Goal: Feedback & Contribution: Contribute content

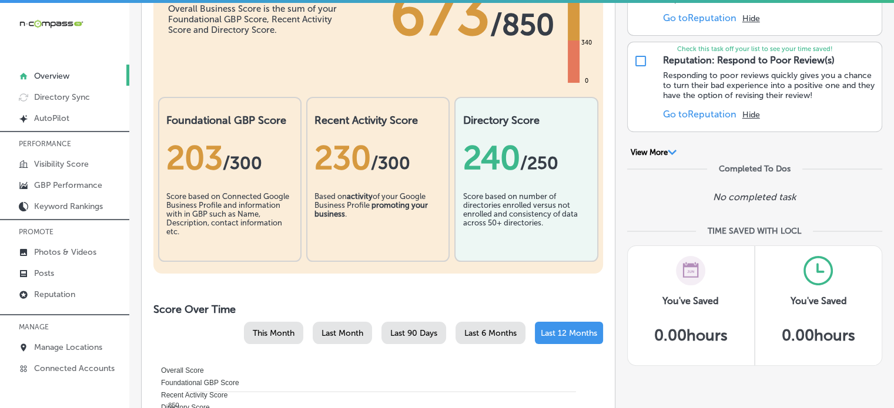
scroll to position [215, 0]
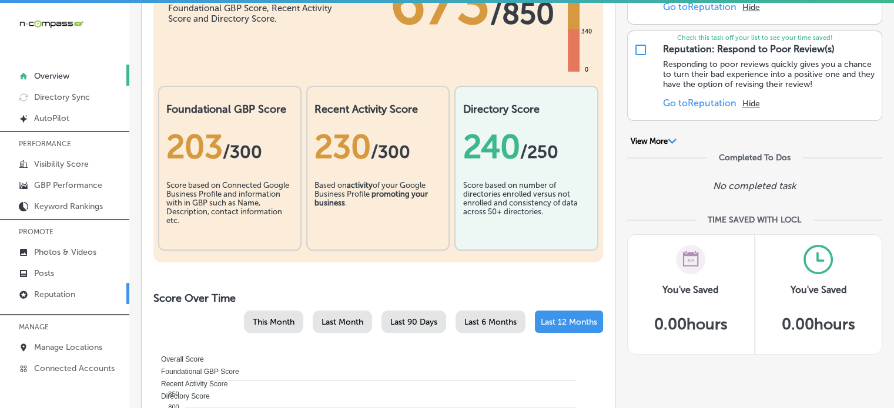
click at [73, 291] on p "Reputation" at bounding box center [54, 295] width 41 height 10
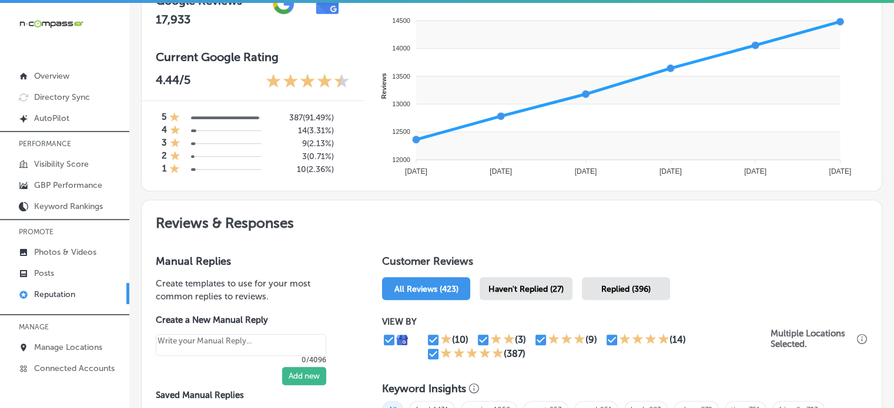
scroll to position [458, 0]
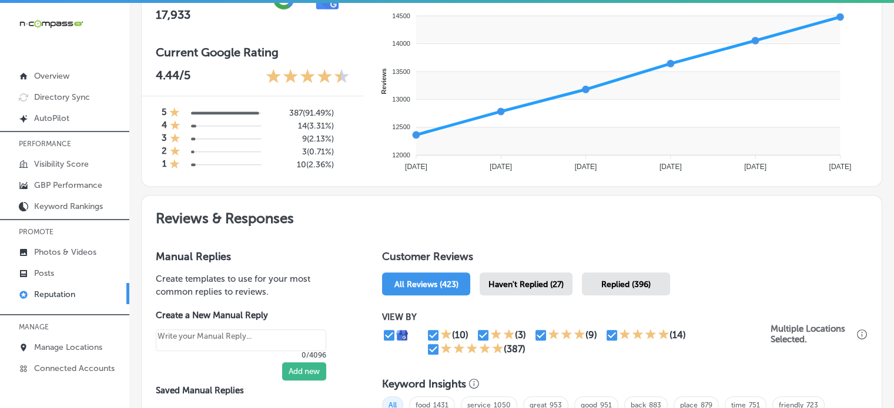
click at [542, 273] on div "Haven't Replied (27)" at bounding box center [525, 284] width 93 height 23
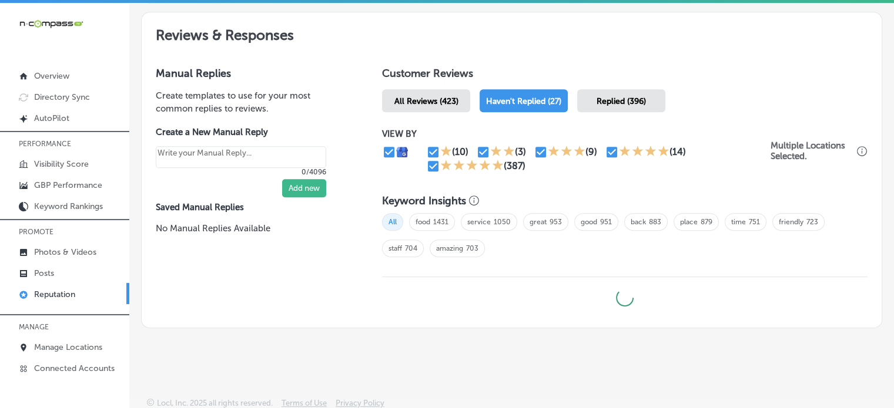
scroll to position [2, 0]
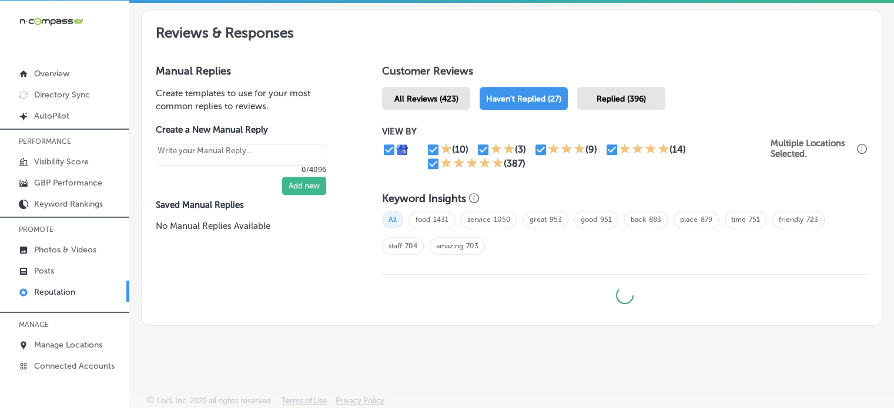
type textarea "x"
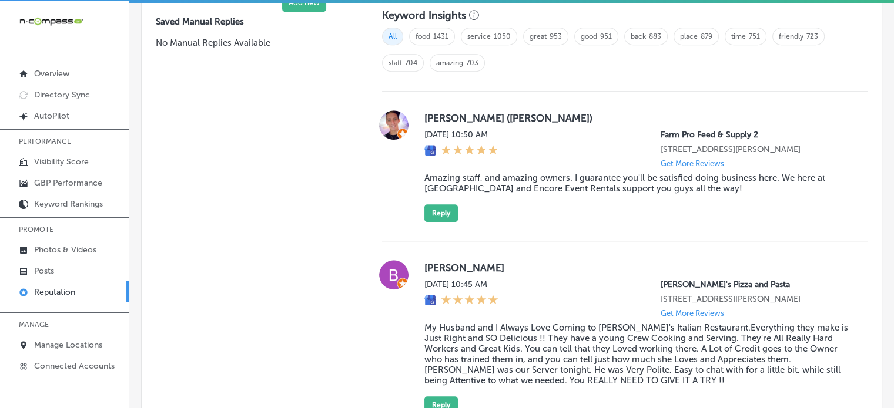
scroll to position [827, 0]
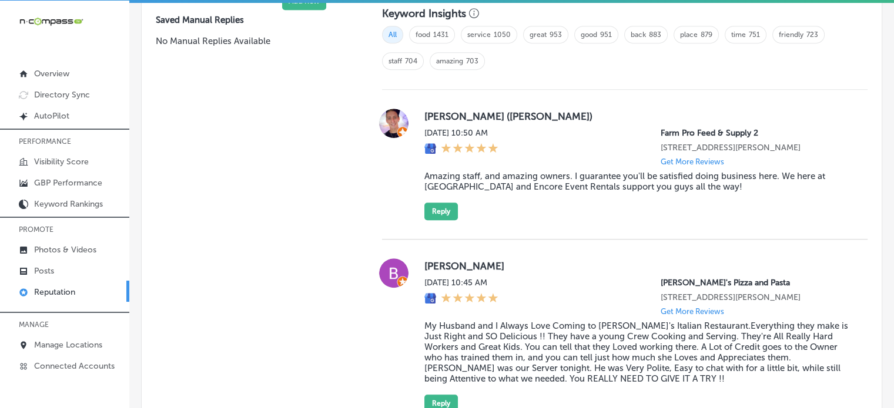
click at [529, 192] on blockquote "Amazing staff, and amazing owners. I guarantee you'll be satisfied doing busine…" at bounding box center [636, 181] width 424 height 21
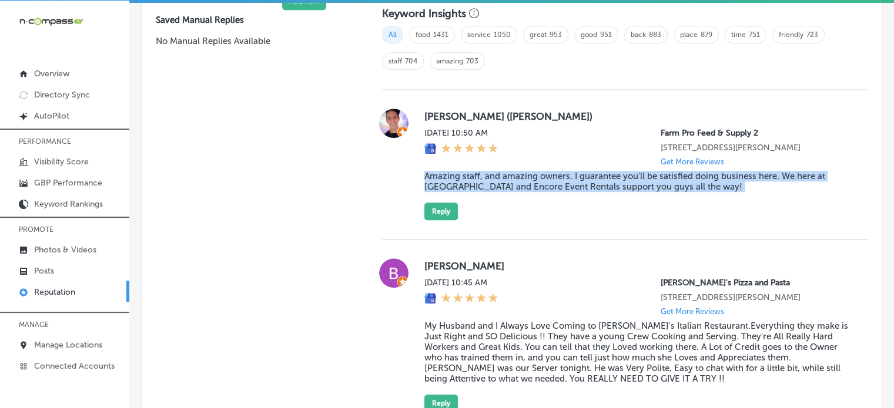
click at [529, 192] on blockquote "Amazing staff, and amazing owners. I guarantee you'll be satisfied doing busine…" at bounding box center [636, 181] width 424 height 21
copy blockquote "Amazing staff, and amazing owners. I guarantee you'll be satisfied doing busine…"
click at [449, 220] on button "Reply" at bounding box center [440, 212] width 33 height 18
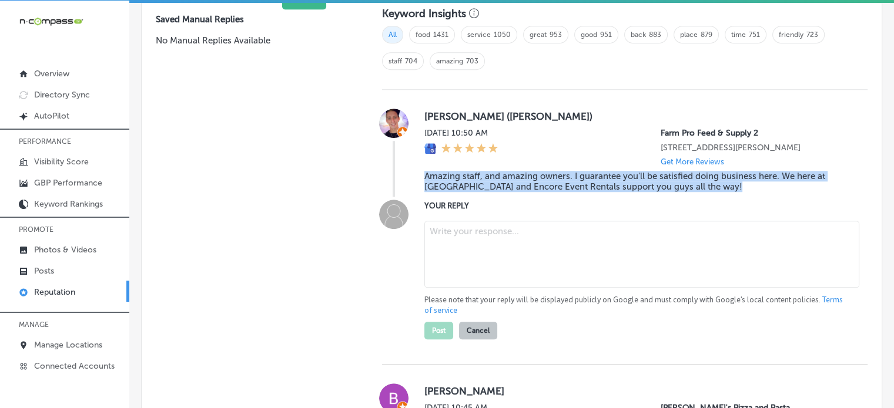
scroll to position [826, 0]
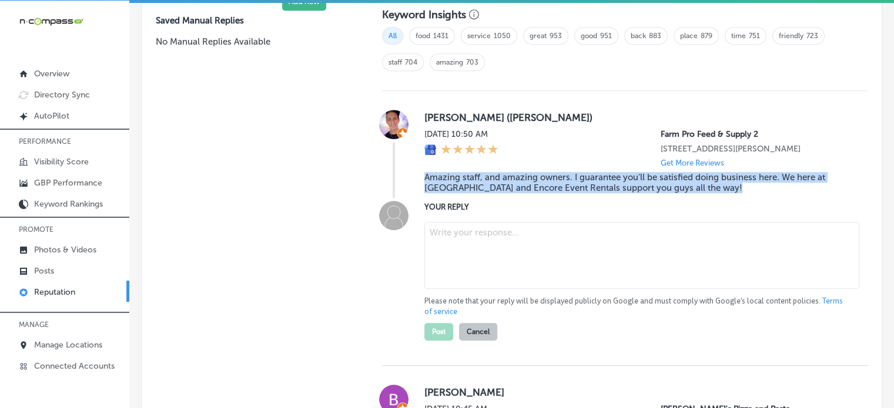
click at [481, 246] on textarea at bounding box center [641, 255] width 435 height 67
paste textarea "Thank you, [PERSON_NAME], for the amazing review! We’re thrilled to hear that y…"
type textarea "Thank you, [PERSON_NAME], for the amazing review! We’re thrilled to hear that y…"
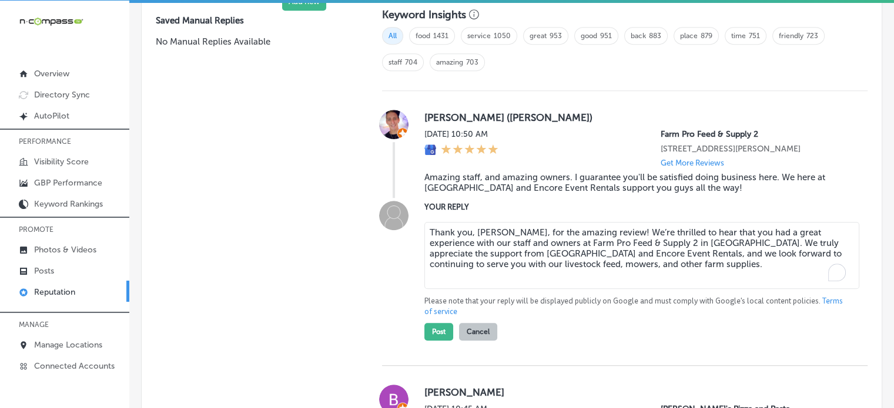
type textarea "x"
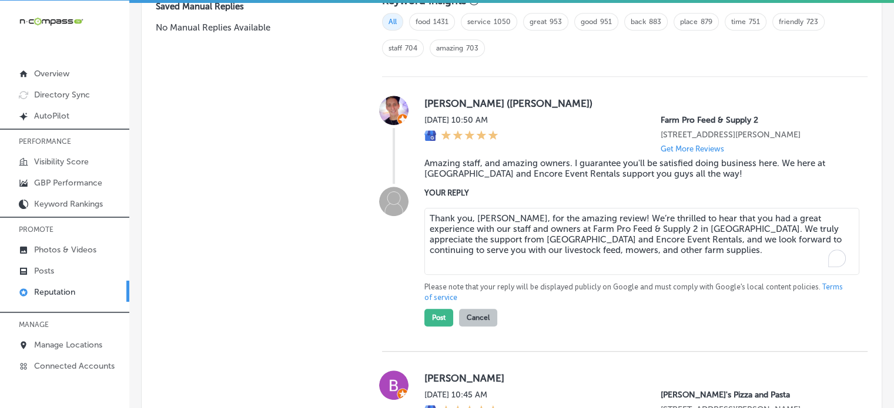
scroll to position [854, 0]
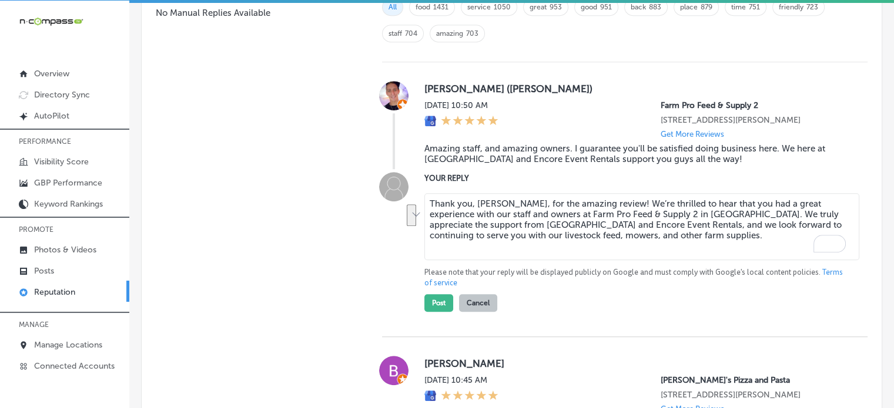
drag, startPoint x: 613, startPoint y: 235, endPoint x: 642, endPoint y: 246, distance: 31.2
click at [642, 246] on textarea "Thank you, [PERSON_NAME], for the amazing review! We’re thrilled to hear that y…" at bounding box center [641, 226] width 435 height 67
type textarea "Thank you, [PERSON_NAME], for the amazing review! We’re thrilled to hear that y…"
click at [441, 312] on button "Post" at bounding box center [438, 303] width 29 height 18
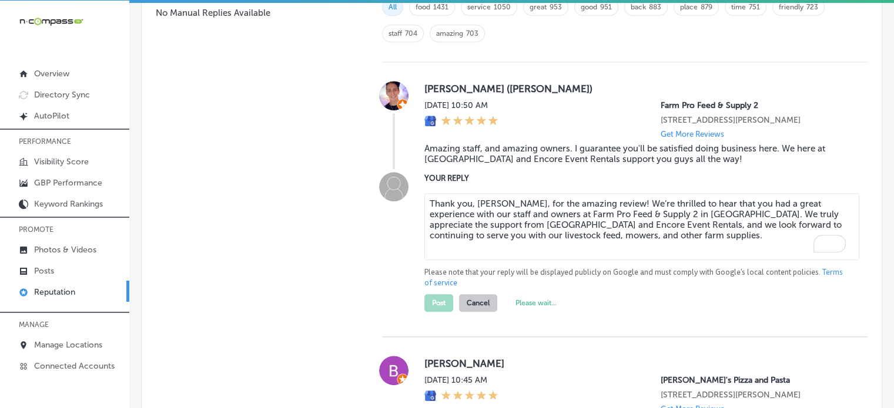
type textarea "x"
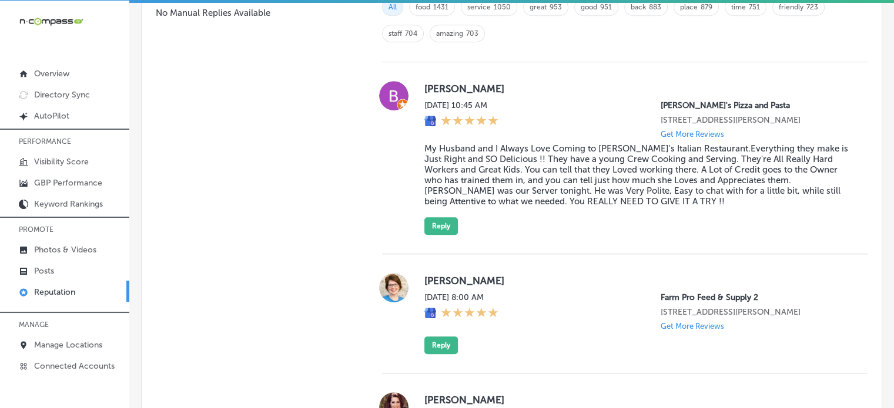
scroll to position [956, 0]
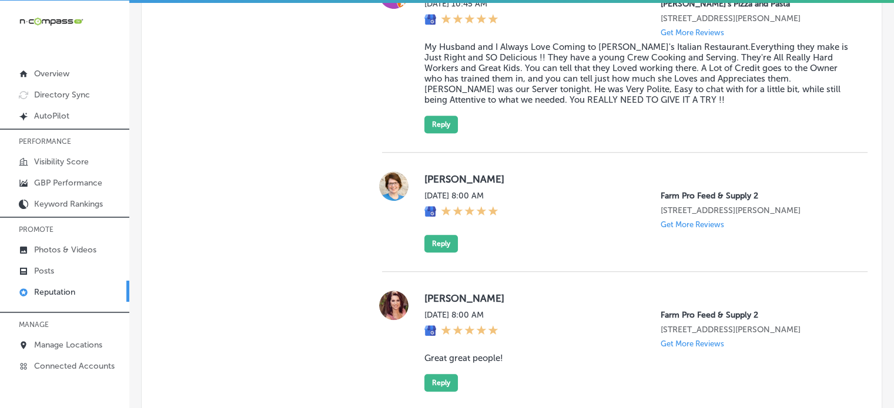
click at [448, 243] on div "Robbin Kent Wed, Oct 1, 2025 8:00 AM Farm Pro Feed & Supply 2 5520 Barksdale Bl…" at bounding box center [636, 212] width 424 height 81
click at [452, 253] on button "Reply" at bounding box center [440, 244] width 33 height 18
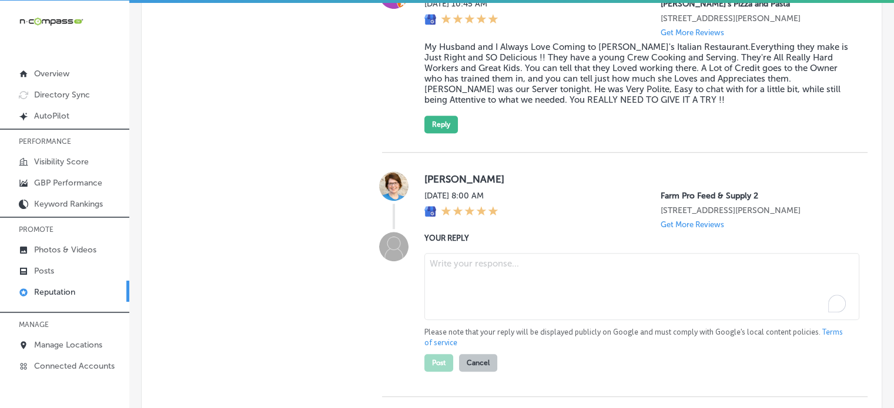
click at [488, 267] on textarea "To enrich screen reader interactions, please activate Accessibility in Grammarl…" at bounding box center [641, 286] width 435 height 67
paste textarea "Thank you, [PERSON_NAME], for the 5-star review! We’re glad to hear you had a g…"
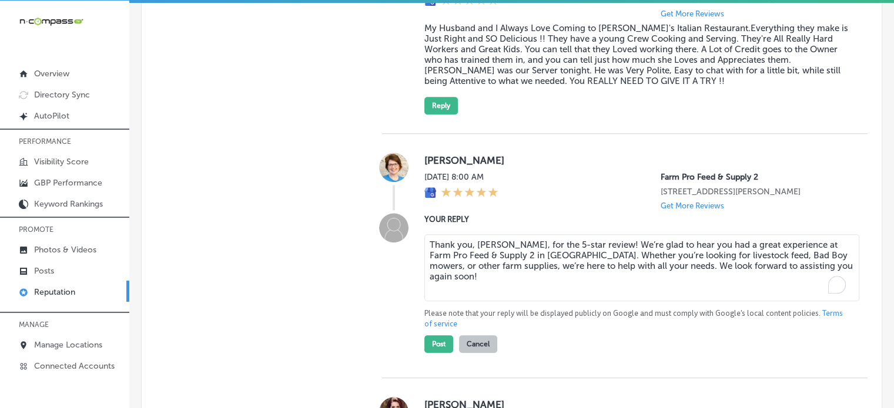
scroll to position [975, 0]
drag, startPoint x: 557, startPoint y: 266, endPoint x: 587, endPoint y: 267, distance: 30.0
click at [587, 267] on textarea "Thank you, [PERSON_NAME], for the 5-star review! We’re glad to hear you had a g…" at bounding box center [641, 267] width 435 height 67
type textarea "Thank you, [PERSON_NAME], for the 5-star review! We’re glad to hear you had a g…"
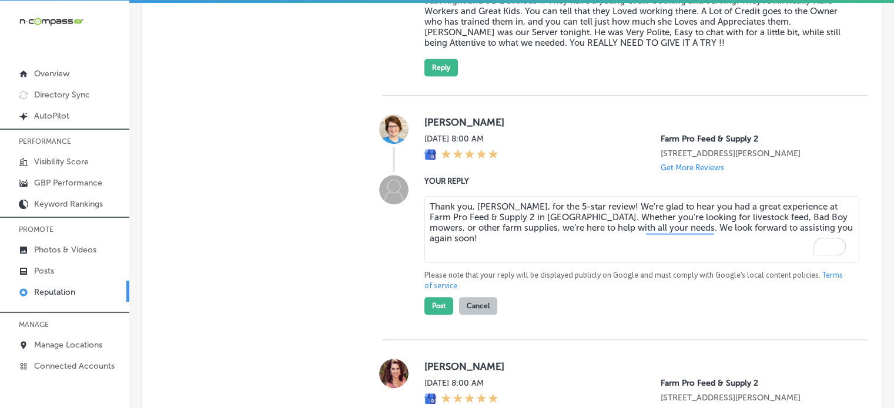
scroll to position [1016, 0]
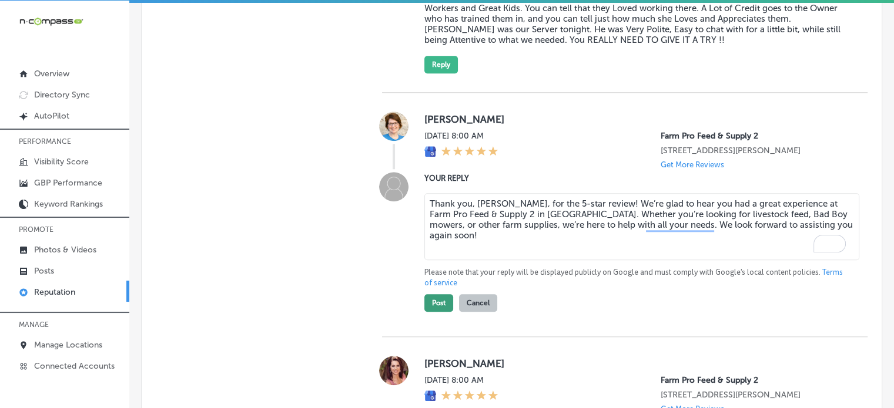
click at [430, 310] on button "Post" at bounding box center [438, 303] width 29 height 18
type textarea "x"
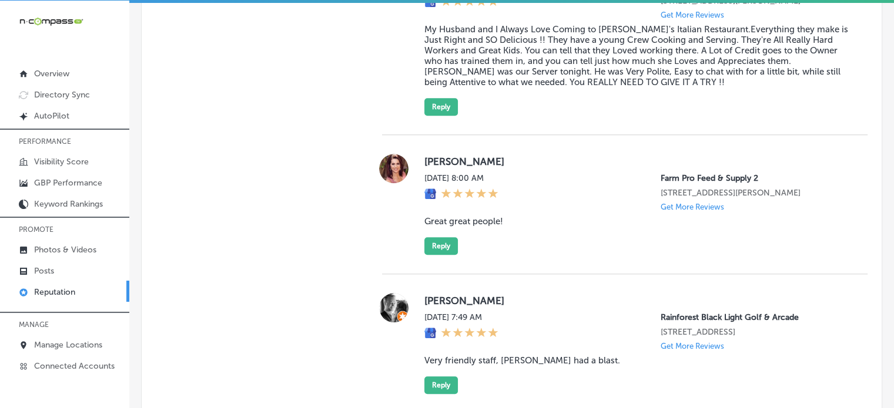
scroll to position [980, 0]
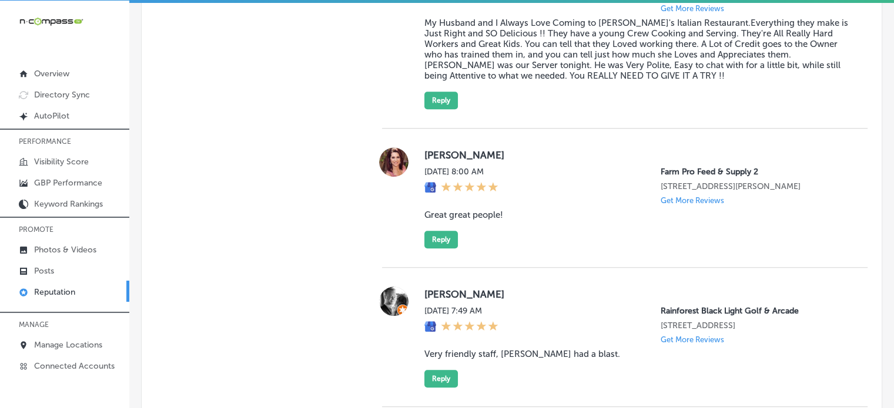
click at [470, 219] on blockquote "Great great people!" at bounding box center [636, 215] width 424 height 11
copy blockquote "Great great people!"
click at [450, 249] on button "Reply" at bounding box center [440, 240] width 33 height 18
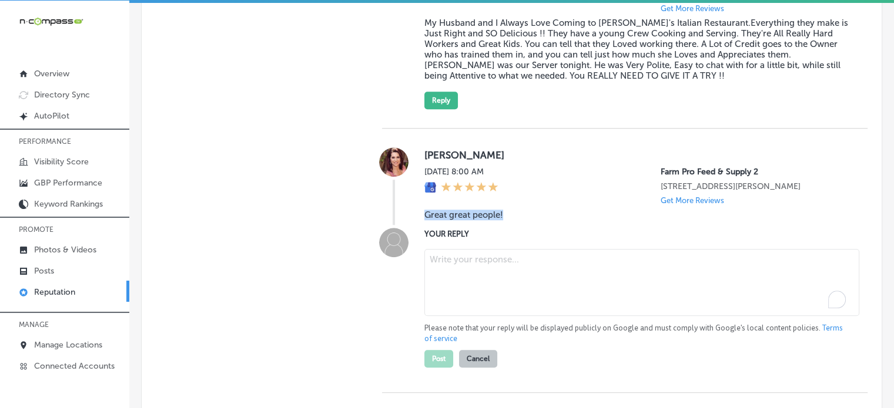
click at [503, 270] on textarea "To enrich screen reader interactions, please activate Accessibility in Grammarl…" at bounding box center [641, 282] width 435 height 67
paste textarea "Thank you, [PERSON_NAME], for the fantastic review! We’re thrilled to hear that…"
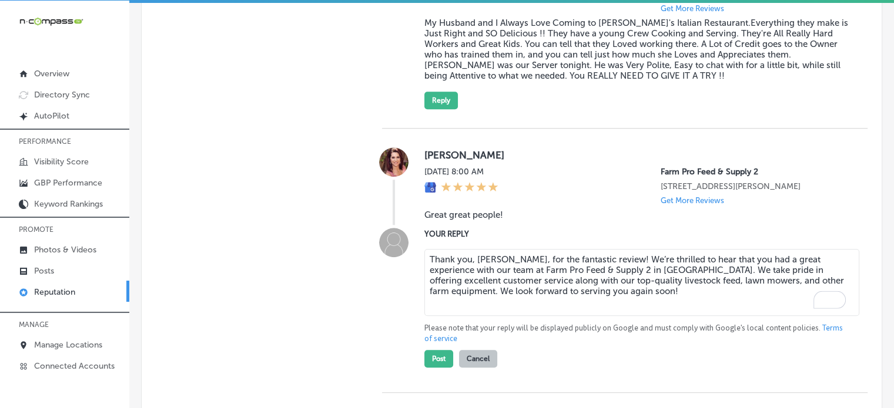
click at [517, 298] on textarea "Thank you, [PERSON_NAME], for the fantastic review! We’re thrilled to hear that…" at bounding box center [641, 282] width 435 height 67
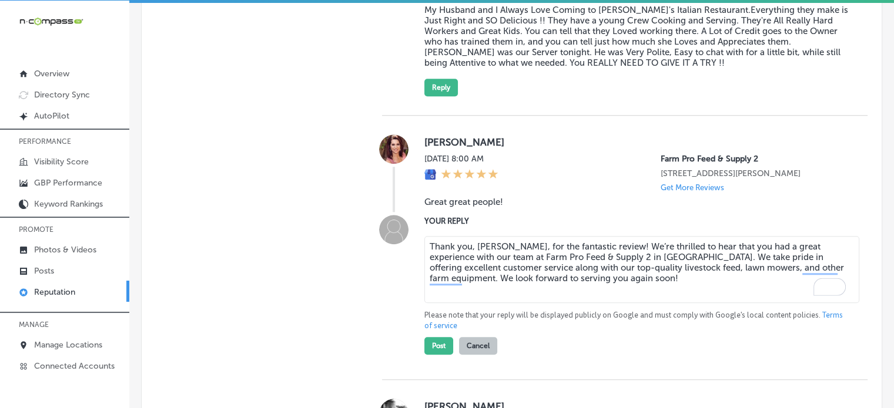
scroll to position [1008, 0]
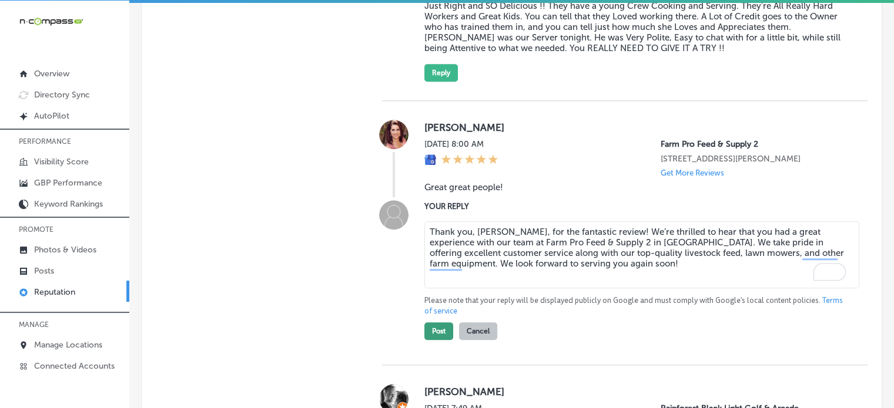
type textarea "Thank you, [PERSON_NAME], for the fantastic review! We’re thrilled to hear that…"
click at [440, 338] on button "Post" at bounding box center [438, 332] width 29 height 18
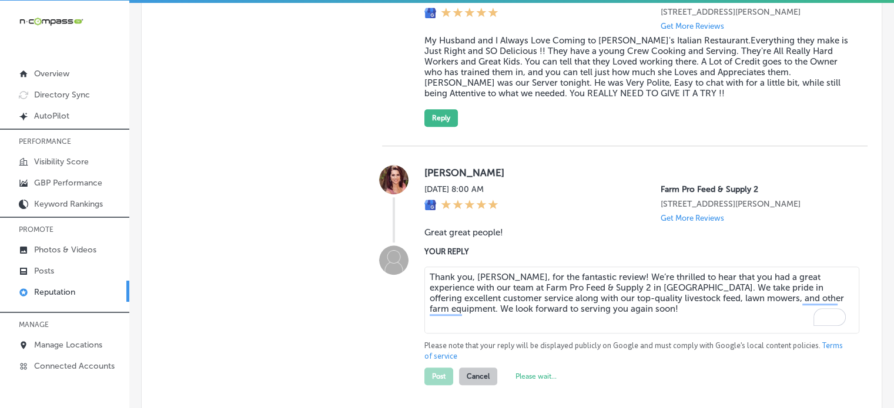
type textarea "x"
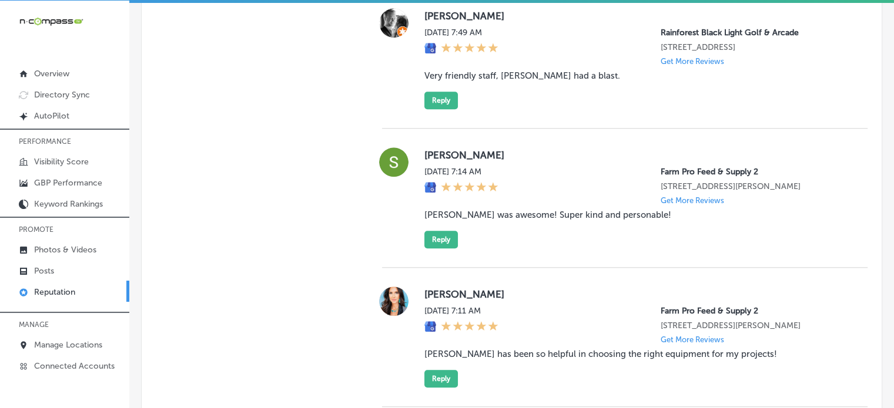
scroll to position [1150, 0]
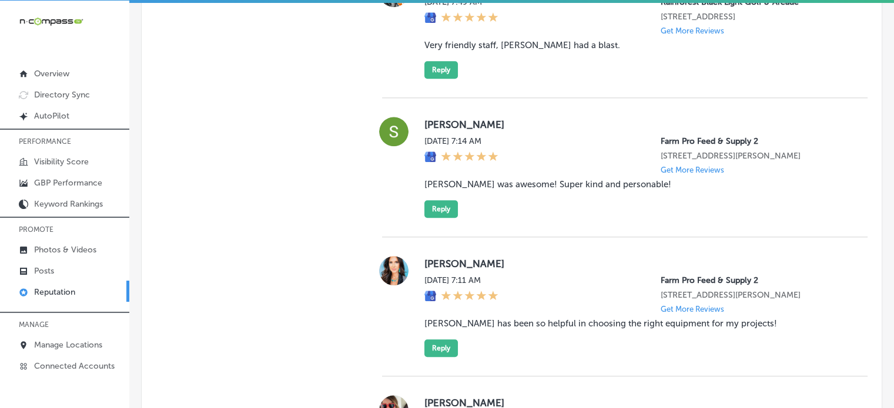
click at [526, 190] on blockquote "[PERSON_NAME] was awesome! Super kind and personable!" at bounding box center [636, 184] width 424 height 11
copy blockquote "[PERSON_NAME] was awesome! Super kind and personable!"
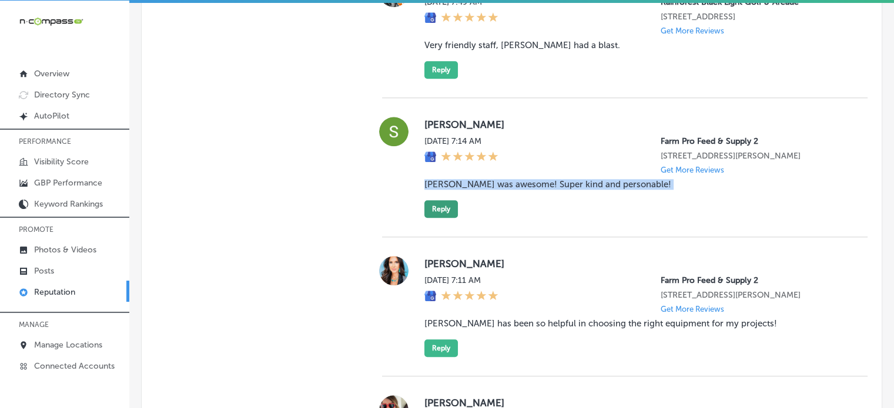
click at [446, 218] on button "Reply" at bounding box center [440, 209] width 33 height 18
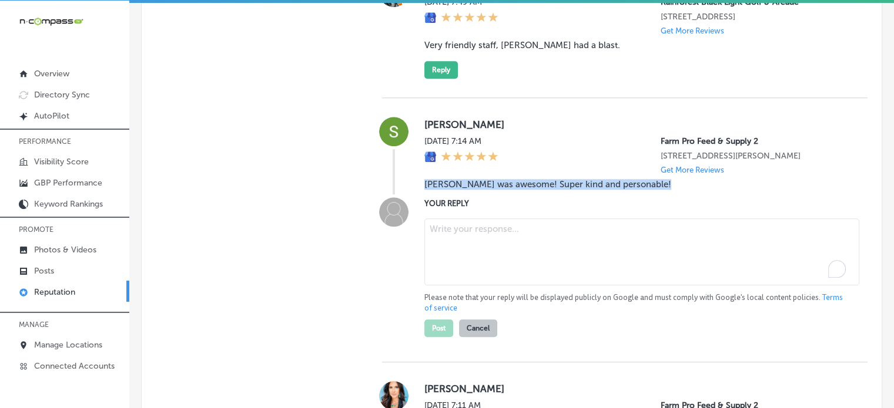
click at [485, 260] on textarea "To enrich screen reader interactions, please activate Accessibility in Grammarl…" at bounding box center [641, 252] width 435 height 67
paste textarea "Thank you, [PERSON_NAME], for the wonderful review! We're thrilled to hear that…"
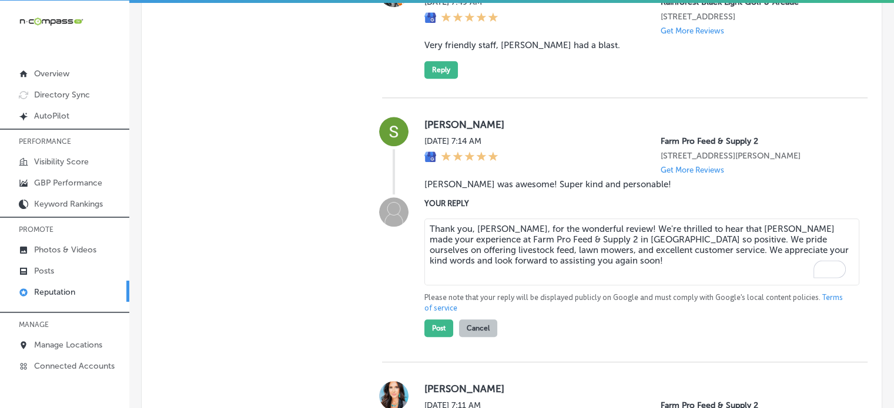
click at [537, 278] on textarea "Thank you, [PERSON_NAME], for the wonderful review! We're thrilled to hear that…" at bounding box center [641, 252] width 435 height 67
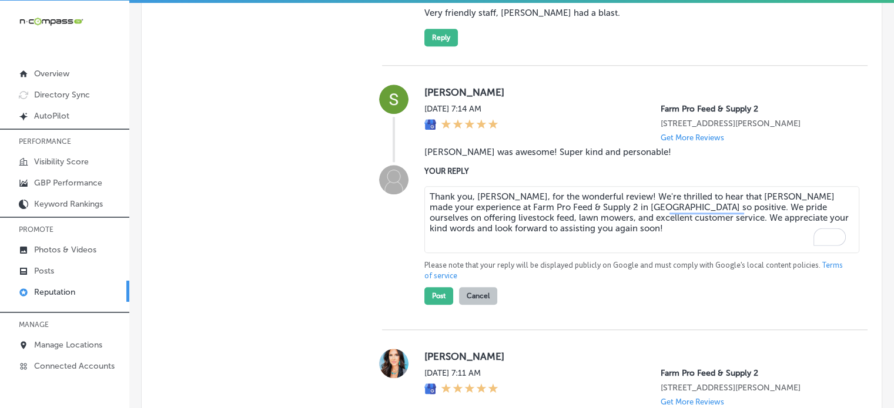
scroll to position [1183, 0]
type textarea "Thank you, [PERSON_NAME], for the wonderful review! We're thrilled to hear that…"
click at [545, 280] on p "Please note that your reply will be displayed publicly on Google and must compl…" at bounding box center [636, 269] width 424 height 21
click at [494, 252] on textarea "Thank you, [PERSON_NAME], for the wonderful review! We're thrilled to hear that…" at bounding box center [641, 218] width 435 height 67
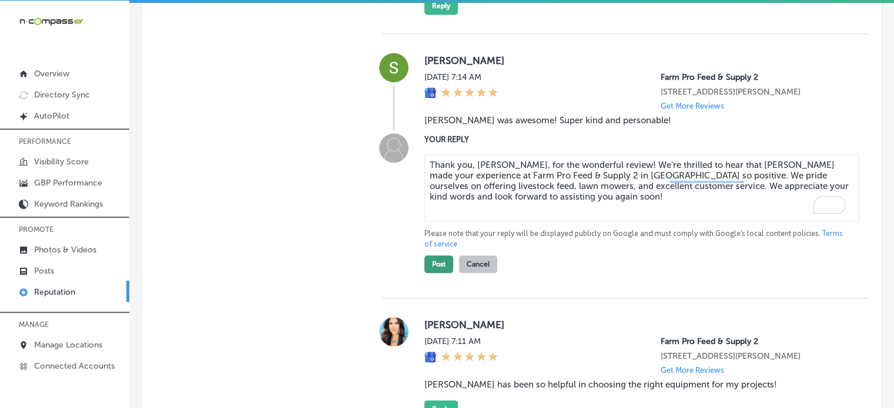
click at [440, 273] on button "Post" at bounding box center [438, 265] width 29 height 18
type textarea "x"
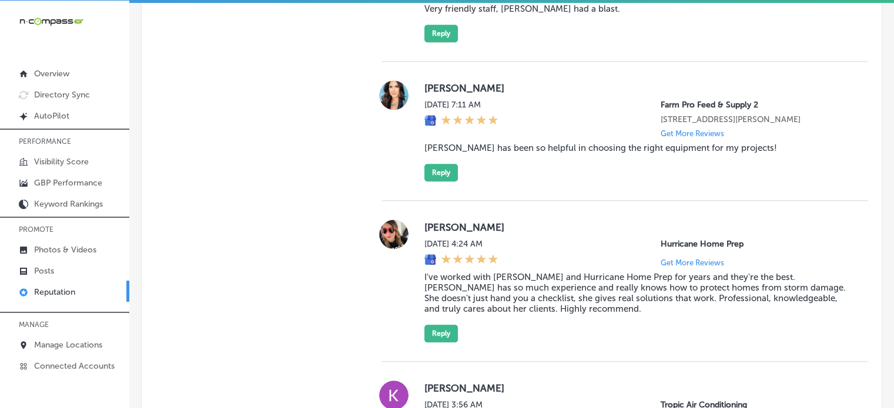
scroll to position [1186, 0]
click at [496, 154] on blockquote "[PERSON_NAME] has been so helpful in choosing the right equipment for my projec…" at bounding box center [636, 148] width 424 height 11
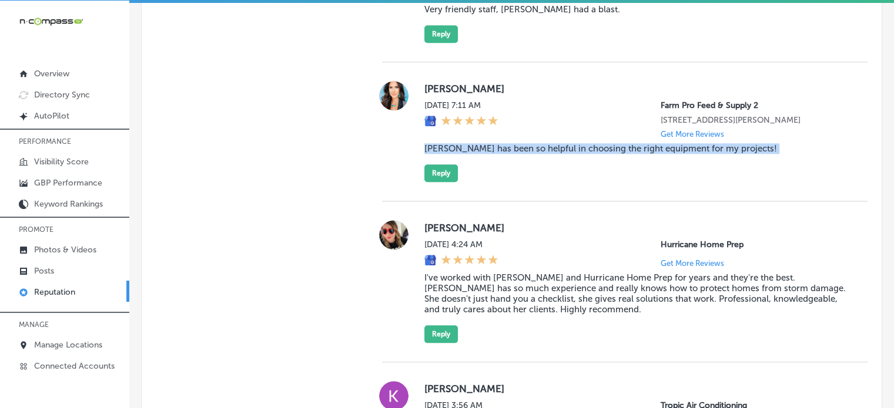
click at [496, 154] on blockquote "[PERSON_NAME] has been so helpful in choosing the right equipment for my projec…" at bounding box center [636, 148] width 424 height 11
copy blockquote "[PERSON_NAME] has been so helpful in choosing the right equipment for my projec…"
click at [444, 182] on button "Reply" at bounding box center [440, 174] width 33 height 18
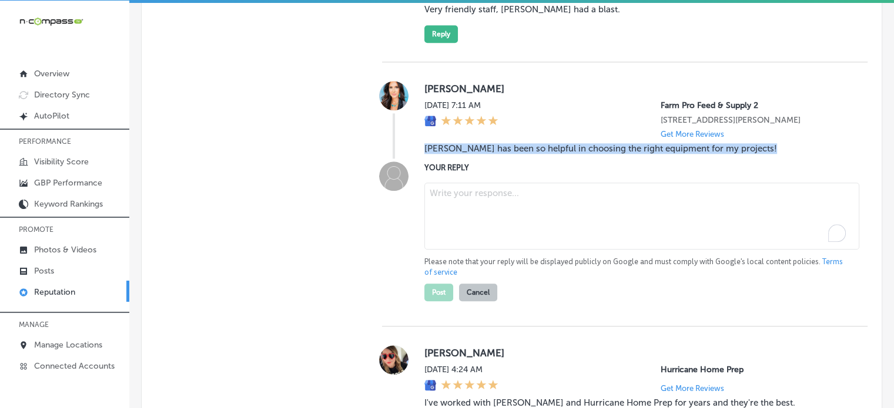
click at [491, 225] on textarea "To enrich screen reader interactions, please activate Accessibility in Grammarl…" at bounding box center [641, 216] width 435 height 67
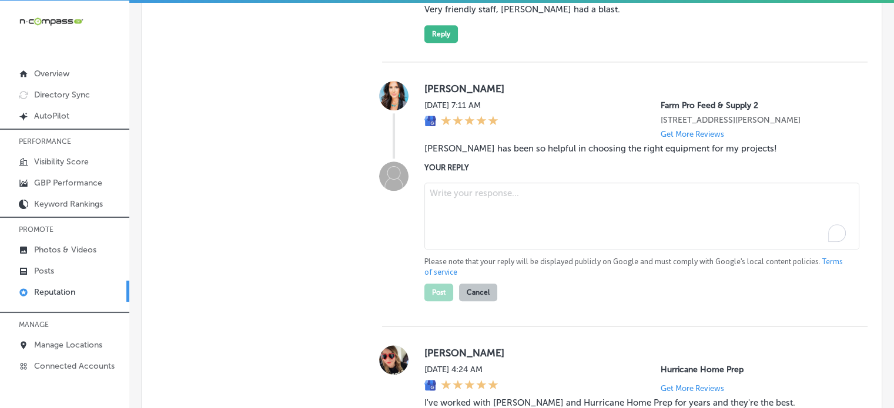
paste textarea "Thank you, [PERSON_NAME], for the wonderful review! We’re so glad [PERSON_NAME]…"
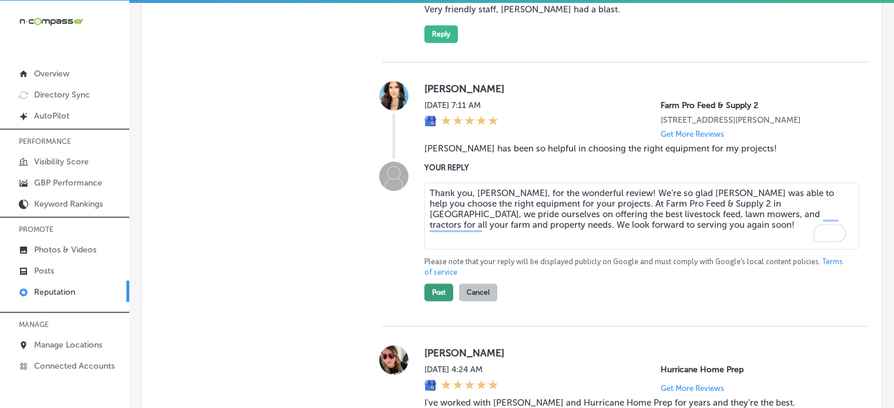
type textarea "Thank you, [PERSON_NAME], for the wonderful review! We’re so glad [PERSON_NAME]…"
click at [446, 301] on button "Post" at bounding box center [438, 293] width 29 height 18
type textarea "x"
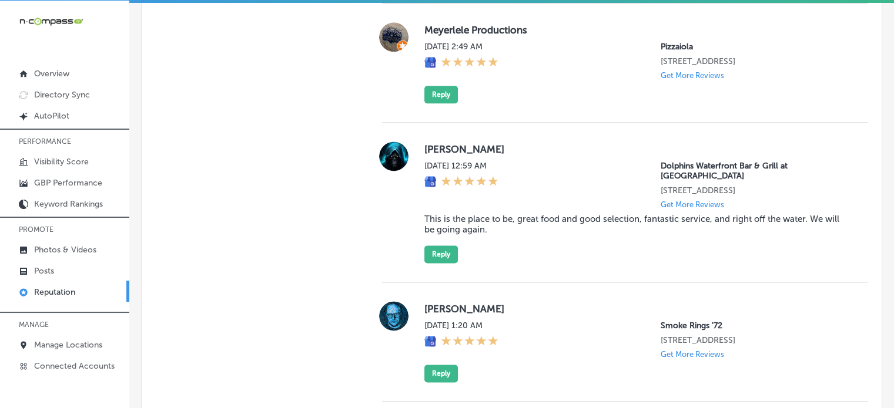
scroll to position [1543, 0]
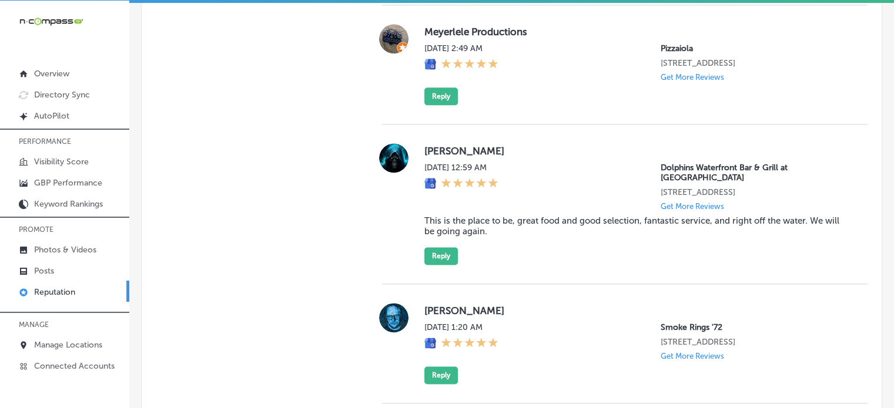
click at [553, 220] on blockquote "This is the place to be, great food and good selection, fantastic service, and …" at bounding box center [636, 226] width 424 height 21
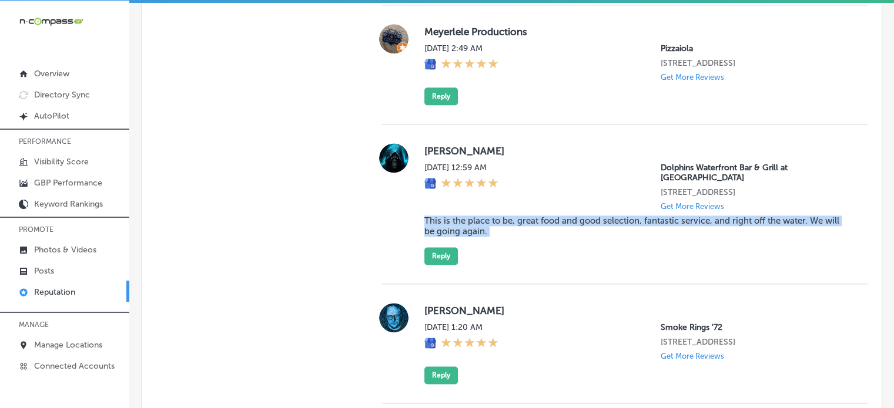
click at [553, 220] on blockquote "This is the place to be, great food and good selection, fantastic service, and …" at bounding box center [636, 226] width 424 height 21
copy blockquote "This is the place to be, great food and good selection, fantastic service, and …"
click at [437, 256] on button "Reply" at bounding box center [440, 256] width 33 height 18
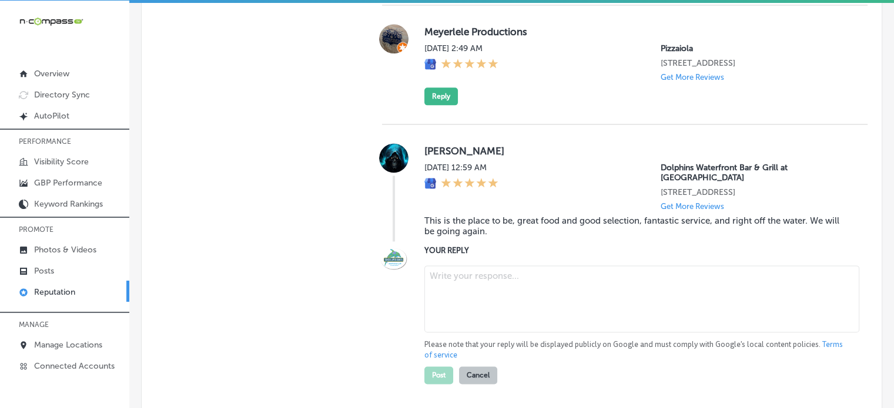
click at [470, 291] on textarea at bounding box center [641, 299] width 435 height 67
paste textarea "Thank you for the amazing 5-star review, [PERSON_NAME]! We’re so happy to hear …"
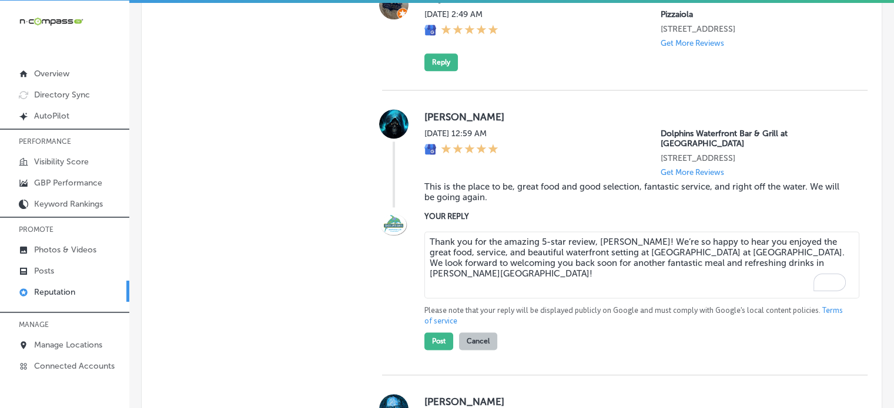
scroll to position [1578, 0]
type textarea "Thank you for the amazing 5-star review, [PERSON_NAME]! We’re so happy to hear …"
click at [438, 346] on button "Post" at bounding box center [438, 341] width 29 height 18
type textarea "x"
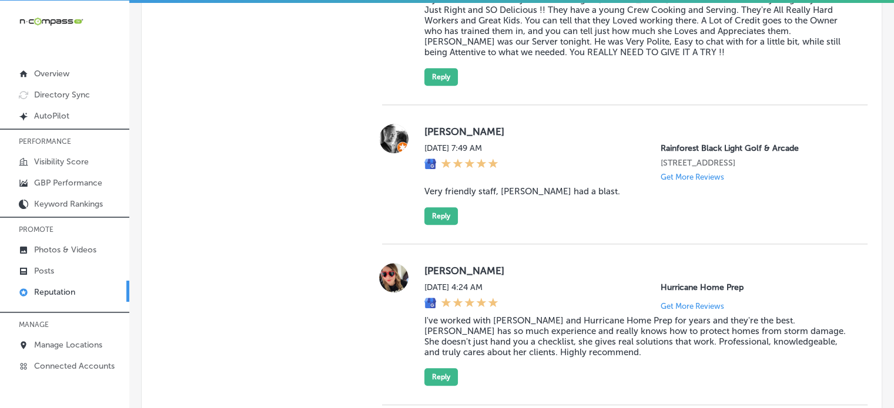
scroll to position [1010, 0]
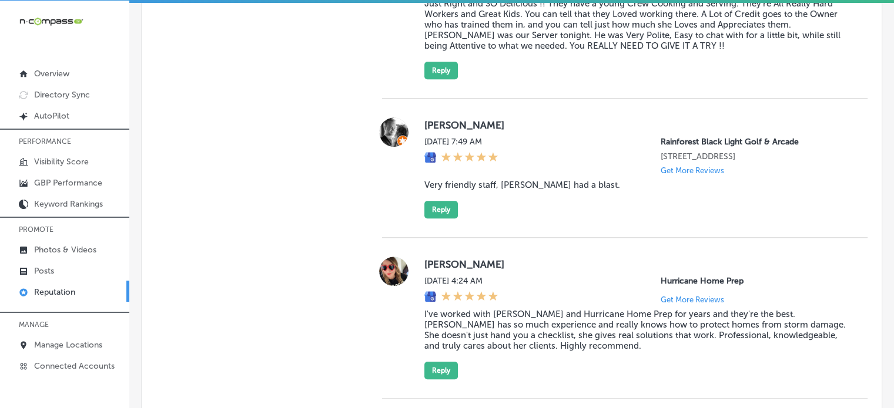
click at [543, 190] on blockquote "Very friendly staff, [PERSON_NAME] had a blast." at bounding box center [636, 185] width 424 height 11
copy blockquote "Very friendly staff, [PERSON_NAME] had a blast."
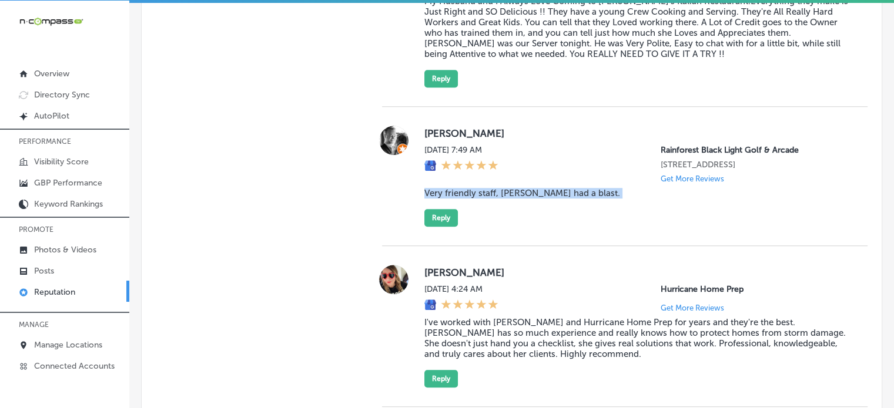
scroll to position [1001, 0]
click at [433, 225] on button "Reply" at bounding box center [440, 219] width 33 height 18
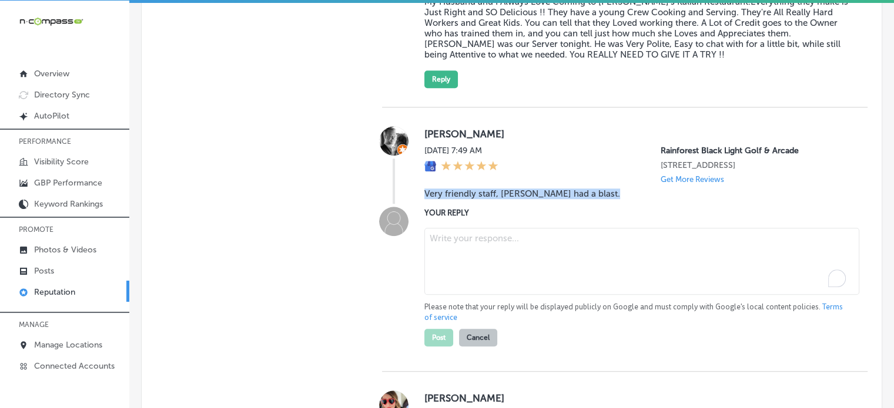
click at [489, 255] on textarea "To enrich screen reader interactions, please activate Accessibility in Grammarl…" at bounding box center [641, 261] width 435 height 67
paste textarea "Thank you for the great review, [PERSON_NAME]! We’re so glad to hear that your …"
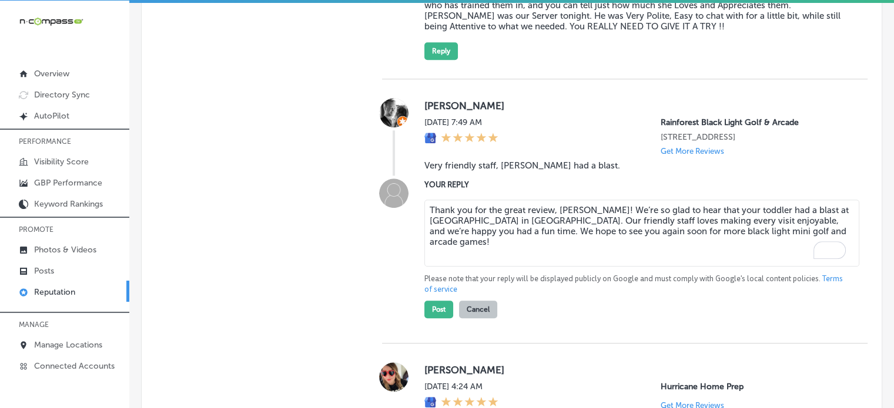
scroll to position [1044, 0]
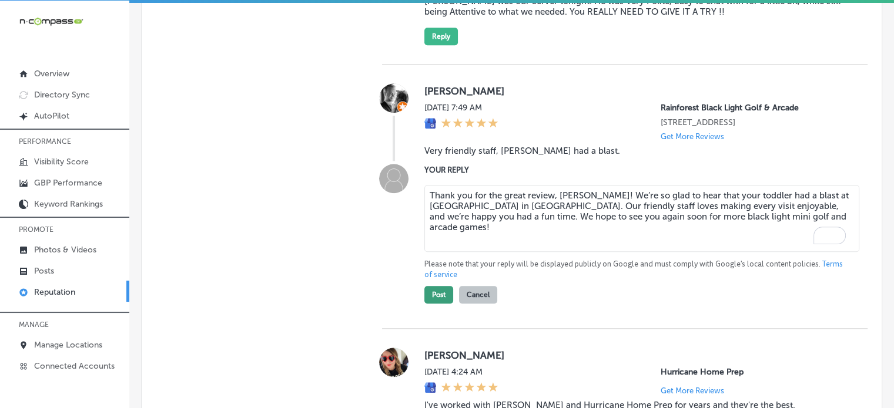
type textarea "Thank you for the great review, [PERSON_NAME]! We’re so glad to hear that your …"
click at [434, 304] on button "Post" at bounding box center [438, 295] width 29 height 18
type textarea "x"
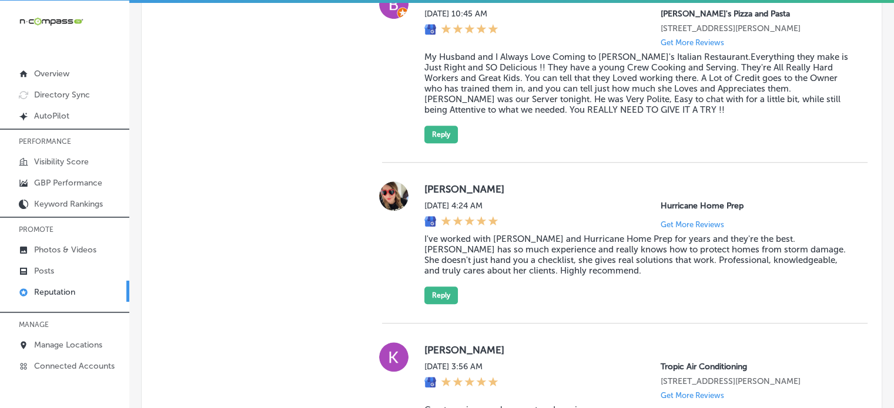
scroll to position [947, 0]
click at [536, 239] on blockquote "I've worked with [PERSON_NAME] and Hurricane Home Prep for years and they're th…" at bounding box center [636, 254] width 424 height 42
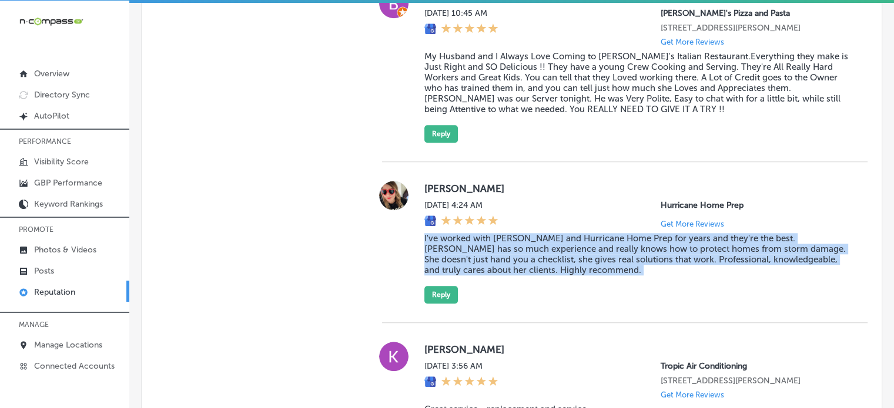
click at [536, 239] on blockquote "I've worked with [PERSON_NAME] and Hurricane Home Prep for years and they're th…" at bounding box center [636, 254] width 424 height 42
copy blockquote "I've worked with [PERSON_NAME] and Hurricane Home Prep for years and they're th…"
click at [444, 303] on button "Reply" at bounding box center [440, 295] width 33 height 18
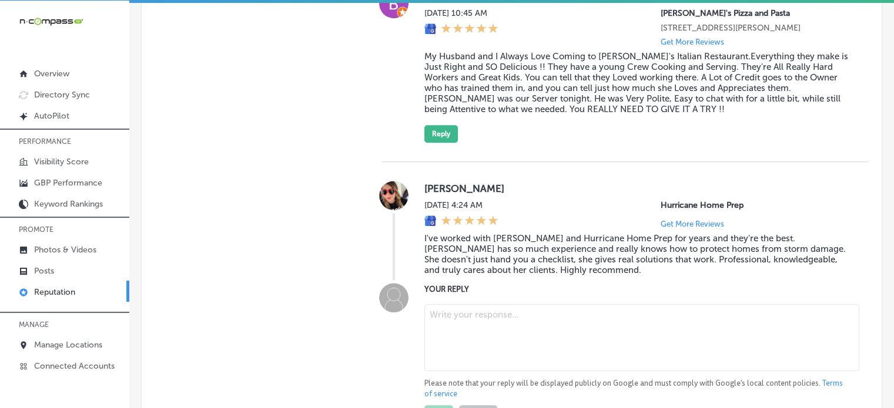
click at [488, 324] on textarea at bounding box center [641, 337] width 435 height 67
paste textarea "Thank you, [PERSON_NAME], for the wonderful review! We're so glad to hear you'v…"
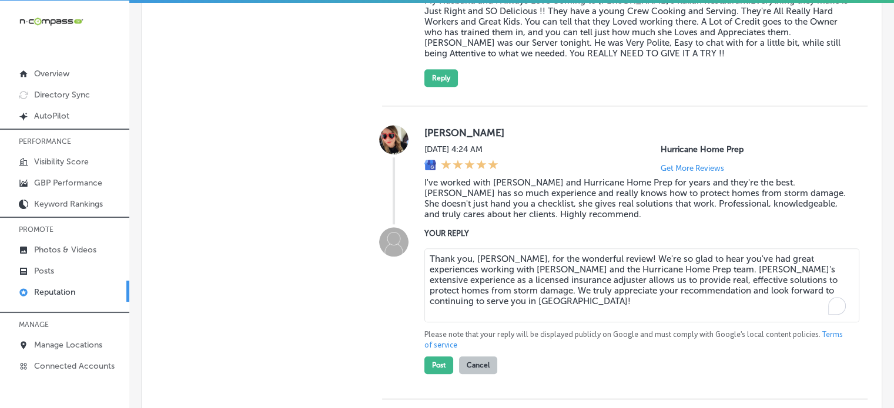
scroll to position [1037, 0]
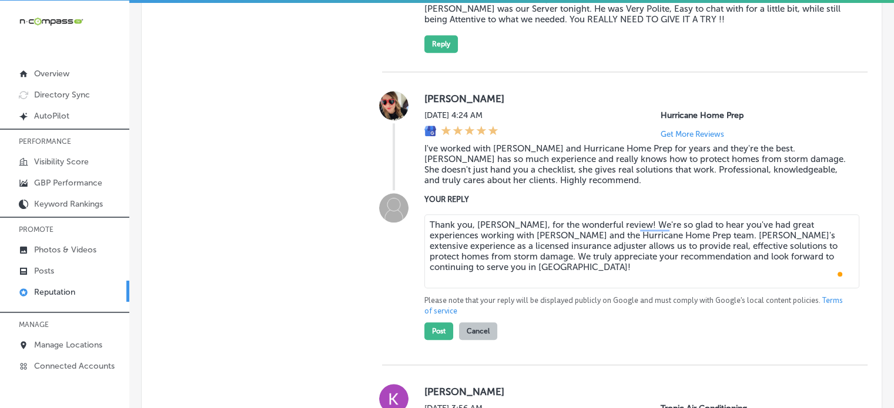
click at [515, 281] on textarea "Thank you, [PERSON_NAME], for the wonderful review! We're so glad to hear you'v…" at bounding box center [641, 251] width 435 height 74
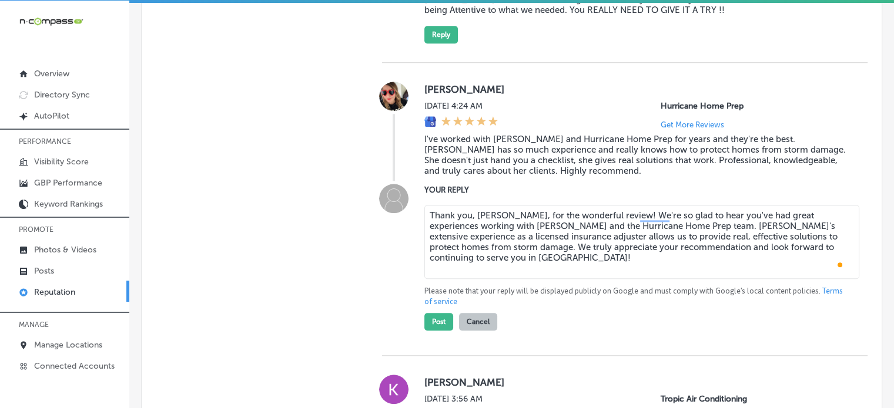
click at [571, 105] on div "[DATE] 4:24 AM Hurricane Home Prep Get More Reviews" at bounding box center [636, 115] width 424 height 28
click at [669, 253] on textarea "Thank you, [PERSON_NAME], for the wonderful review! We're so glad to hear you'v…" at bounding box center [641, 242] width 435 height 74
drag, startPoint x: 780, startPoint y: 251, endPoint x: 469, endPoint y: 269, distance: 311.4
click at [469, 269] on textarea "Thank you, [PERSON_NAME], for the wonderful review! We're so glad to hear you'v…" at bounding box center [641, 242] width 435 height 74
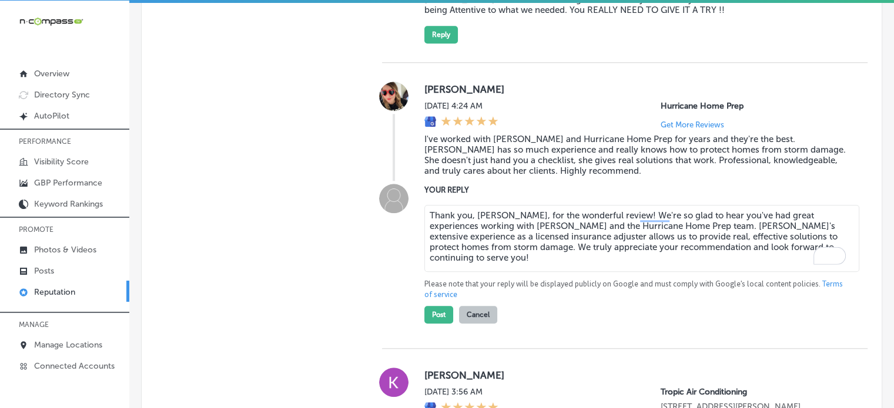
drag, startPoint x: 639, startPoint y: 260, endPoint x: 730, endPoint y: 254, distance: 91.3
click at [730, 254] on textarea "Thank you, [PERSON_NAME], for the wonderful review! We're so glad to hear you'v…" at bounding box center [641, 238] width 435 height 67
type textarea "Thank you, [PERSON_NAME], for the wonderful review! We're so glad to hear you'v…"
click at [442, 313] on button "Post" at bounding box center [438, 315] width 29 height 18
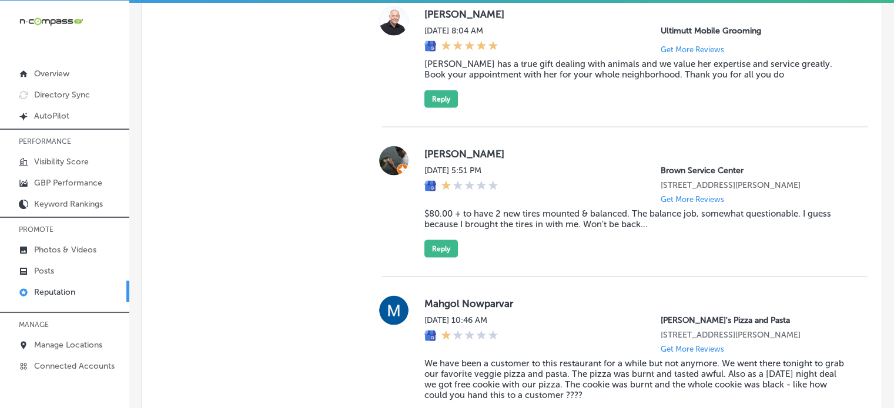
scroll to position [2607, 0]
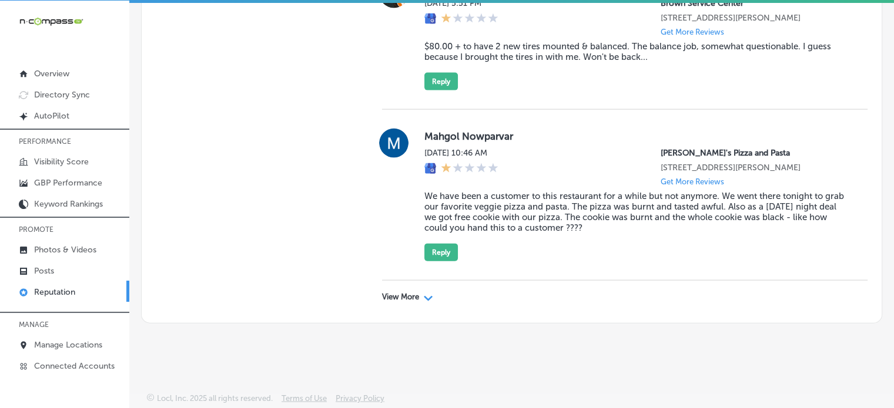
click at [398, 290] on div "View More Path Created with Sketch." at bounding box center [624, 297] width 485 height 33
click at [406, 297] on p "View More" at bounding box center [400, 297] width 37 height 9
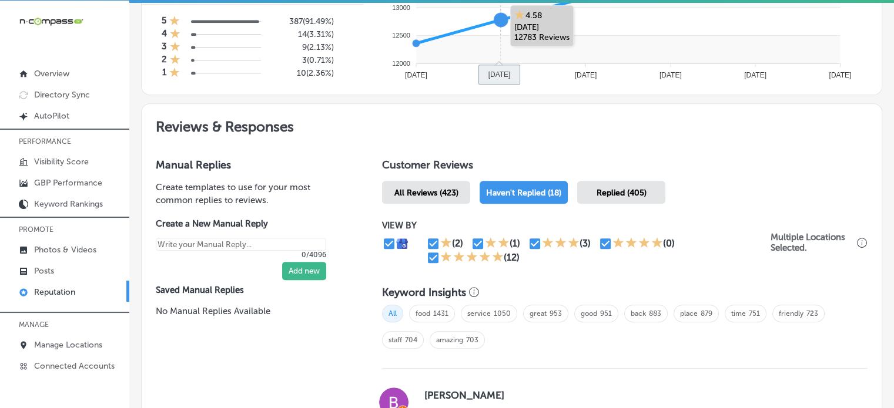
scroll to position [574, 0]
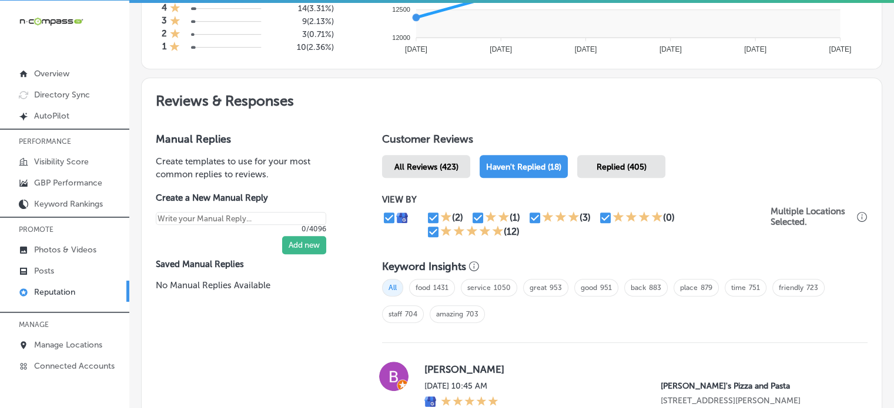
click at [628, 162] on span "Replied (405)" at bounding box center [621, 167] width 50 height 10
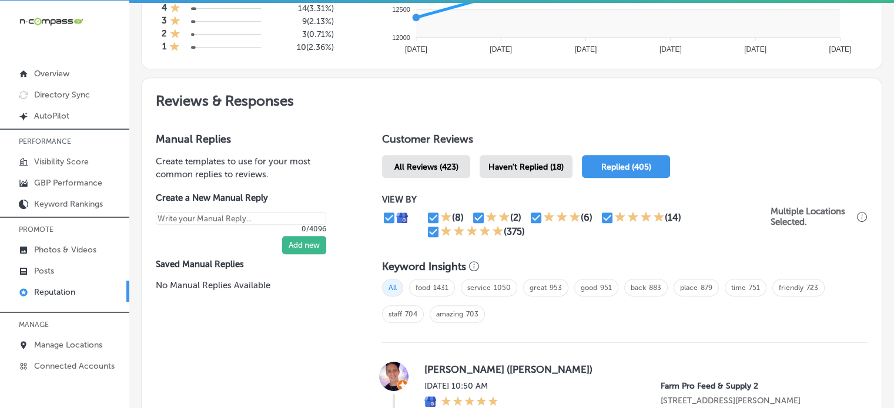
click at [538, 155] on div "Haven't Replied (18)" at bounding box center [525, 166] width 93 height 23
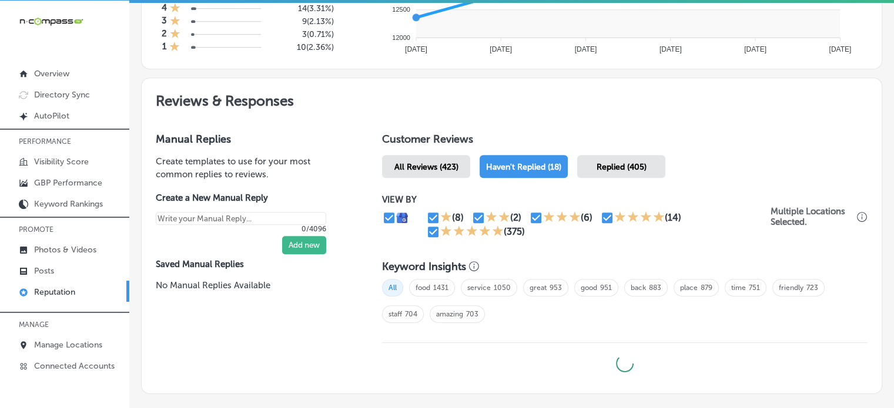
type textarea "x"
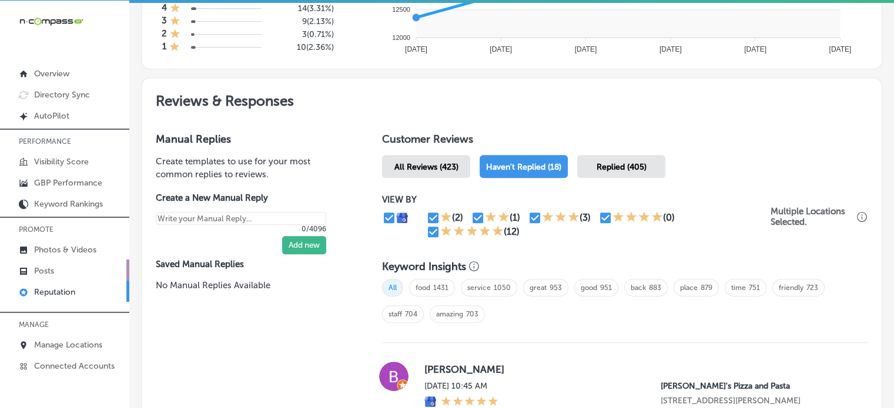
click at [42, 268] on p "Posts" at bounding box center [44, 271] width 20 height 10
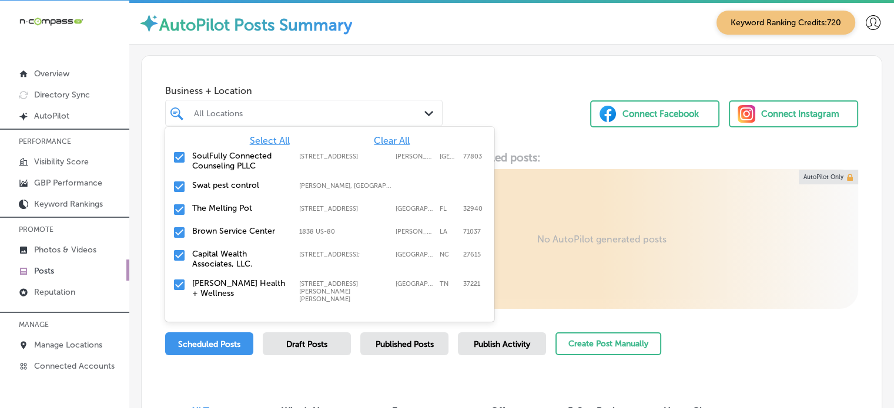
click at [270, 112] on div "All Locations" at bounding box center [310, 113] width 232 height 10
click at [377, 140] on span "Clear All" at bounding box center [392, 140] width 36 height 11
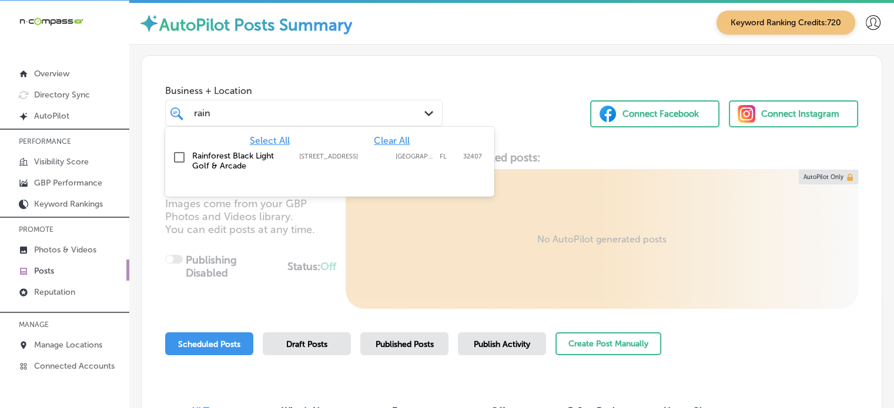
click at [316, 153] on label "[STREET_ADDRESS]" at bounding box center [344, 157] width 90 height 8
type input "rain"
click at [505, 108] on div "Business + Location option [STREET_ADDRESS]. option [STREET_ADDRESS]. 2 results…" at bounding box center [512, 100] width 740 height 89
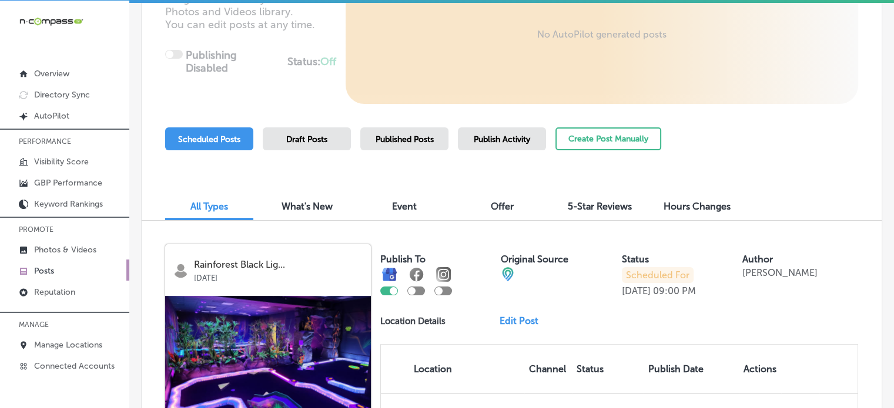
scroll to position [188, 0]
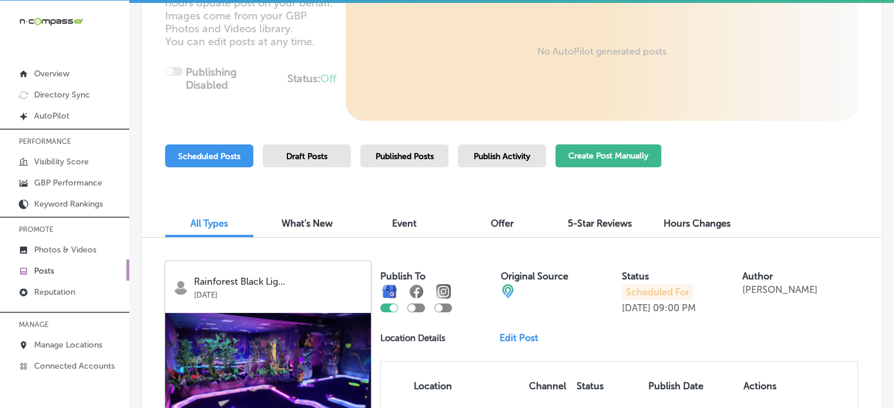
click at [599, 157] on button "Create Post Manually" at bounding box center [608, 156] width 106 height 23
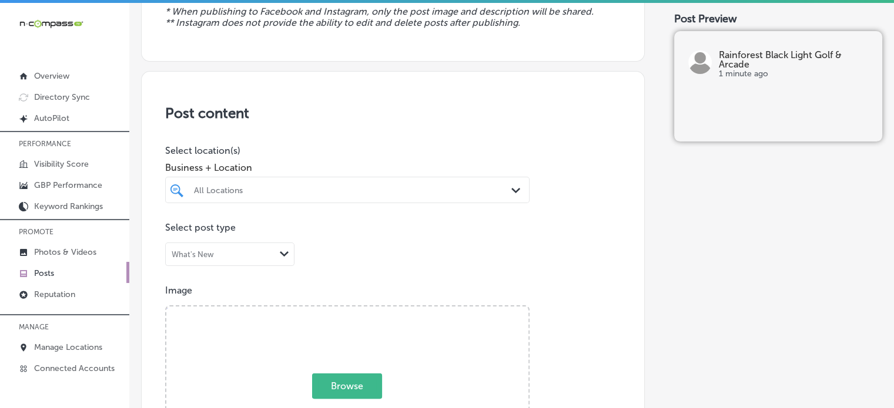
scroll to position [182, 0]
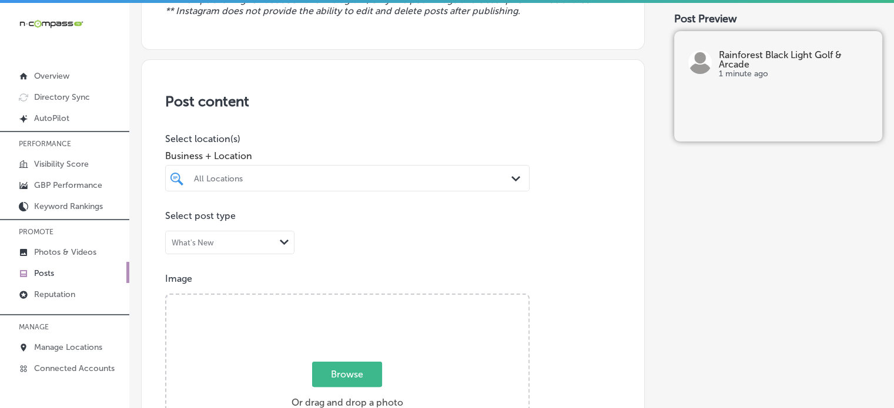
click at [360, 176] on div "All Locations" at bounding box center [353, 178] width 318 height 10
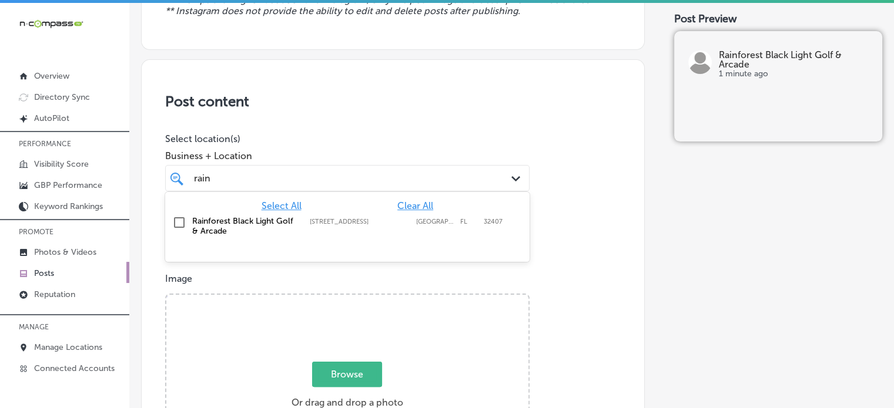
click at [343, 220] on label "[STREET_ADDRESS]" at bounding box center [360, 222] width 100 height 8
type input "rain"
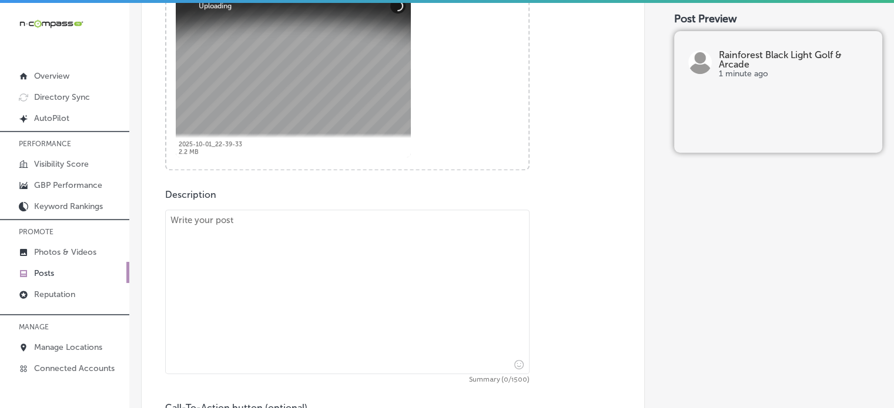
scroll to position [501, 0]
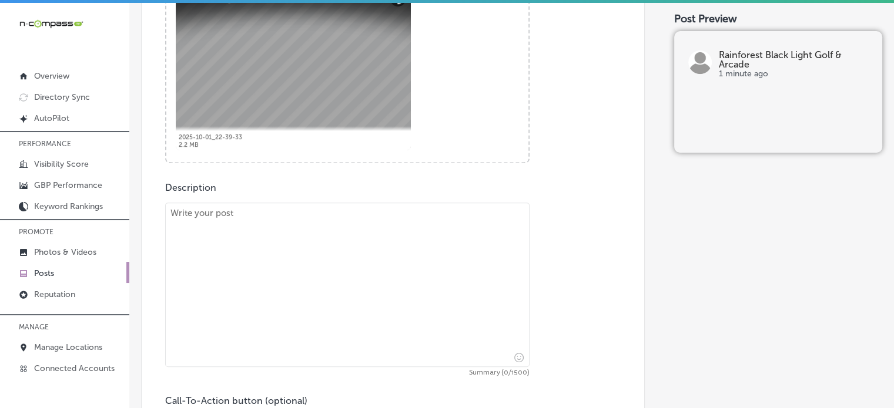
click at [397, 248] on textarea at bounding box center [347, 285] width 364 height 165
paste textarea ""Looking for fun this November near [GEOGRAPHIC_DATA][PERSON_NAME][GEOGRAPHIC_D…"
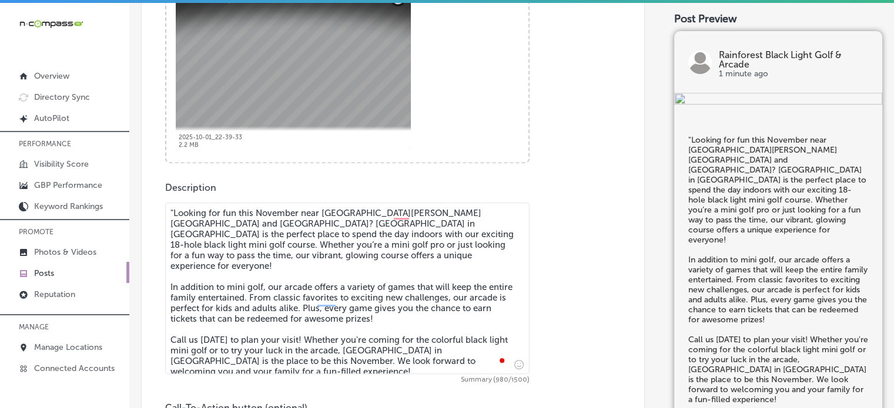
click at [174, 214] on textarea ""Looking for fun this November near [GEOGRAPHIC_DATA][PERSON_NAME][GEOGRAPHIC_D…" at bounding box center [347, 289] width 364 height 172
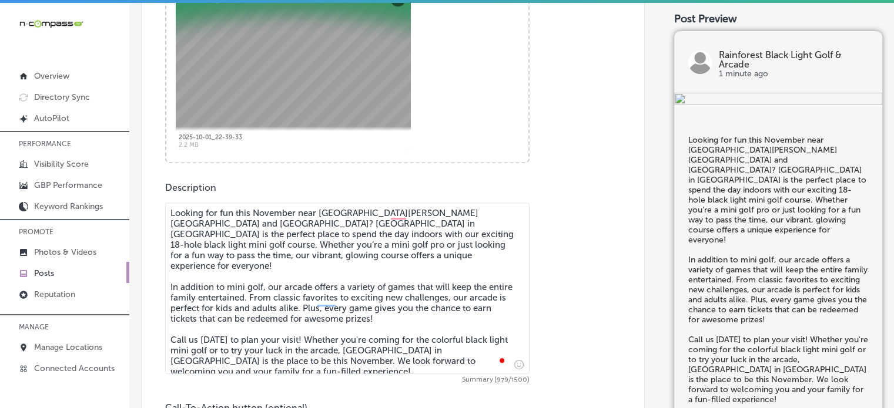
click at [222, 249] on textarea "Looking for fun this November near [GEOGRAPHIC_DATA][PERSON_NAME][GEOGRAPHIC_DA…" at bounding box center [347, 289] width 364 height 172
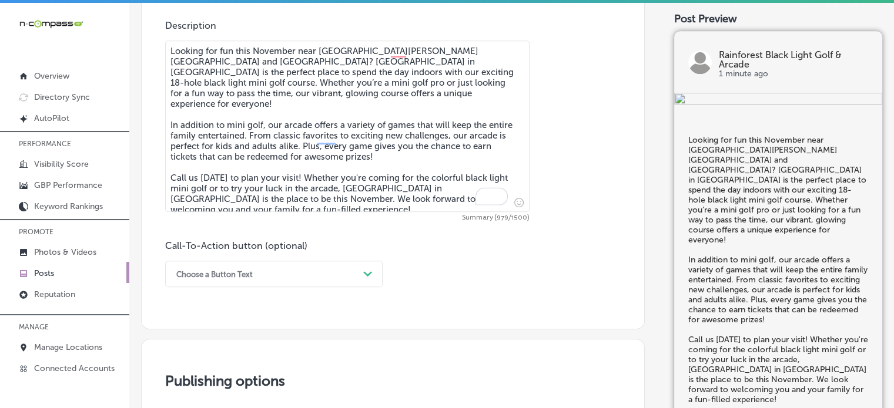
type textarea "Looking for fun this November near [GEOGRAPHIC_DATA][PERSON_NAME][GEOGRAPHIC_DA…"
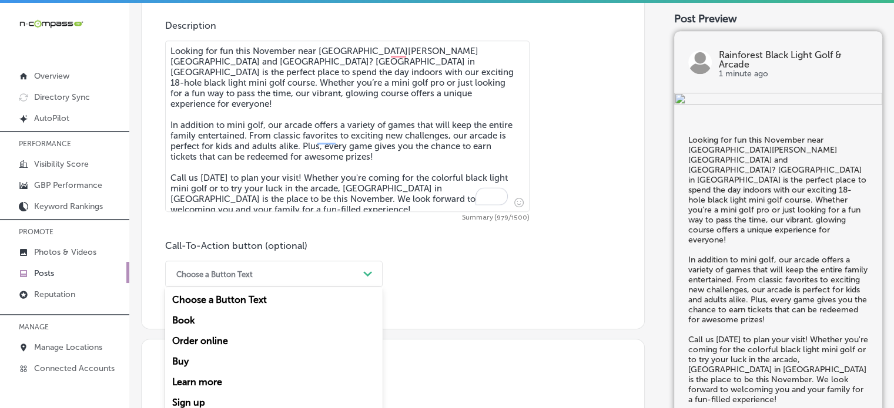
scroll to position [696, 0]
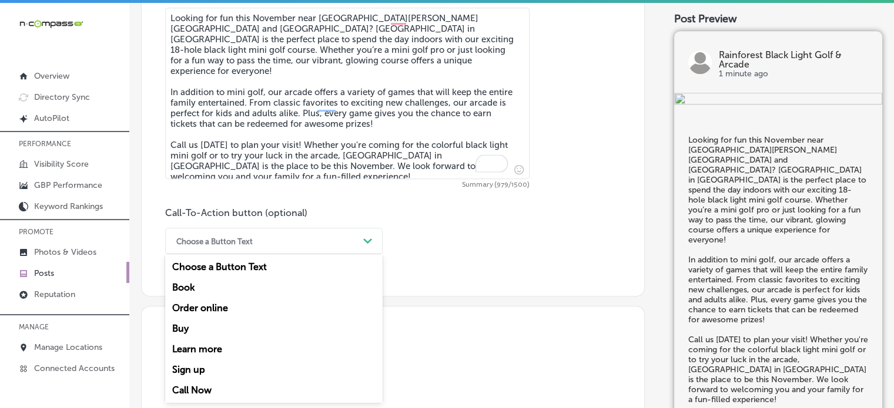
click at [271, 254] on div "option Choose a Button Text focused, 1 of 7. 7 results available. Use Up and Do…" at bounding box center [273, 241] width 217 height 26
click at [299, 250] on div "Choose a Button Text Path Created with Sketch." at bounding box center [273, 241] width 217 height 26
click at [204, 391] on div "Call Now" at bounding box center [273, 390] width 217 height 21
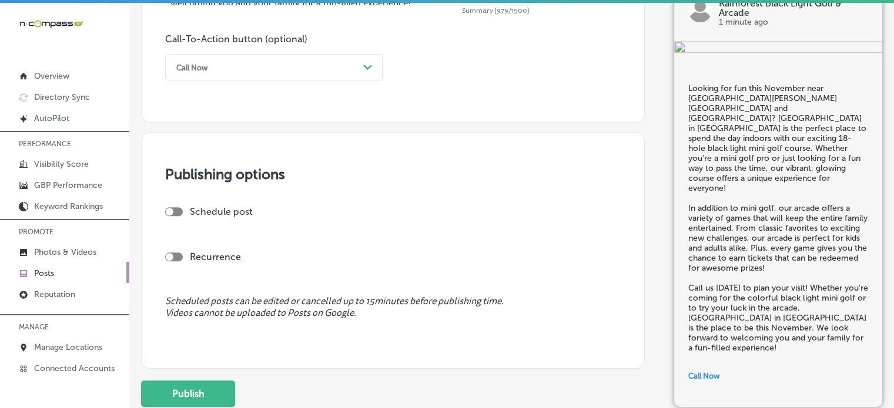
scroll to position [881, 0]
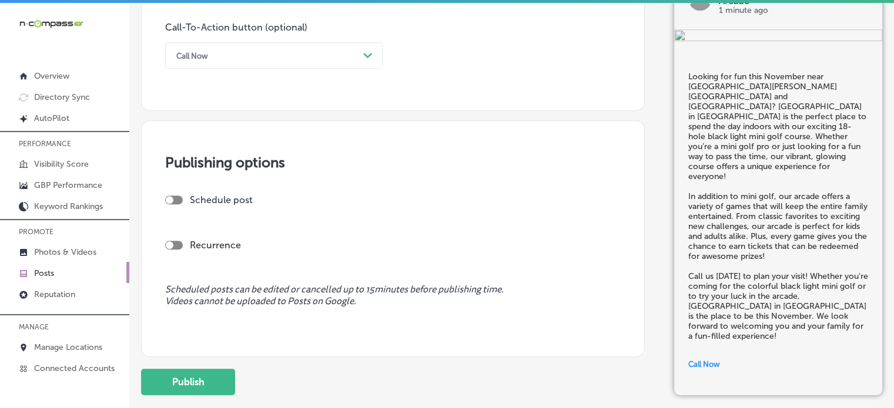
click at [177, 200] on div at bounding box center [174, 200] width 18 height 9
checkbox input "true"
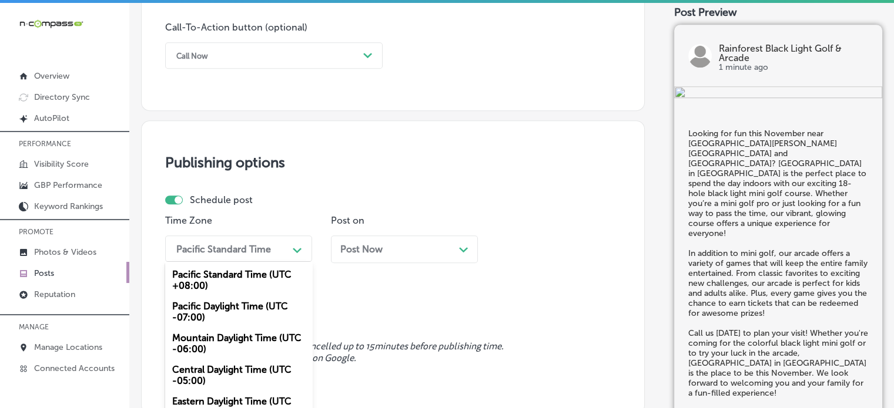
scroll to position [916, 0]
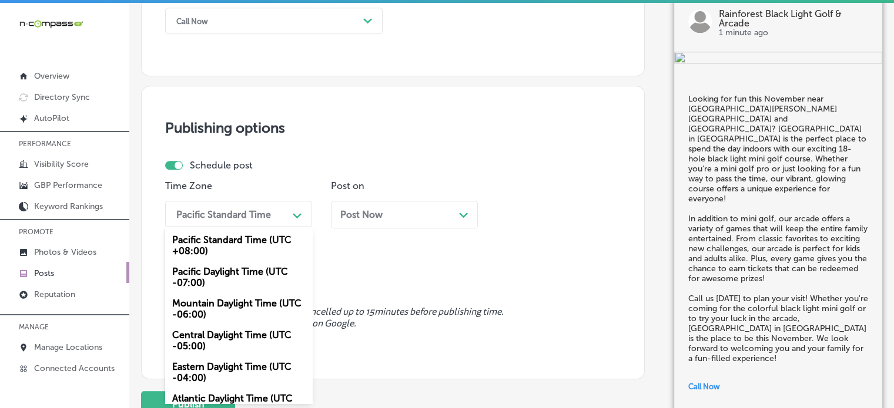
click at [228, 227] on div "option Pacific Standard Time (UTC +08:00) focused, 1 of 6. 6 results available.…" at bounding box center [238, 214] width 147 height 26
click at [230, 298] on div "Mountain Daylight Time (UTC -06:00)" at bounding box center [238, 309] width 147 height 32
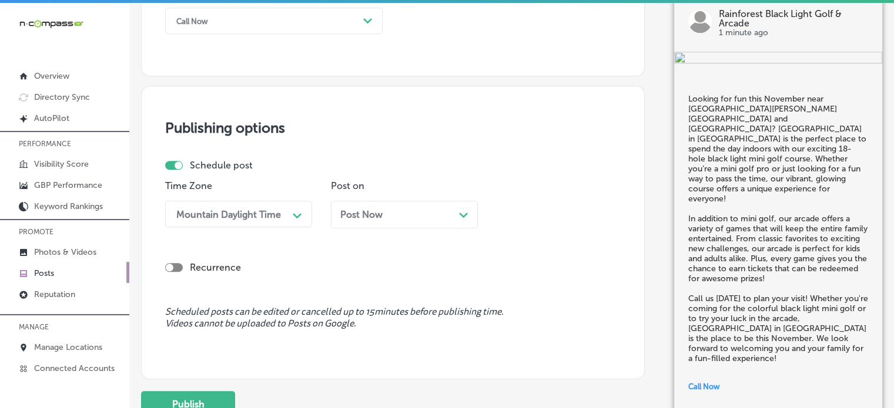
click at [383, 220] on div "Post Now Path Created with Sketch." at bounding box center [404, 215] width 147 height 28
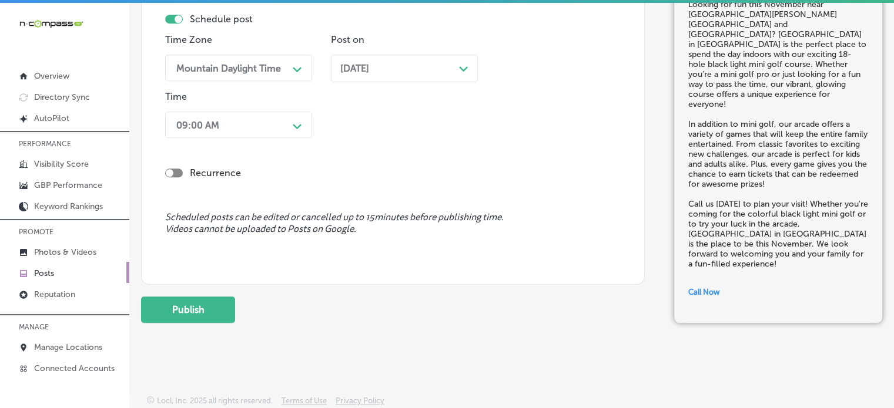
scroll to position [16, 0]
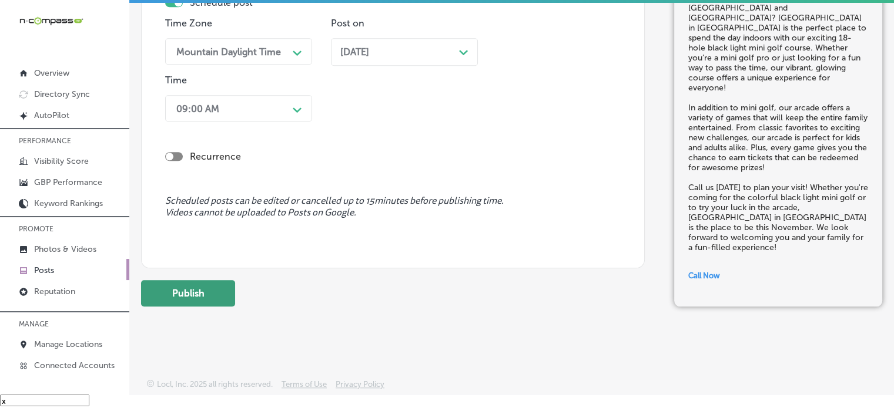
click at [195, 286] on button "Publish" at bounding box center [188, 293] width 94 height 26
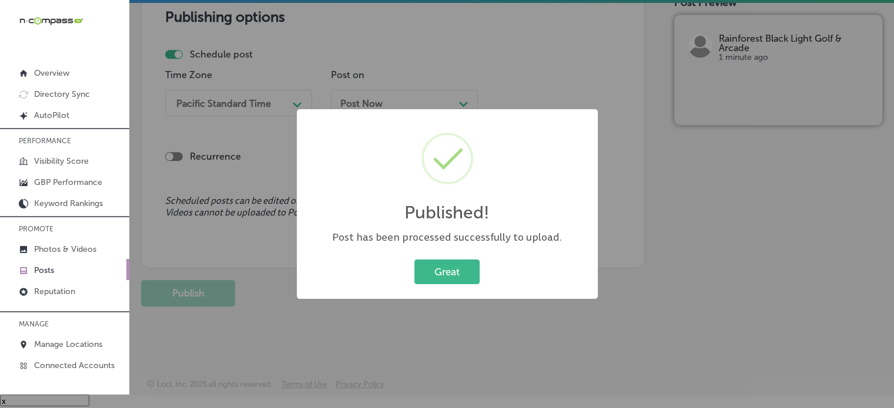
scroll to position [1011, 0]
click at [465, 270] on button "Great" at bounding box center [446, 272] width 65 height 24
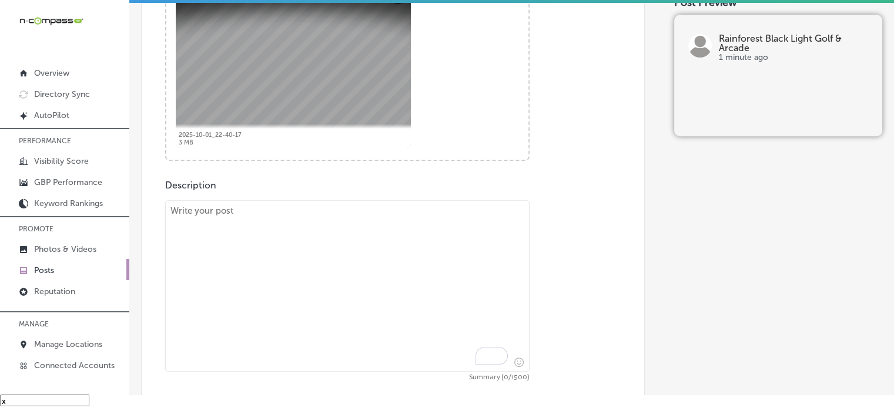
scroll to position [494, 0]
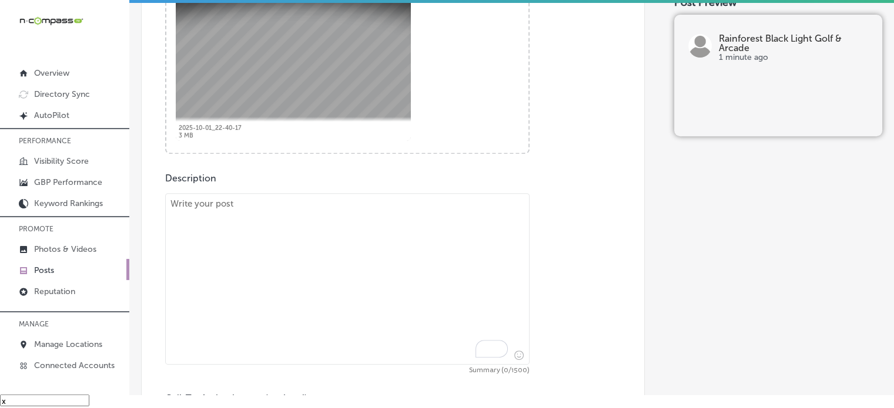
click at [348, 225] on textarea "To enrich screen reader interactions, please activate Accessibility in Grammarl…" at bounding box center [347, 279] width 364 height 172
paste textarea ""Looking for a fun and family-friendly activity in [GEOGRAPHIC_DATA]? Whether y…"
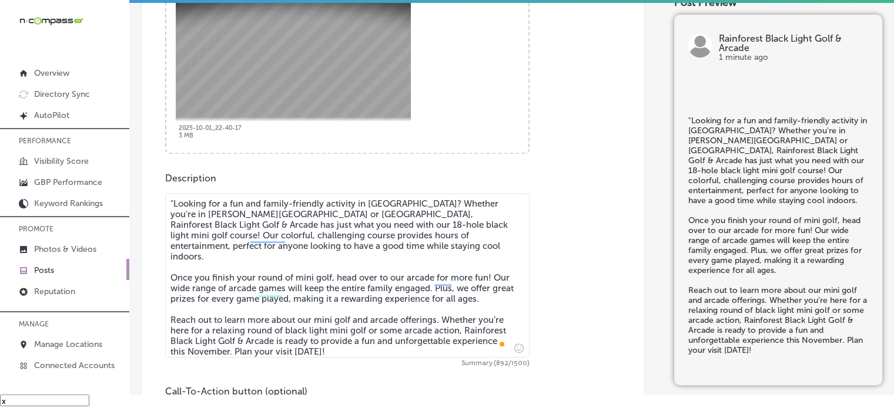
click at [174, 203] on textarea ""Looking for a fun and family-friendly activity in [GEOGRAPHIC_DATA]? Whether y…" at bounding box center [347, 275] width 364 height 165
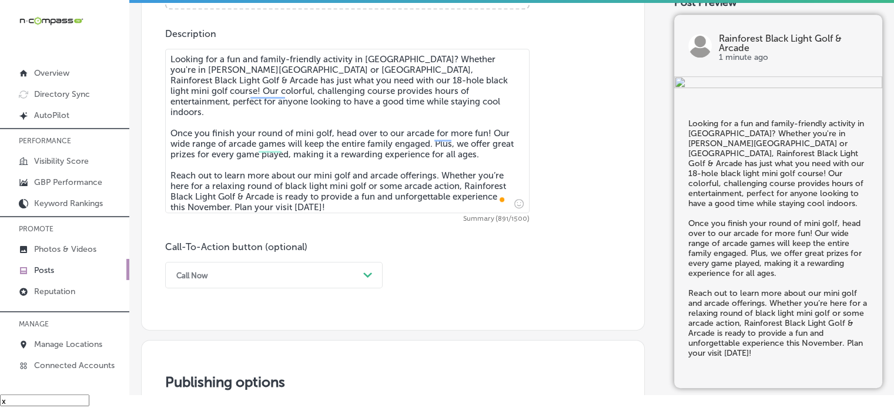
scroll to position [639, 0]
type textarea "Looking for a fun and family-friendly activity in [GEOGRAPHIC_DATA]? Whether yo…"
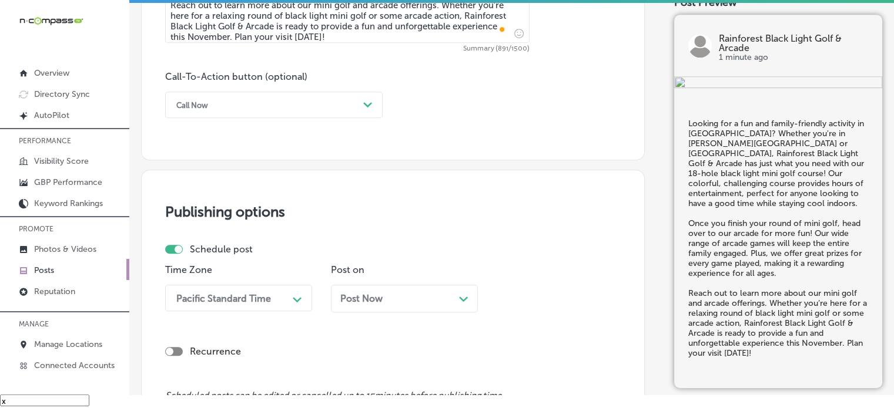
scroll to position [816, 0]
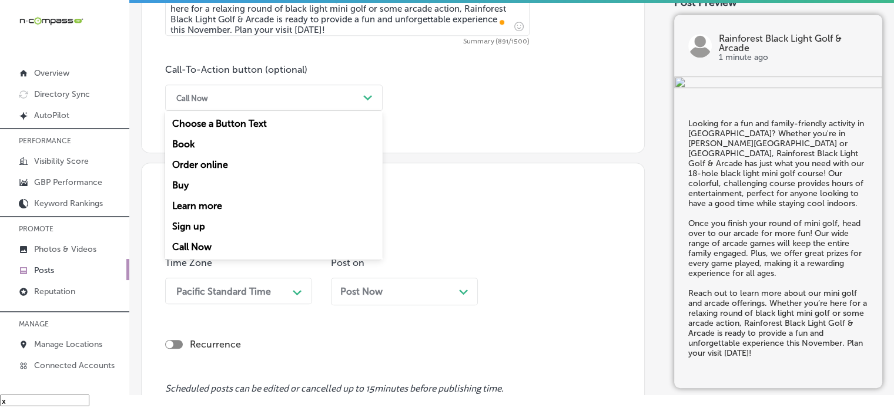
click at [287, 105] on div "Call Now" at bounding box center [264, 98] width 188 height 18
click at [227, 206] on div "Learn more" at bounding box center [273, 206] width 217 height 21
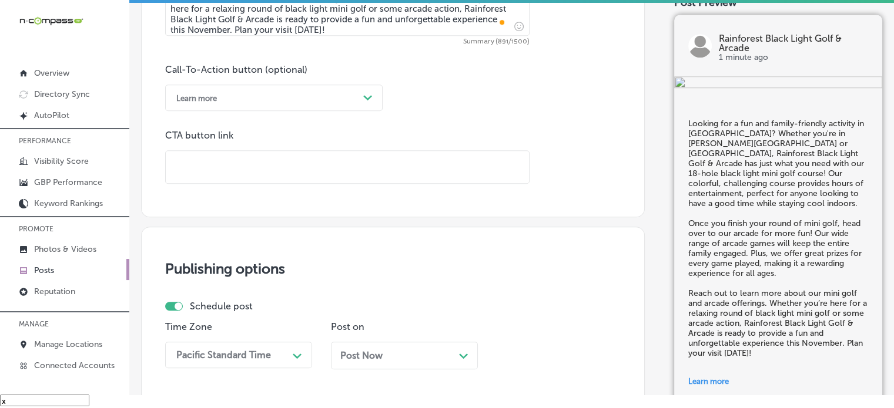
click at [257, 161] on input "text" at bounding box center [347, 167] width 363 height 32
paste input "[URL][DOMAIN_NAME]"
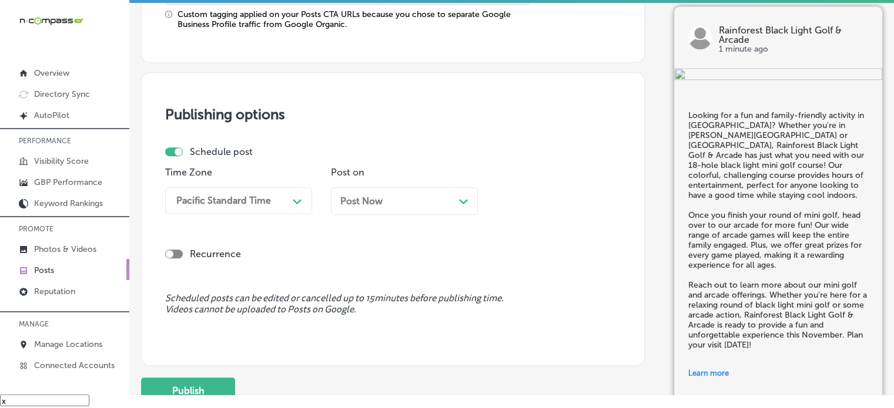
scroll to position [1013, 0]
type input "[URL][DOMAIN_NAME]"
click at [256, 173] on p "Time Zone" at bounding box center [238, 171] width 147 height 11
click at [264, 191] on div "Pacific Standard Time" at bounding box center [229, 200] width 118 height 21
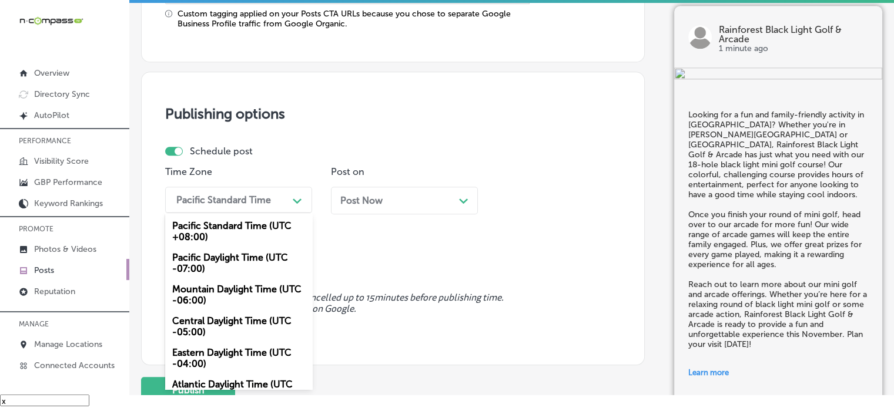
click at [228, 301] on div "Mountain Daylight Time (UTC -06:00)" at bounding box center [238, 295] width 147 height 32
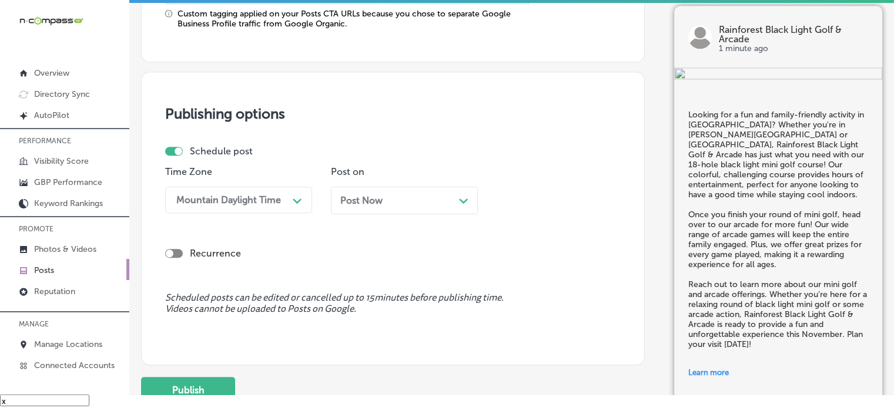
click at [407, 202] on div "Post Now Path Created with Sketch." at bounding box center [404, 200] width 128 height 11
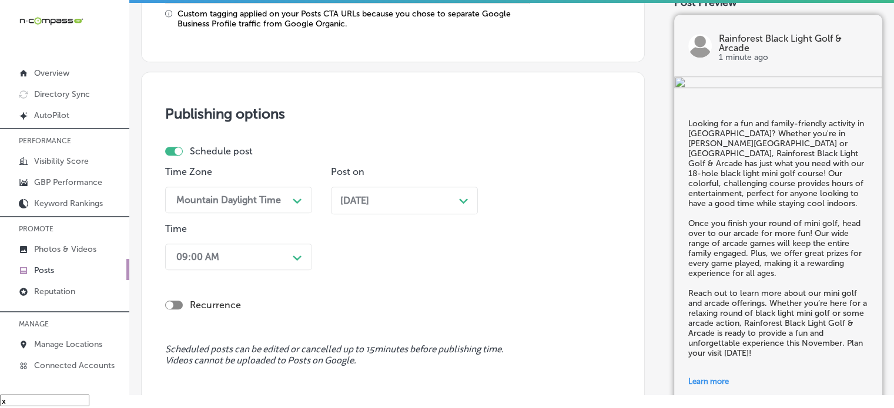
scroll to position [1054, 0]
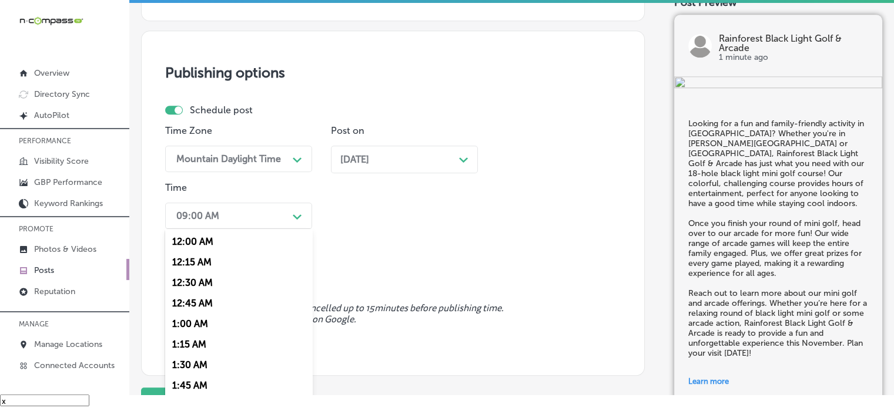
click at [259, 229] on div "option 12:15 AM focused, 2 of 96. 96 results available. Use Up and Down to choo…" at bounding box center [238, 216] width 147 height 26
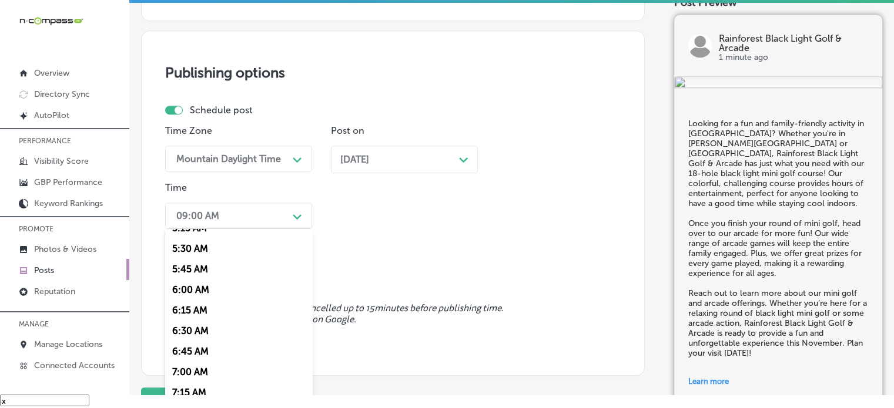
scroll to position [447, 0]
click at [189, 370] on div "7:00 AM" at bounding box center [238, 371] width 147 height 21
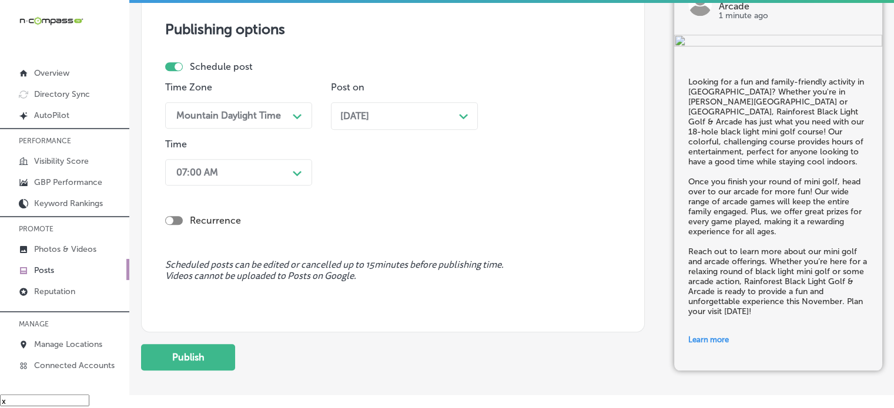
scroll to position [1161, 0]
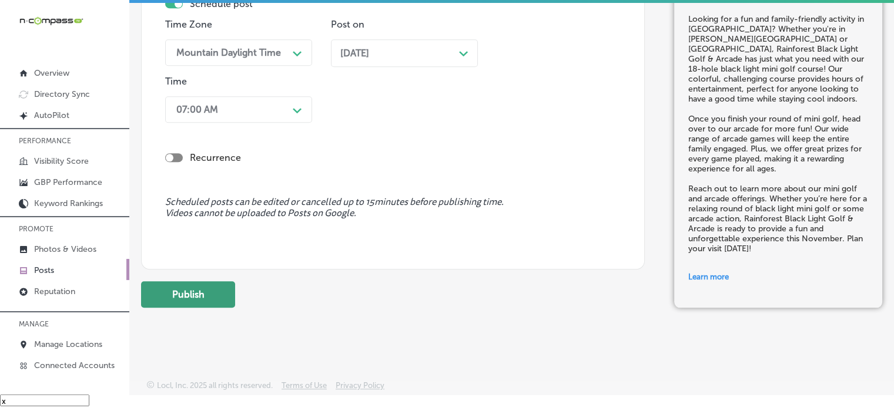
click at [185, 297] on button "Publish" at bounding box center [188, 294] width 94 height 26
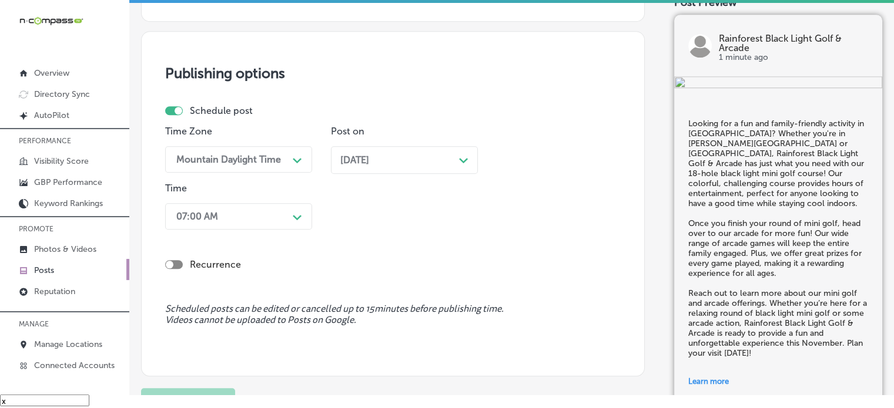
scroll to position [1004, 0]
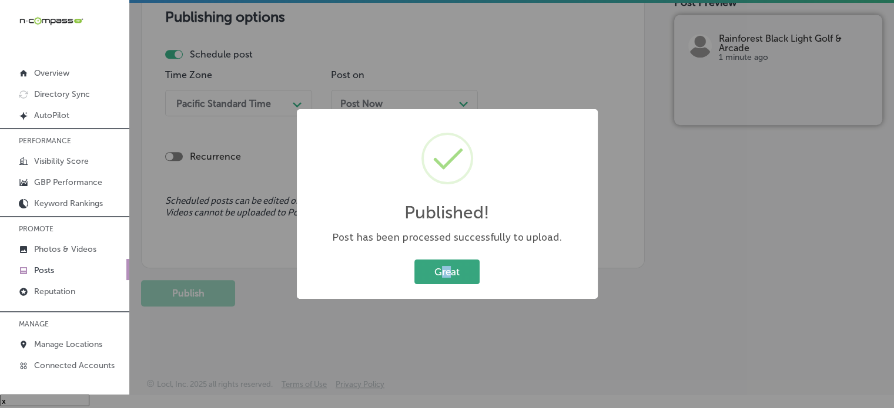
drag, startPoint x: 440, startPoint y: 285, endPoint x: 452, endPoint y: 272, distance: 18.3
click at [452, 272] on div "Great Cancel" at bounding box center [446, 272] width 277 height 31
click at [452, 272] on button "Great" at bounding box center [446, 272] width 65 height 24
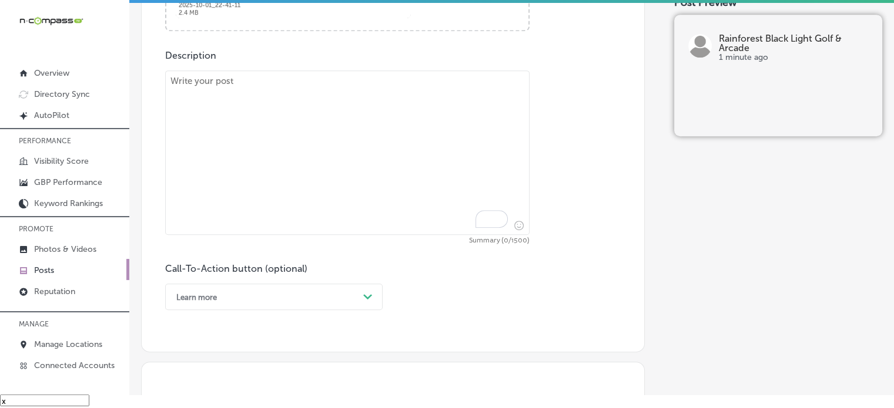
scroll to position [626, 0]
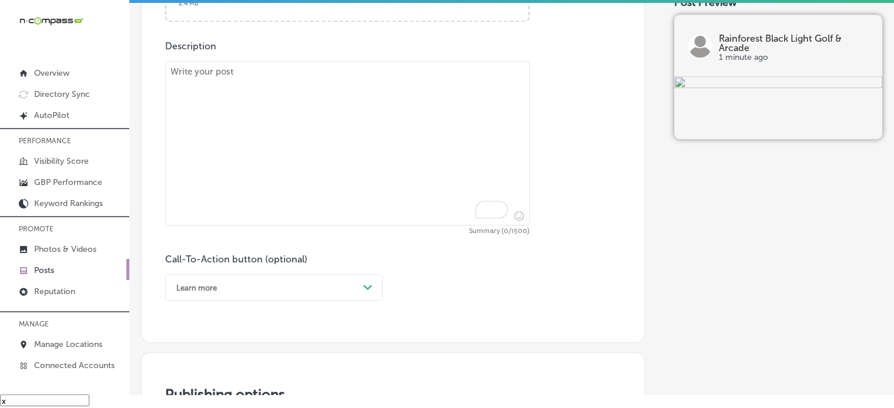
click at [384, 199] on textarea "To enrich screen reader interactions, please activate Accessibility in Grammarl…" at bounding box center [347, 143] width 364 height 165
paste textarea ""This November, head over to Rainforest Black Light Golf & Arcade for a fun and…"
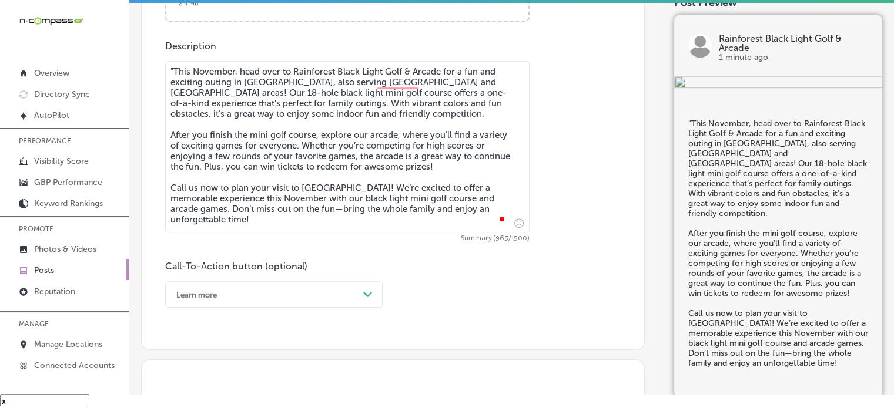
click at [172, 68] on textarea ""This November, head over to Rainforest Black Light Golf & Arcade for a fun and…" at bounding box center [347, 147] width 364 height 172
type textarea "This November, head over to Rainforest Black Light Golf & Arcade for a fun and …"
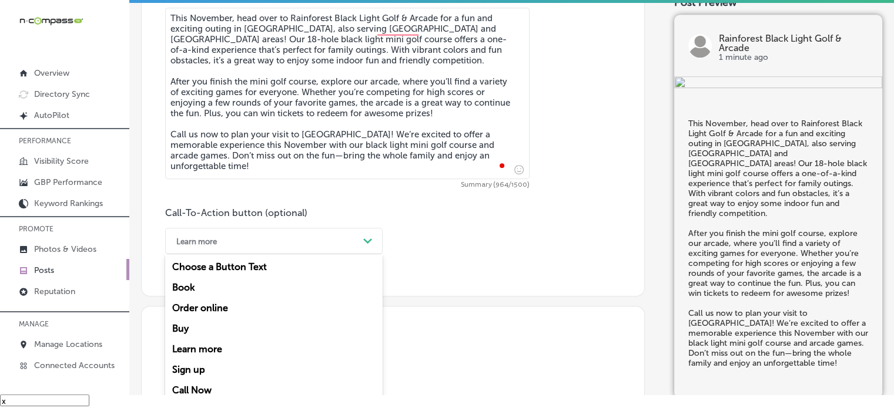
click at [341, 254] on div "option Learn more, selected. option Order online focused, 3 of 7. 7 results ava…" at bounding box center [273, 241] width 217 height 26
click at [199, 389] on div "Call Now" at bounding box center [273, 390] width 217 height 21
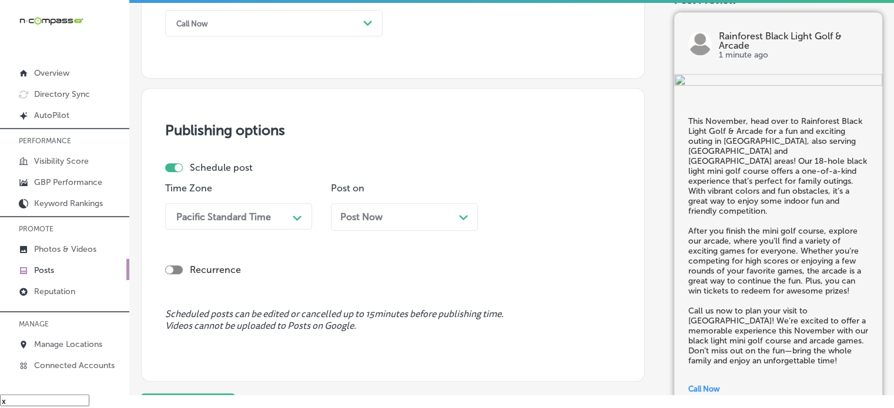
scroll to position [914, 0]
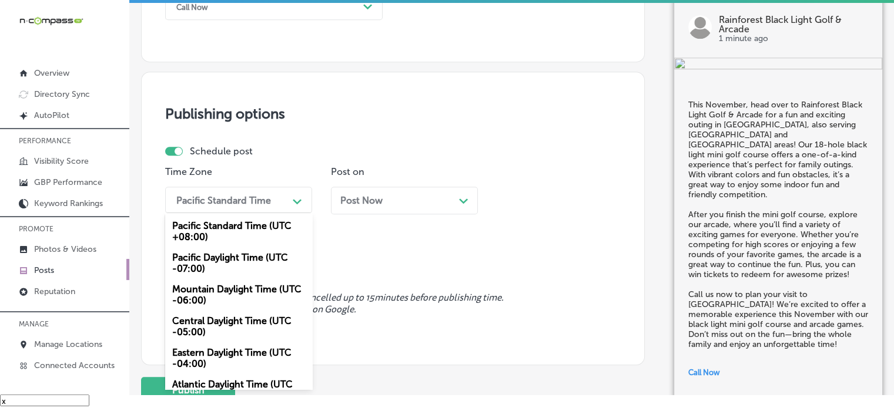
click at [234, 201] on div "Pacific Standard Time" at bounding box center [223, 200] width 95 height 11
click at [234, 305] on div "Mountain Daylight Time (UTC -06:00)" at bounding box center [238, 295] width 147 height 32
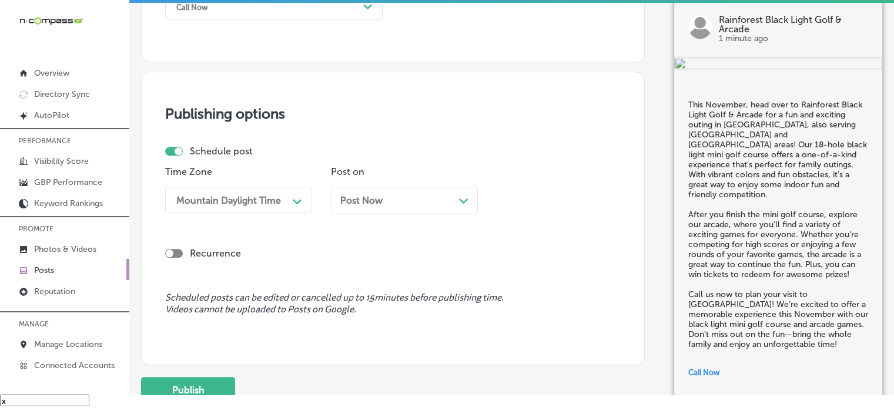
click at [369, 202] on span "Post Now" at bounding box center [361, 200] width 42 height 11
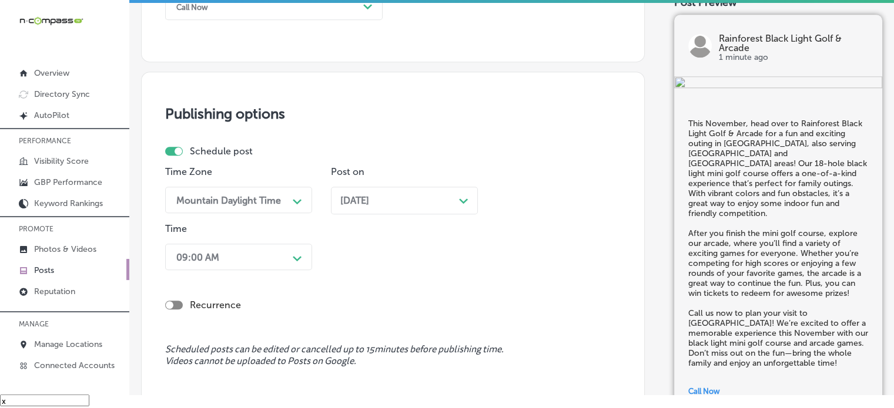
scroll to position [956, 0]
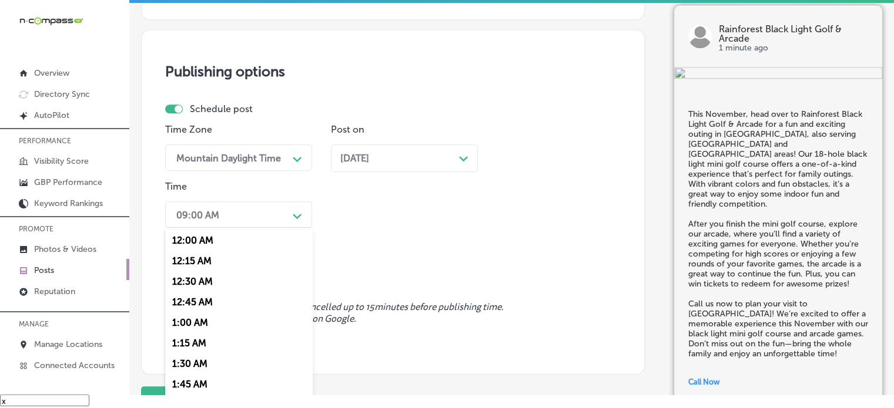
click at [272, 228] on div "option 7:00 AM, selected. option 12:15 AM focused, 2 of 96. 96 results availabl…" at bounding box center [238, 215] width 147 height 26
click at [188, 303] on div "7:00 AM" at bounding box center [238, 301] width 147 height 21
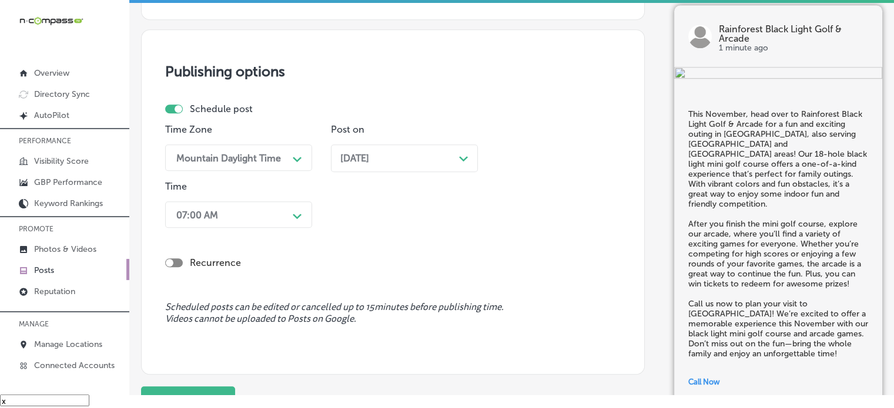
click at [286, 296] on div "Publishing options Schedule post Time Zone Mountain Daylight Time Path Created …" at bounding box center [393, 202] width 504 height 346
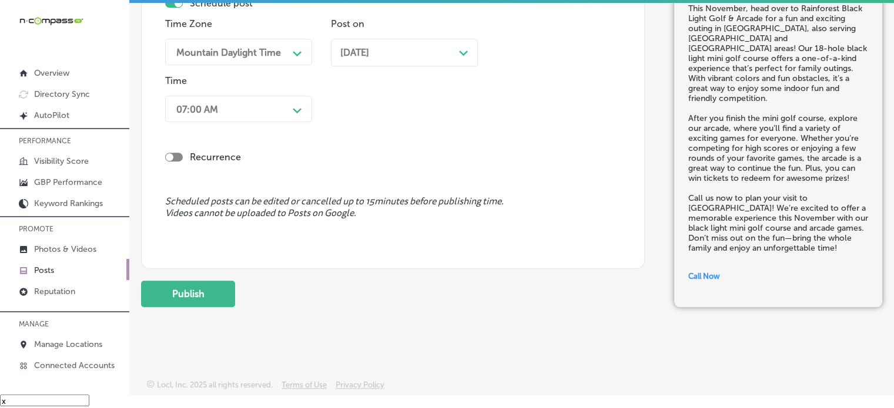
scroll to position [1062, 0]
click at [215, 294] on button "Publish" at bounding box center [188, 293] width 94 height 26
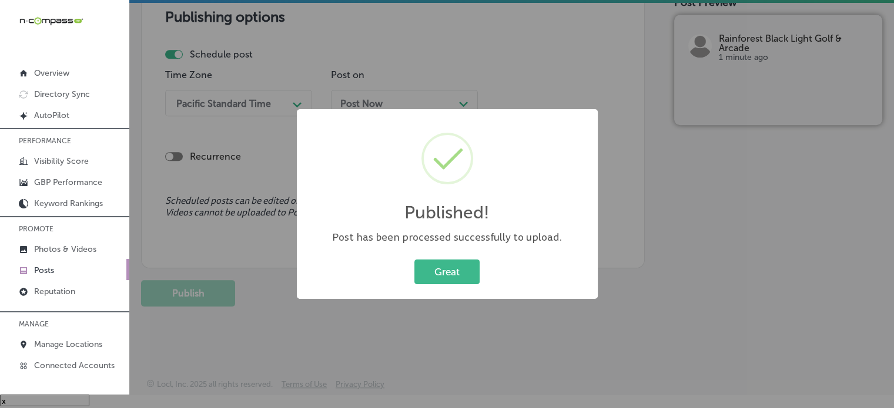
scroll to position [1011, 0]
click at [434, 260] on button "Great" at bounding box center [446, 272] width 65 height 24
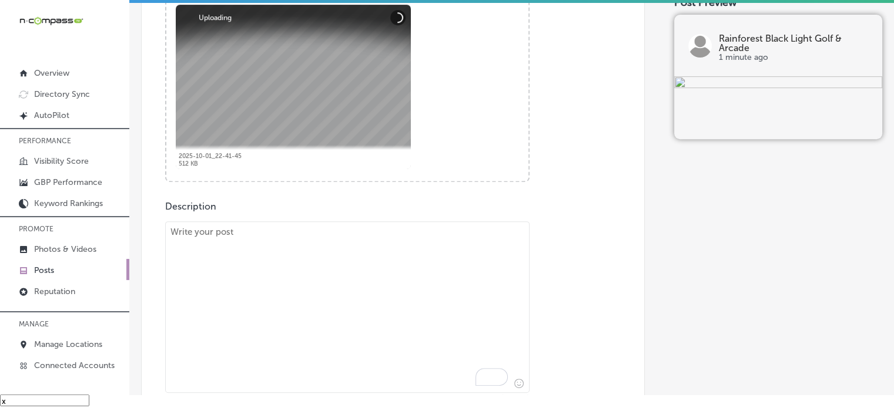
scroll to position [469, 0]
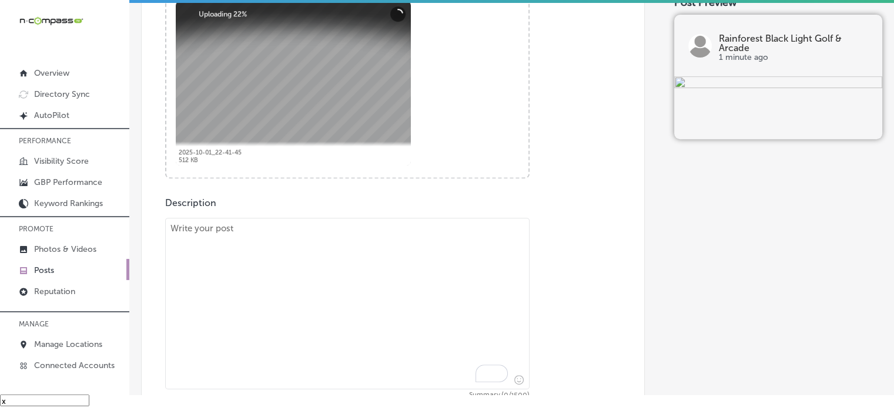
click at [396, 235] on textarea "To enrich screen reader interactions, please activate Accessibility in Grammarl…" at bounding box center [347, 304] width 364 height 172
paste textarea ""Looking for a great indoor activity this November in [GEOGRAPHIC_DATA]? [GEOGR…"
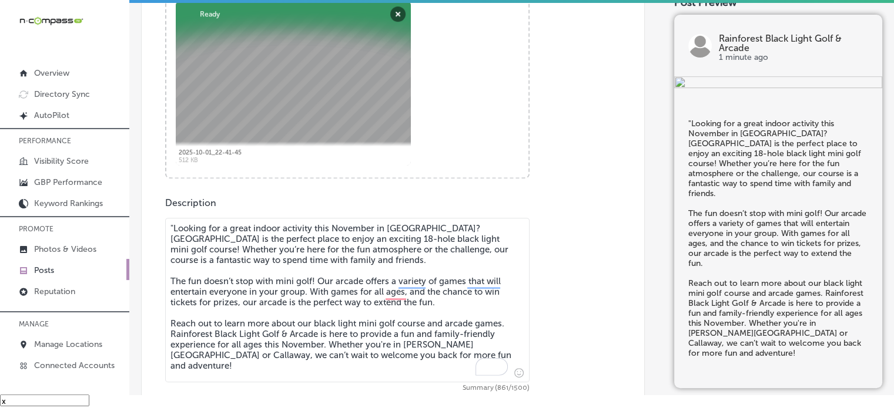
click at [172, 224] on textarea ""Looking for a great indoor activity this November in [GEOGRAPHIC_DATA]? [GEOGR…" at bounding box center [347, 300] width 364 height 165
type textarea "Looking for a great indoor activity this November in [GEOGRAPHIC_DATA]? [GEOGRA…"
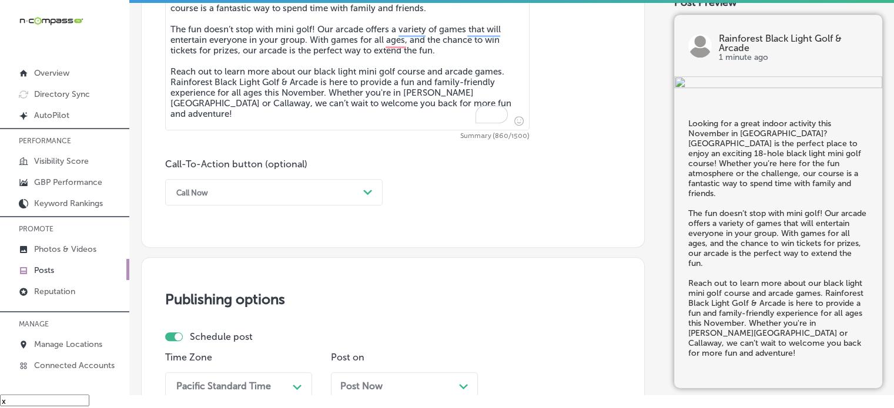
scroll to position [724, 0]
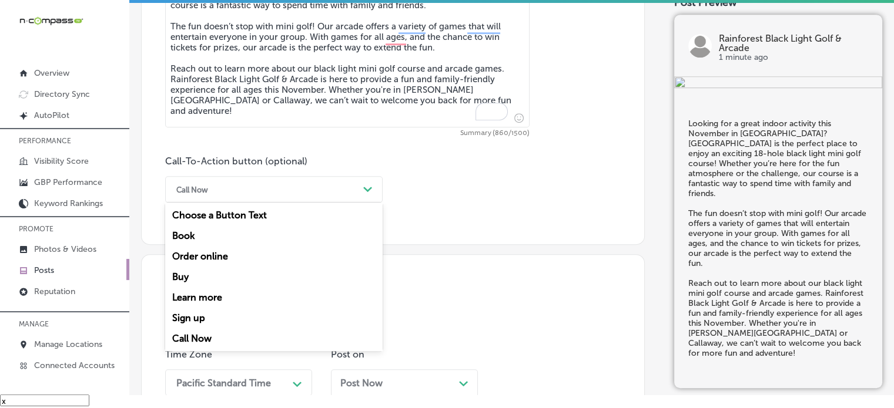
click at [329, 183] on div "Call Now" at bounding box center [264, 189] width 188 height 18
click at [203, 300] on div "Learn more" at bounding box center [273, 297] width 217 height 21
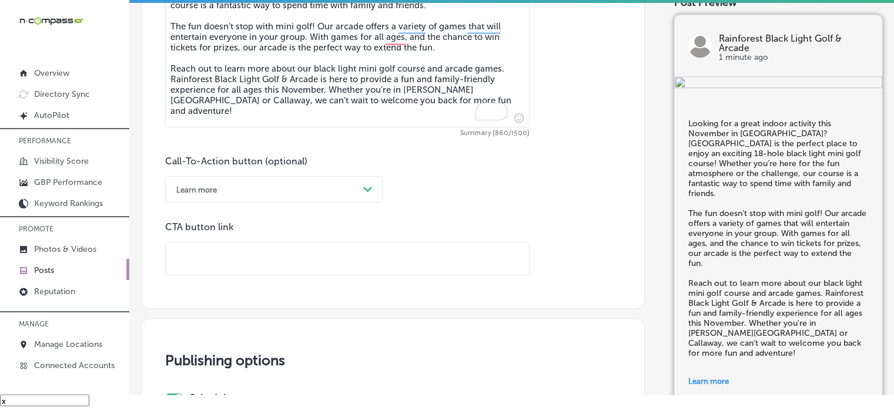
click at [281, 253] on input "text" at bounding box center [347, 259] width 363 height 32
paste input "[URL][DOMAIN_NAME]"
type input "[URL][DOMAIN_NAME]"
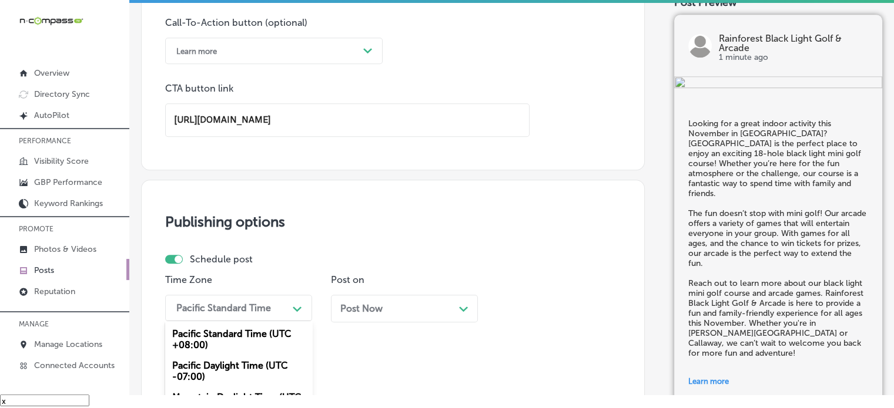
scroll to position [955, 0]
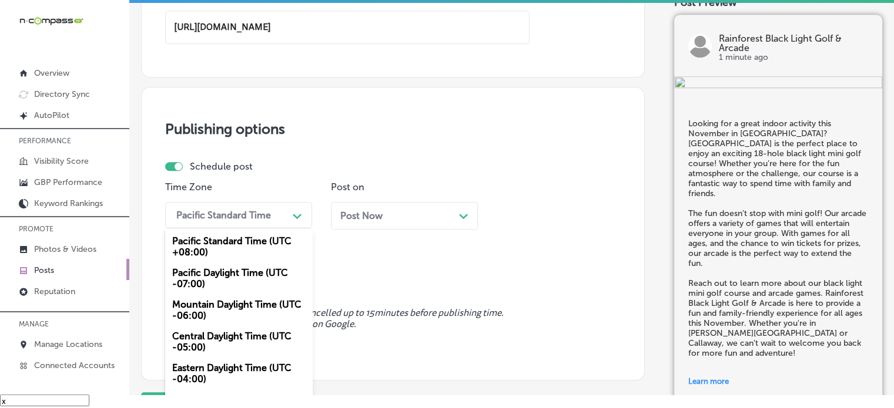
click at [274, 229] on div "option Mountain Daylight Time (UTC -06:00), selected. option Mountain Daylight …" at bounding box center [238, 215] width 147 height 26
click at [251, 297] on div "Mountain Daylight Time (UTC -06:00)" at bounding box center [238, 310] width 147 height 32
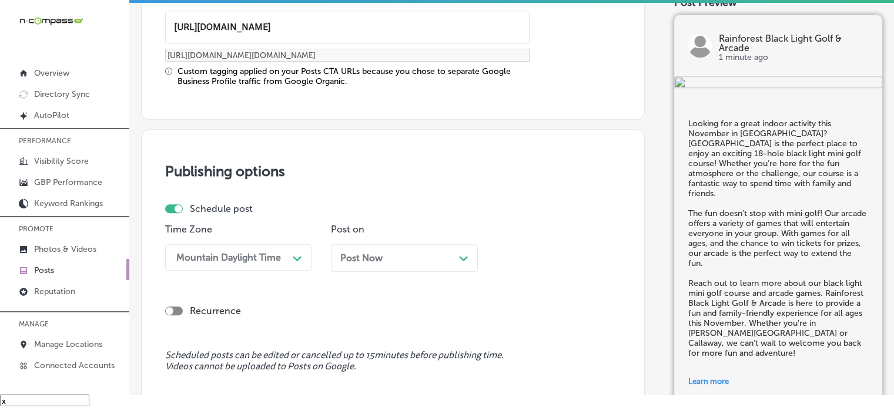
click at [389, 214] on div "Schedule post Time Zone Mountain Daylight Time Path Created with Sketch. Post o…" at bounding box center [388, 242] width 446 height 78
click at [364, 253] on span "Post Now" at bounding box center [361, 258] width 42 height 11
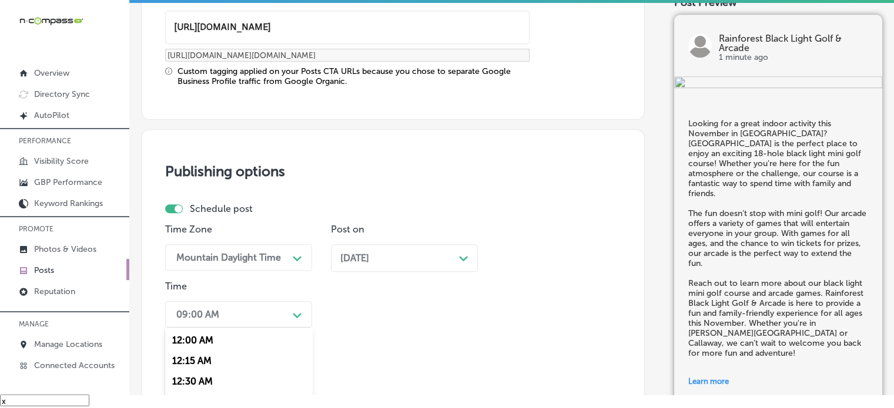
scroll to position [1054, 0]
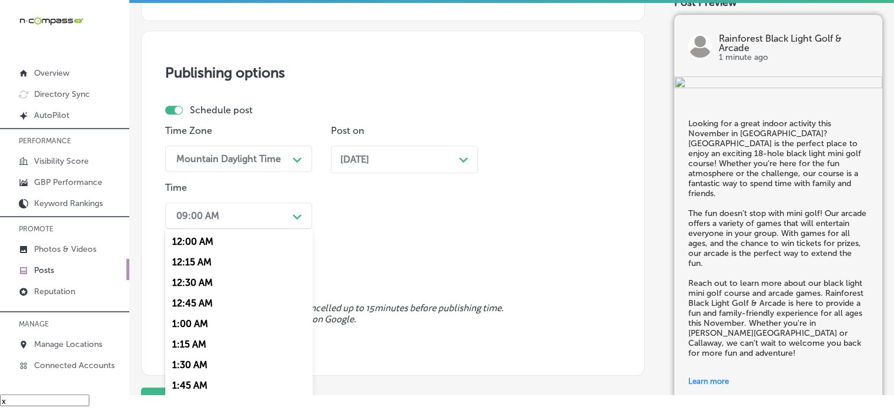
click at [263, 229] on div "option 7:00 AM, selected. option 1:00 AM focused, 5 of 96. 96 results available…" at bounding box center [238, 216] width 147 height 26
click at [193, 303] on div "7:00 AM" at bounding box center [238, 303] width 147 height 21
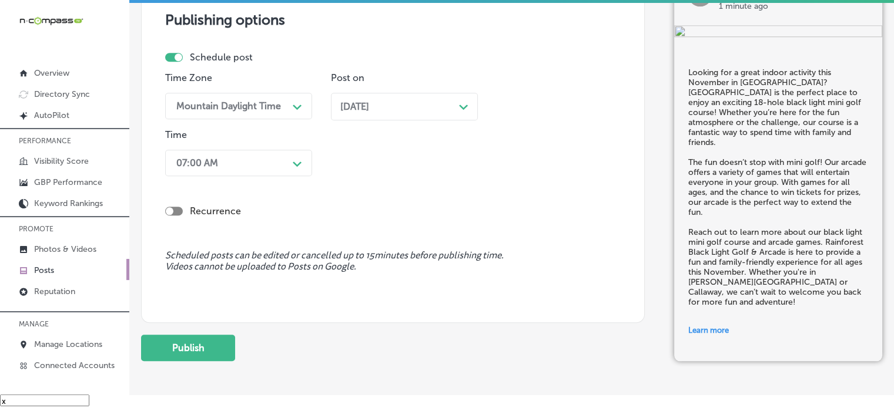
scroll to position [1108, 0]
click at [207, 338] on button "Publish" at bounding box center [188, 347] width 94 height 26
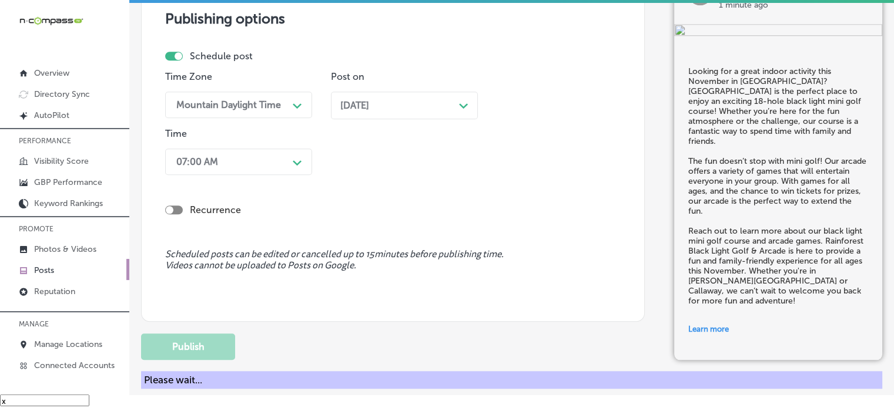
scroll to position [1003, 0]
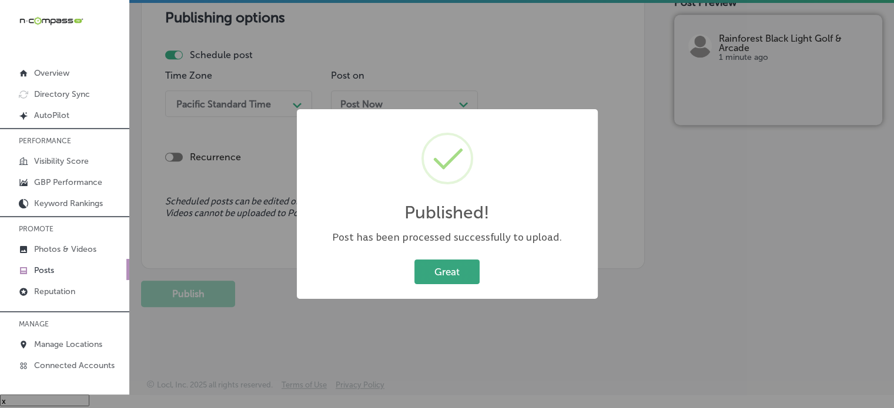
click at [440, 263] on button "Great" at bounding box center [446, 272] width 65 height 24
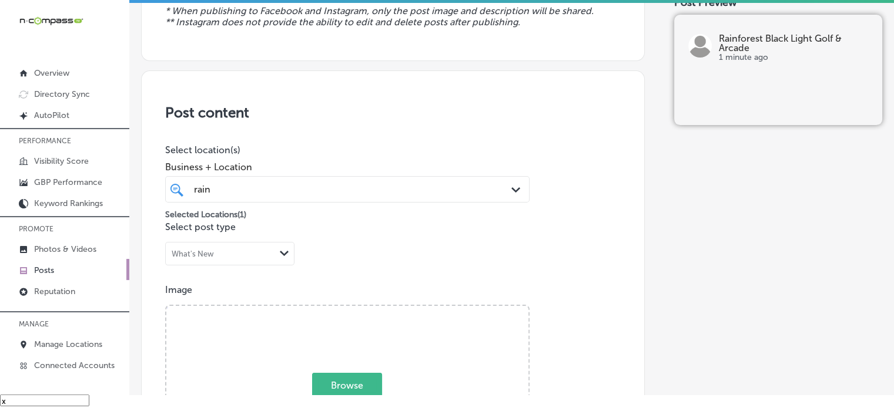
scroll to position [0, 0]
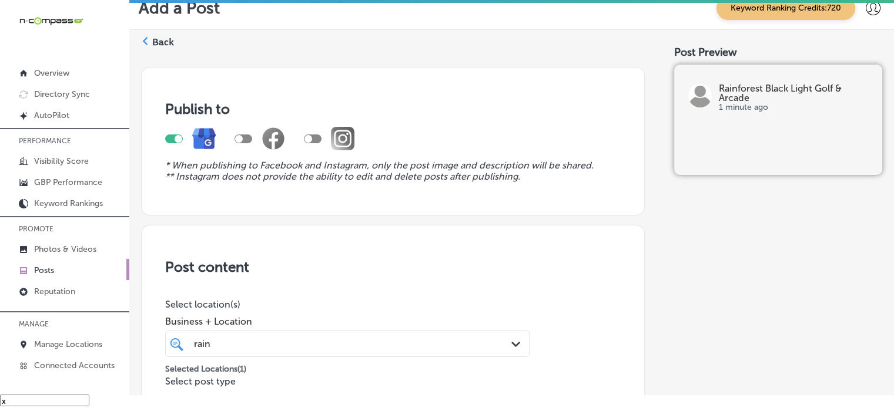
click at [165, 43] on label "Back" at bounding box center [163, 42] width 22 height 13
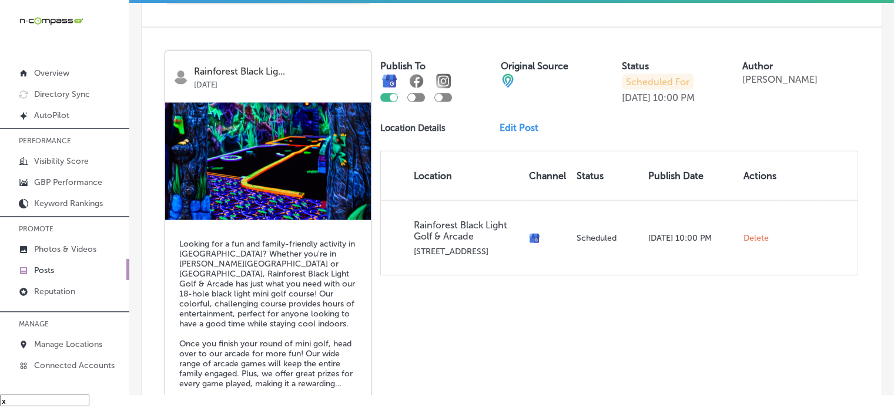
scroll to position [2661, 0]
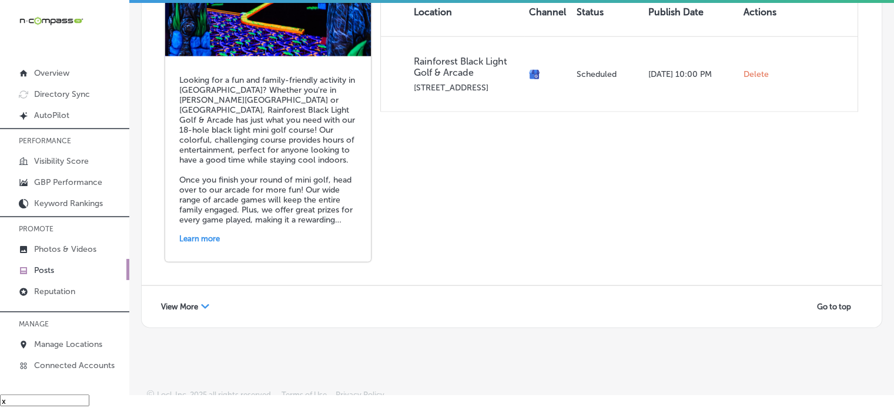
click at [181, 303] on span "View More" at bounding box center [179, 307] width 37 height 9
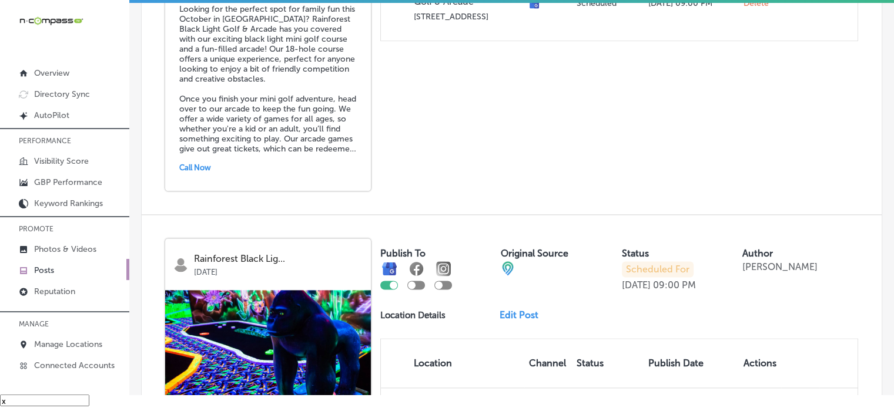
scroll to position [1461, 0]
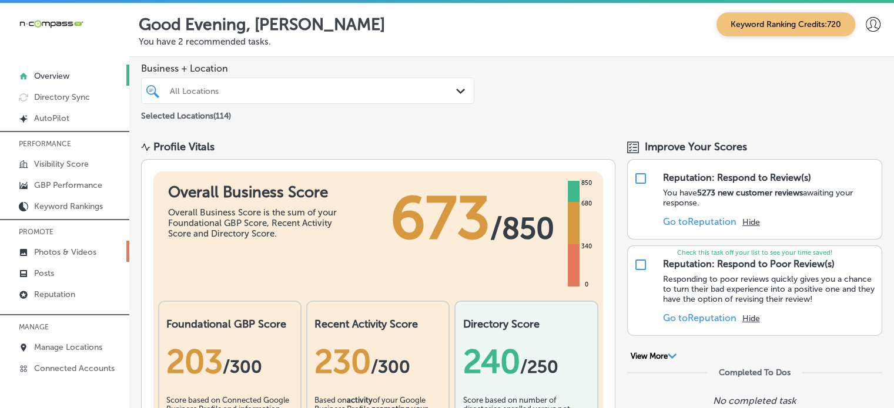
click at [65, 251] on p "Photos & Videos" at bounding box center [65, 252] width 62 height 10
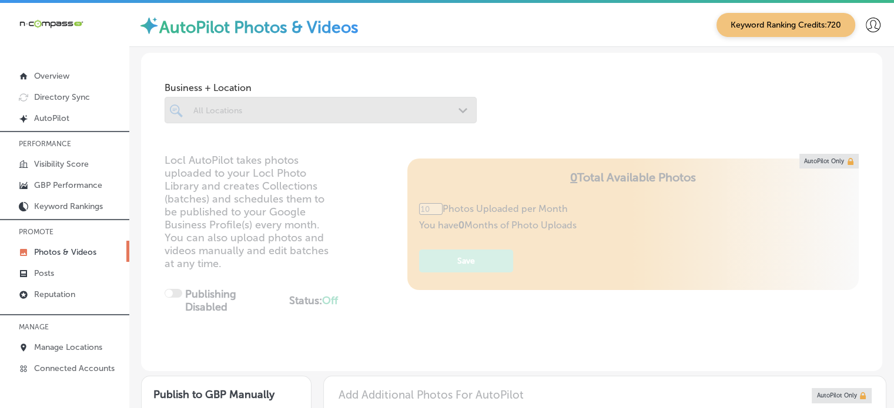
click at [311, 104] on div at bounding box center [321, 110] width 312 height 26
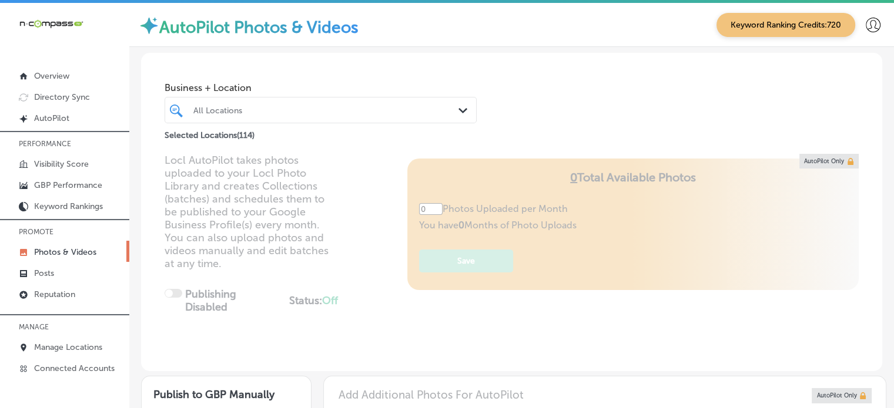
type input "5"
click at [346, 112] on div "All Locations" at bounding box center [326, 110] width 266 height 10
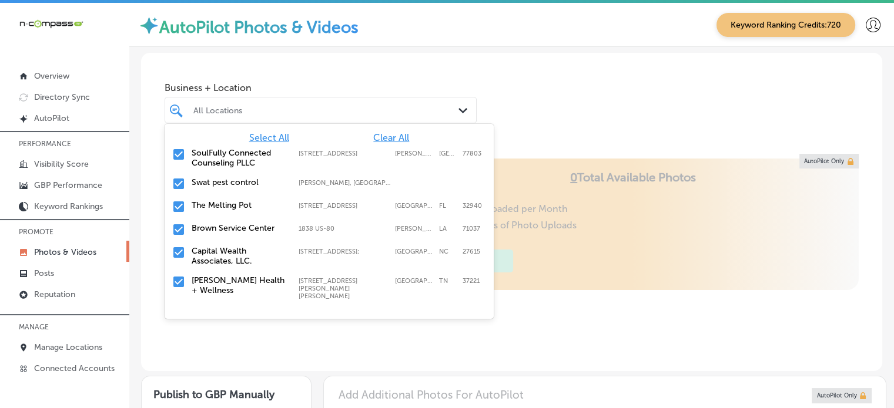
click at [378, 139] on span "Clear All" at bounding box center [391, 137] width 36 height 11
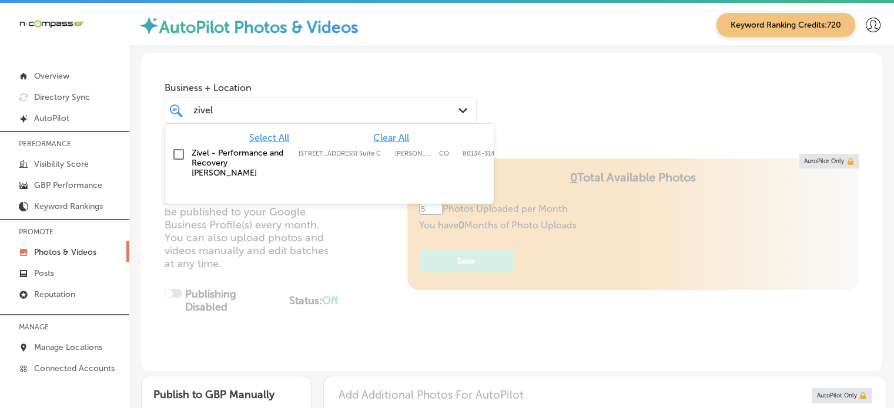
click at [356, 153] on label "[STREET_ADDRESS] Suite C" at bounding box center [344, 154] width 90 height 8
type input "zivel"
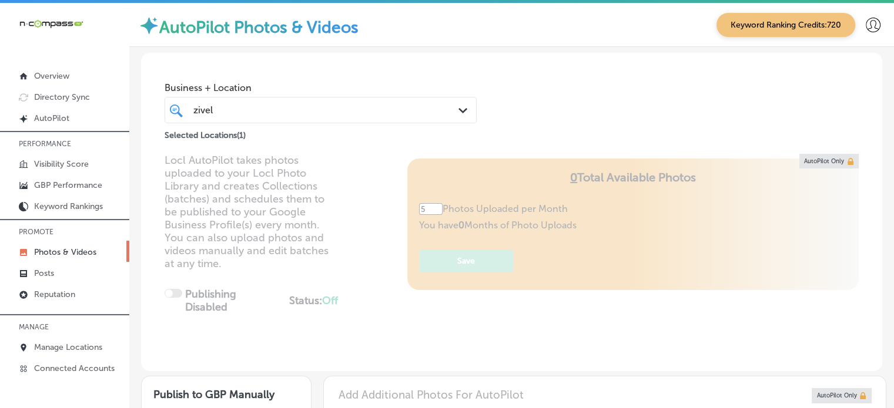
click at [512, 123] on div "Business + Location zivel zivel Path Created with Sketch. Selected Locations ( …" at bounding box center [511, 97] width 741 height 89
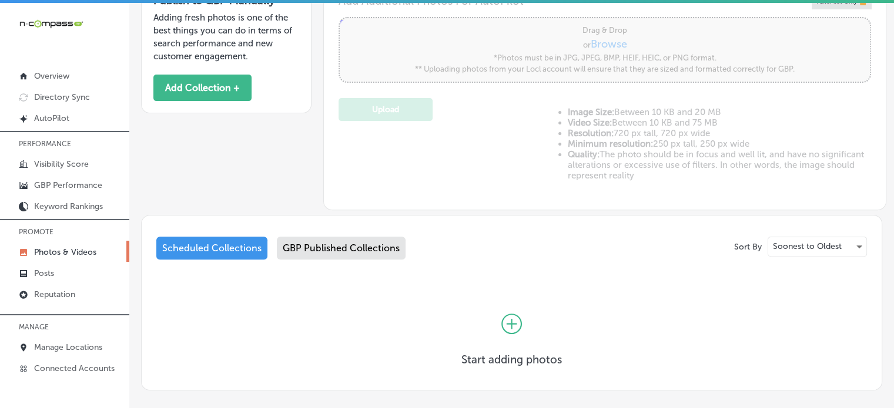
scroll to position [448, 0]
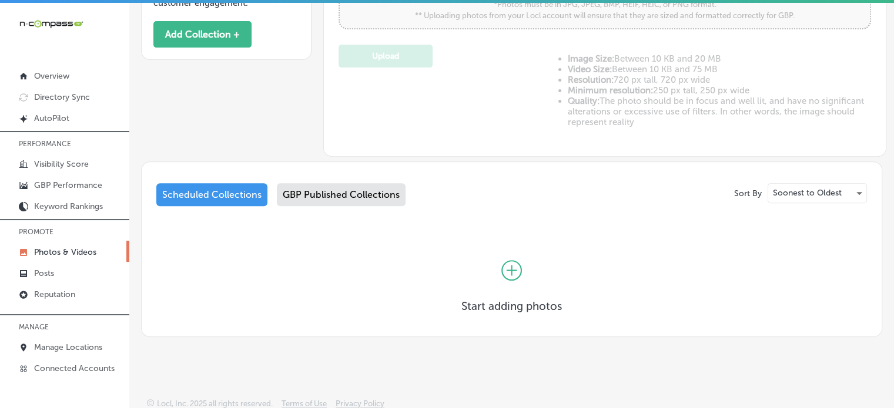
click at [356, 206] on div "Scheduled Collections GBP Published Collections" at bounding box center [511, 197] width 710 height 28
click at [373, 199] on div "GBP Published Collections" at bounding box center [341, 194] width 129 height 23
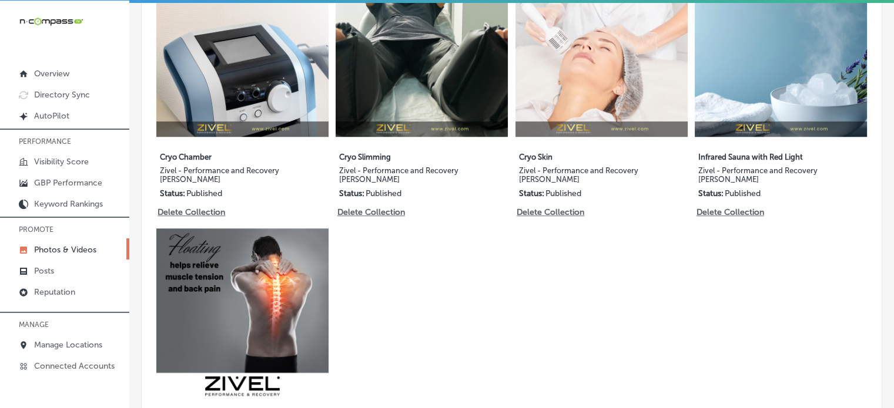
scroll to position [971, 0]
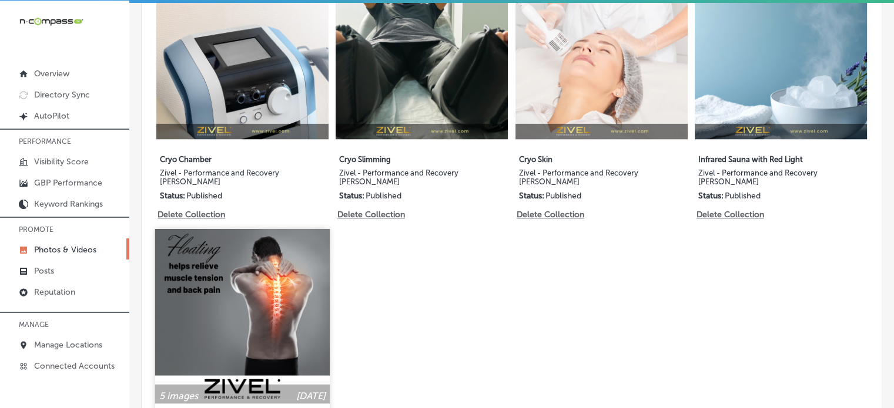
click at [254, 259] on img at bounding box center [242, 316] width 175 height 175
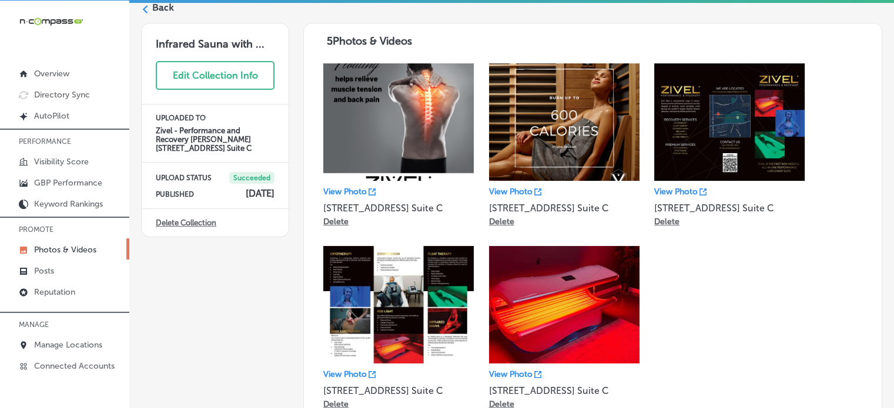
scroll to position [42, 0]
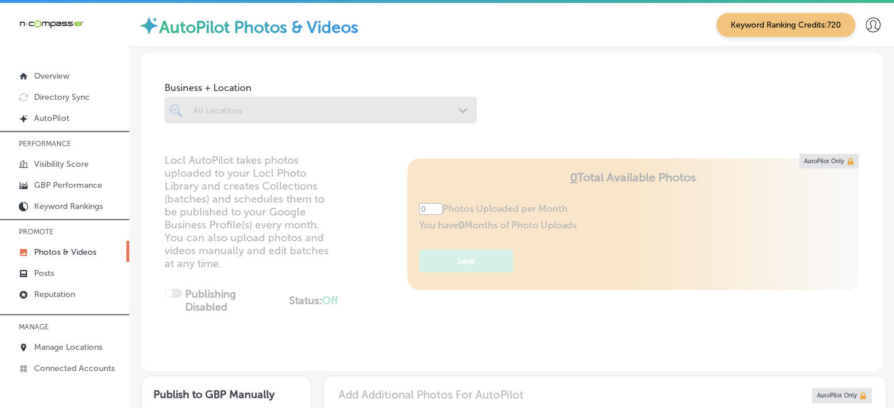
type input "5"
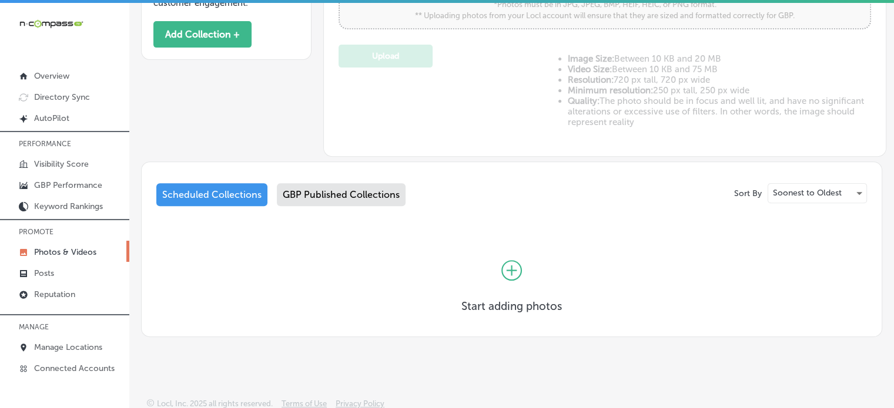
scroll to position [2, 0]
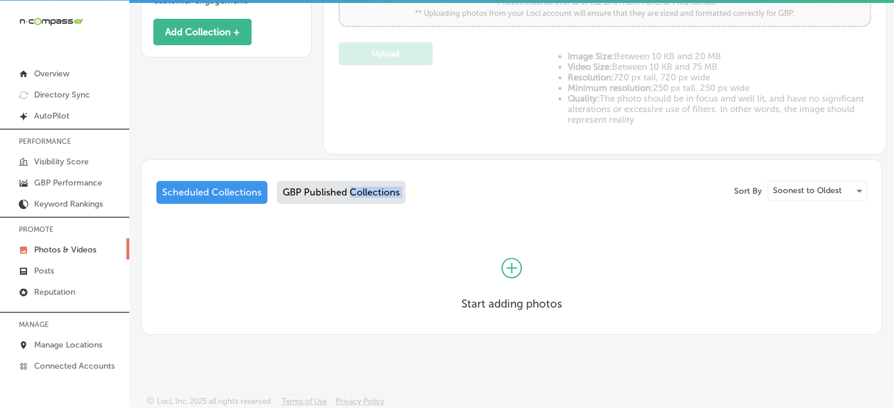
drag, startPoint x: 331, startPoint y: 206, endPoint x: 352, endPoint y: 190, distance: 26.0
click at [352, 190] on div "Sort By Soonest to Oldest Scheduled Collections GBP Published Collections Start…" at bounding box center [511, 252] width 710 height 142
click at [352, 190] on div "GBP Published Collections" at bounding box center [341, 192] width 129 height 23
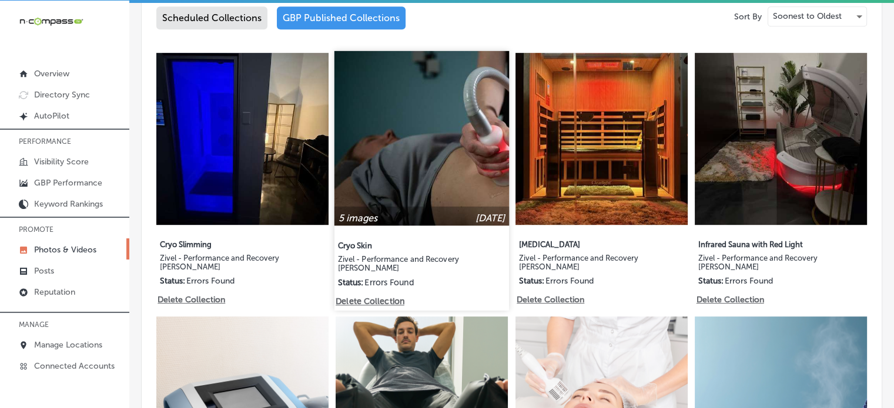
scroll to position [635, 0]
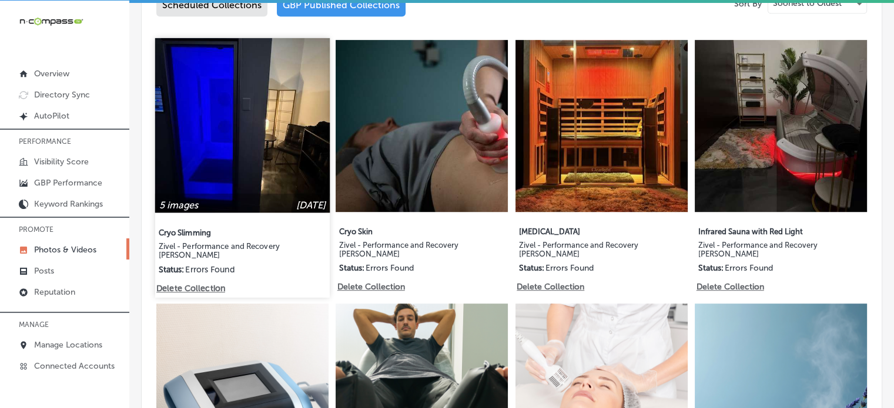
click at [271, 109] on img at bounding box center [242, 125] width 175 height 175
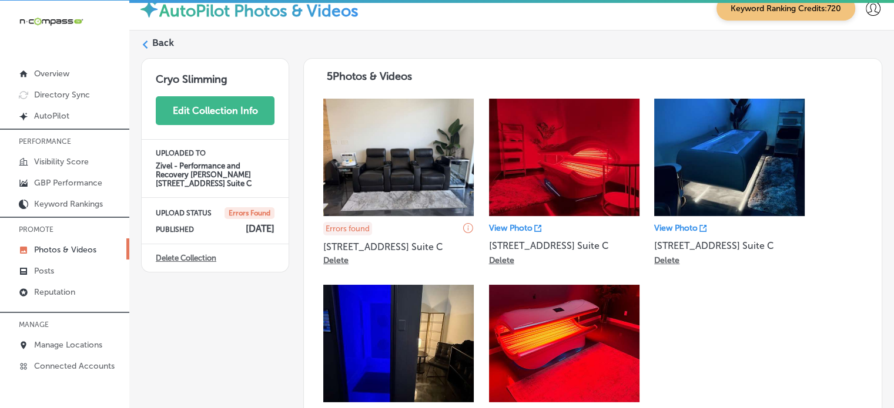
scroll to position [11, 0]
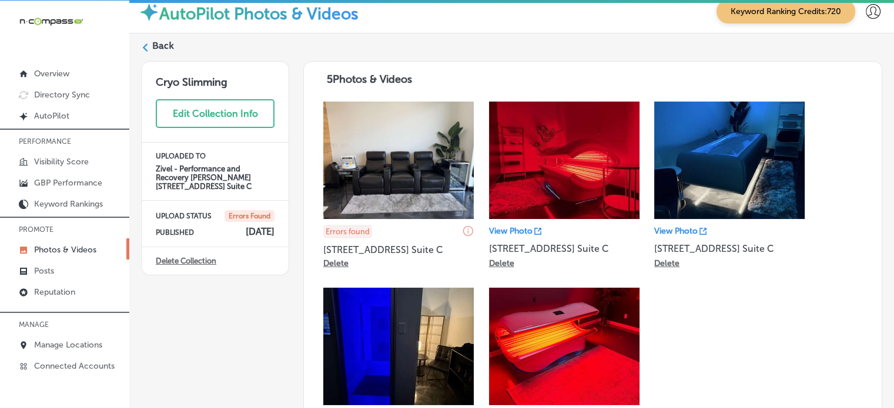
click at [163, 45] on label "Back" at bounding box center [163, 45] width 22 height 13
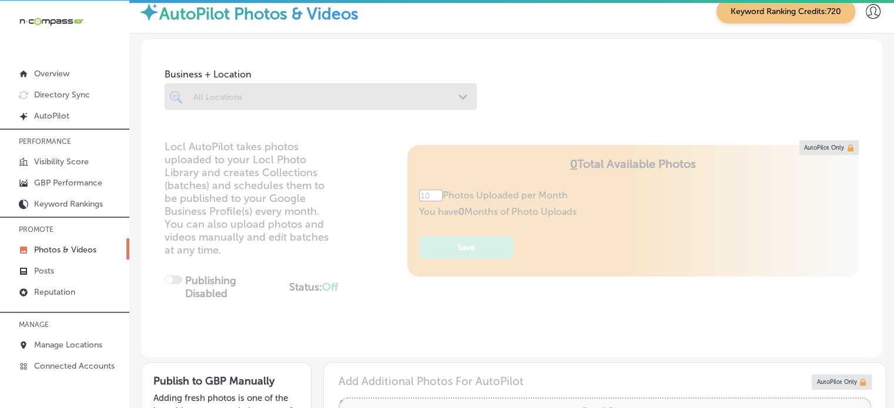
type input "5"
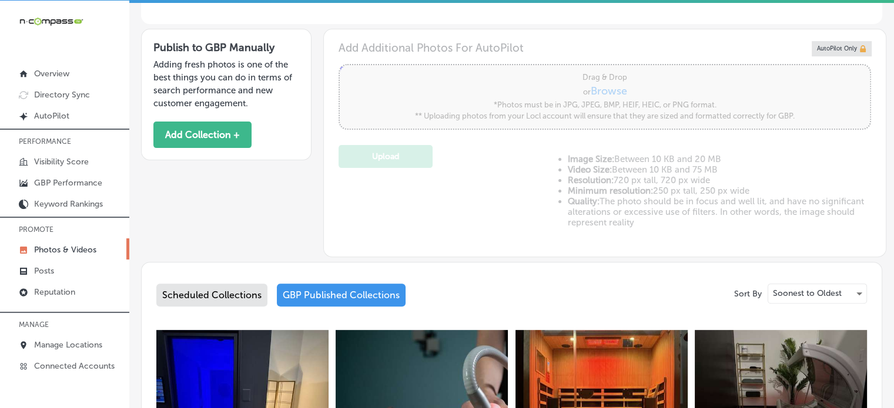
scroll to position [390, 0]
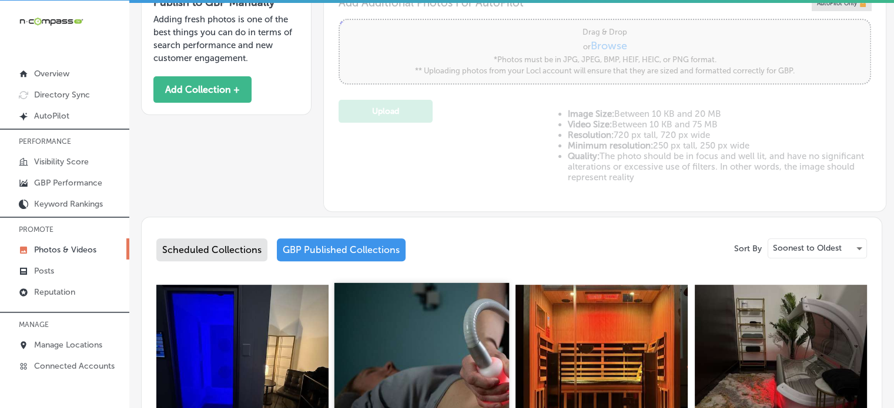
click at [429, 310] on img at bounding box center [421, 370] width 175 height 175
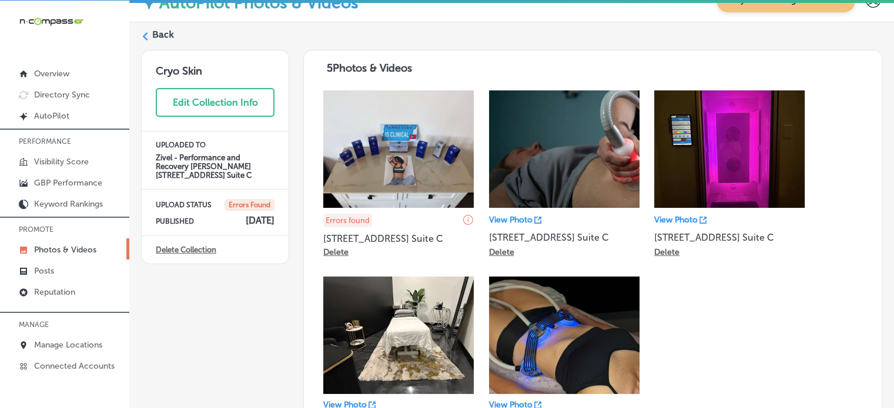
scroll to position [21, 0]
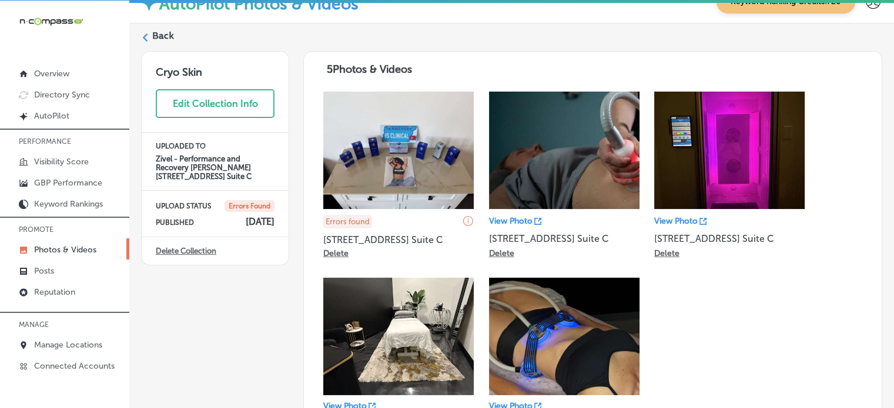
click at [160, 33] on label "Back" at bounding box center [163, 35] width 22 height 13
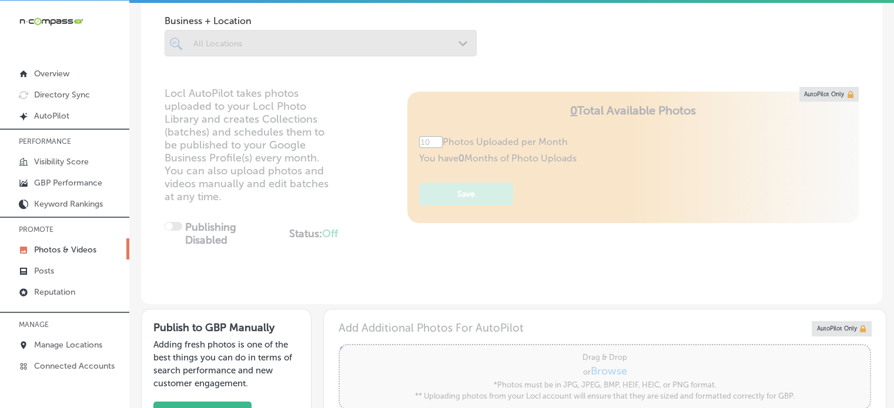
scroll to position [63, 0]
click at [357, 47] on div at bounding box center [321, 44] width 312 height 26
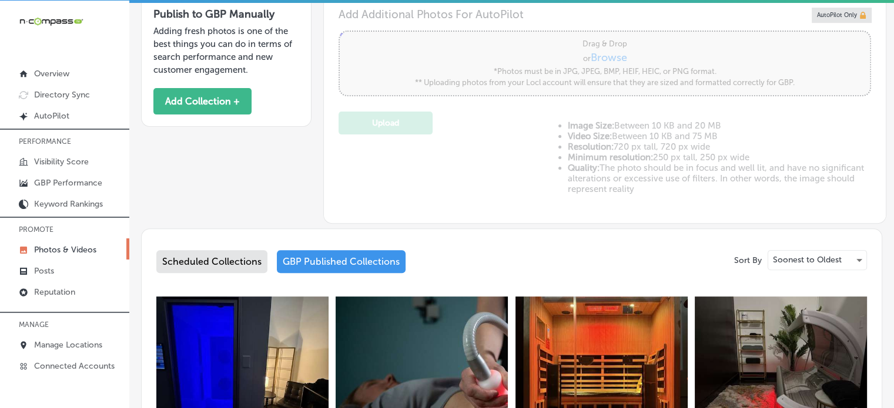
type input "5"
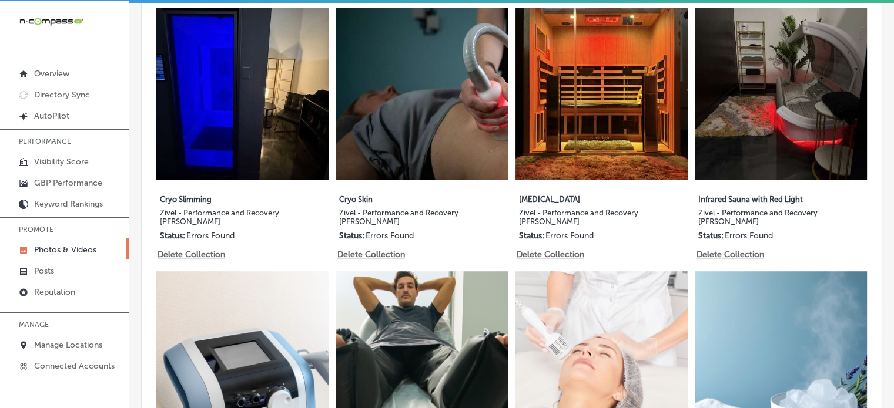
scroll to position [668, 0]
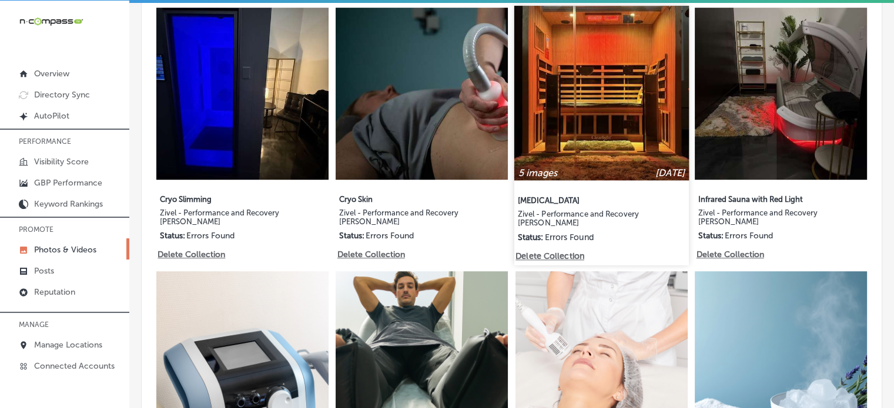
click at [531, 161] on div at bounding box center [601, 170] width 175 height 19
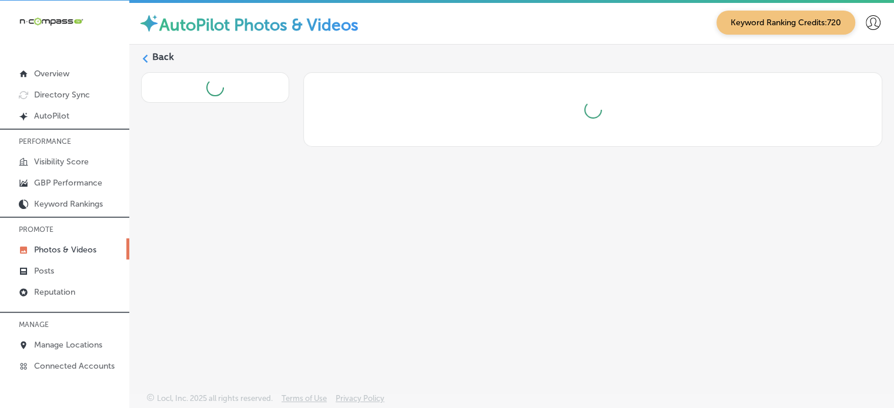
click at [531, 159] on div "Back" at bounding box center [511, 191] width 764 height 293
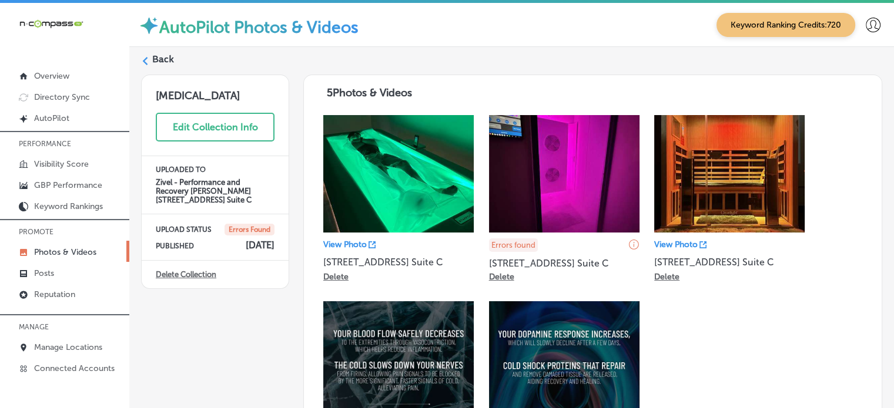
click at [163, 59] on label "Back" at bounding box center [163, 59] width 22 height 13
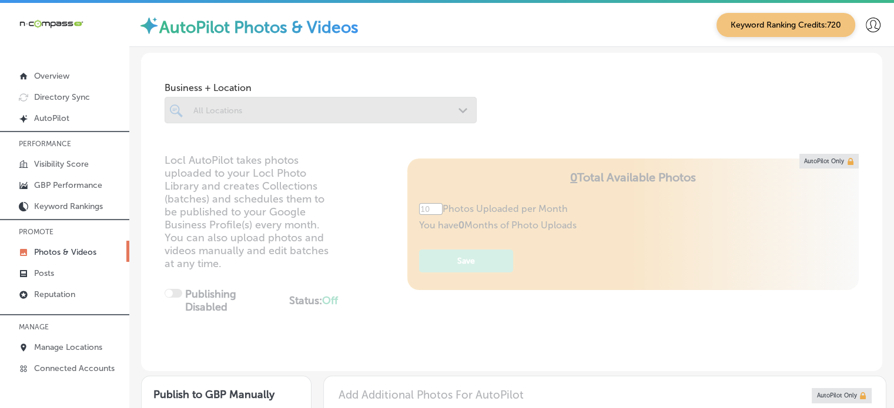
type input "5"
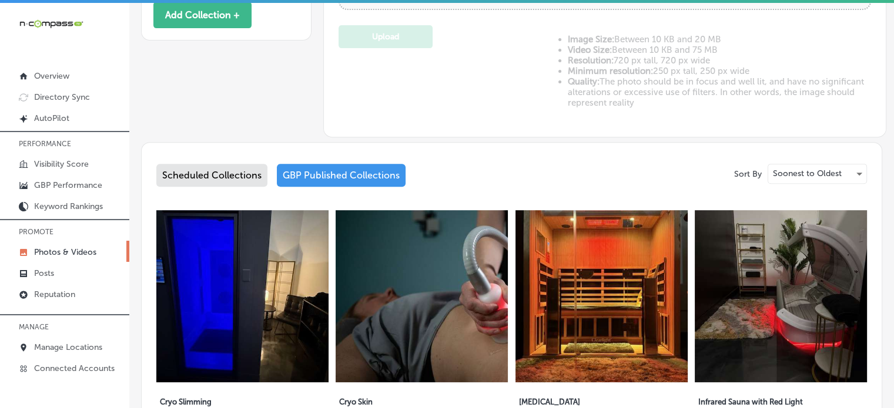
scroll to position [534, 0]
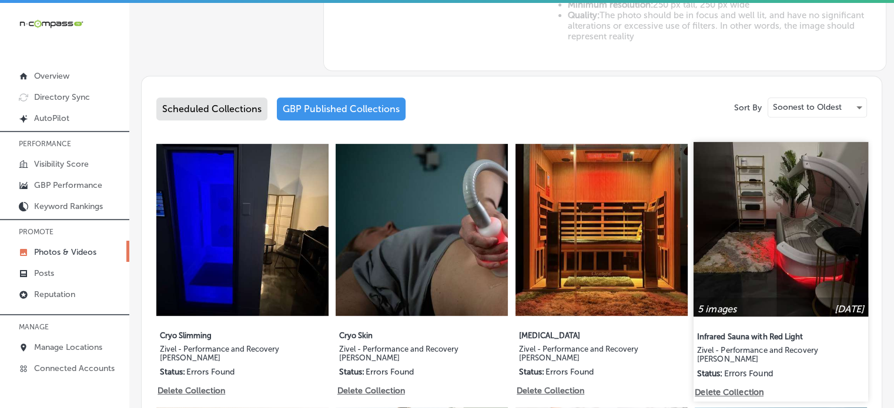
click at [739, 223] on img at bounding box center [780, 229] width 175 height 175
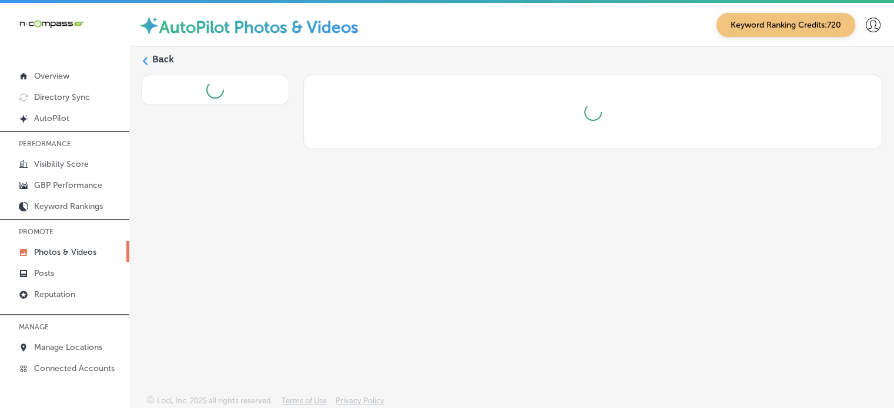
click at [344, 204] on div "Back" at bounding box center [511, 193] width 764 height 293
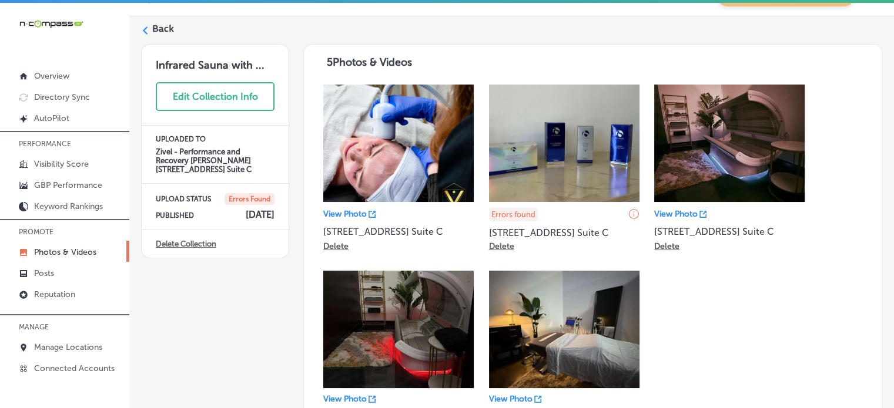
scroll to position [34, 0]
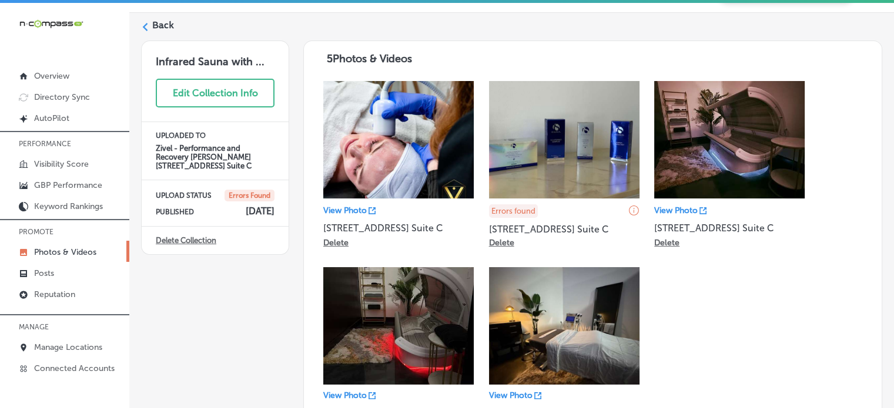
click at [162, 25] on label "Back" at bounding box center [163, 25] width 22 height 13
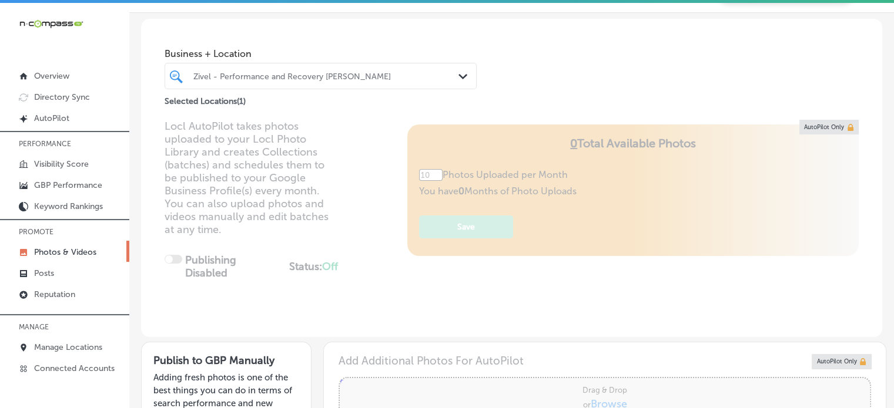
type input "5"
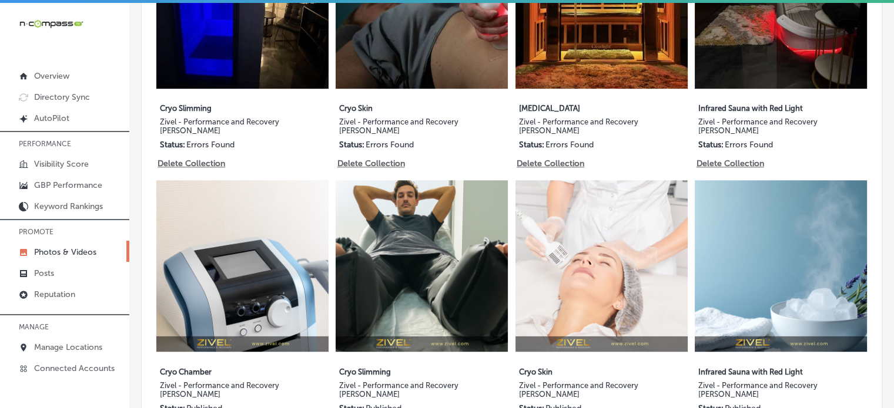
scroll to position [773, 0]
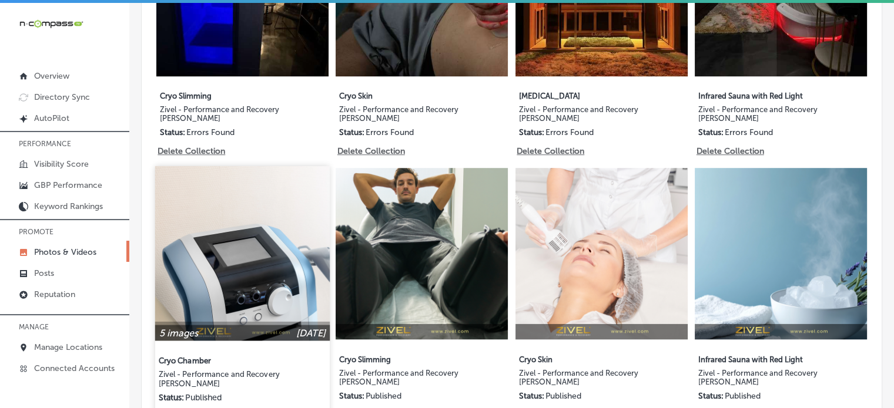
click at [263, 241] on img at bounding box center [242, 253] width 175 height 175
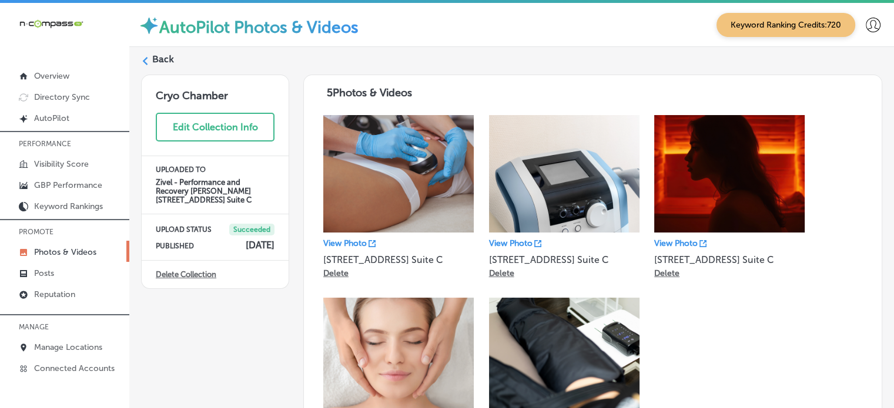
scroll to position [52, 0]
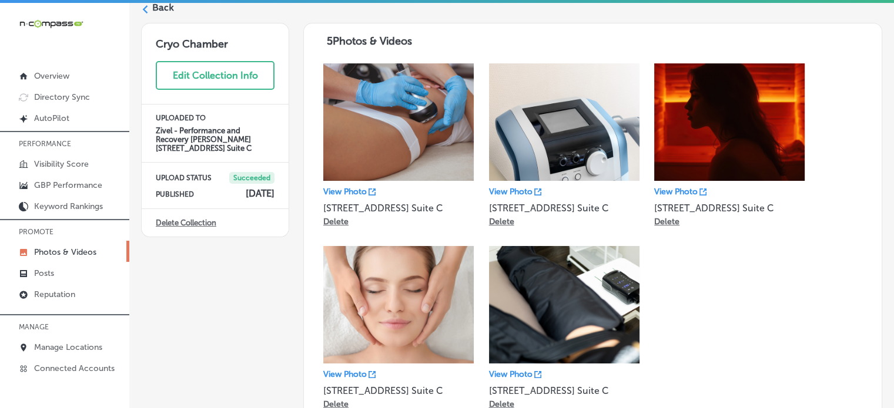
click at [163, 6] on label "Back" at bounding box center [163, 7] width 22 height 13
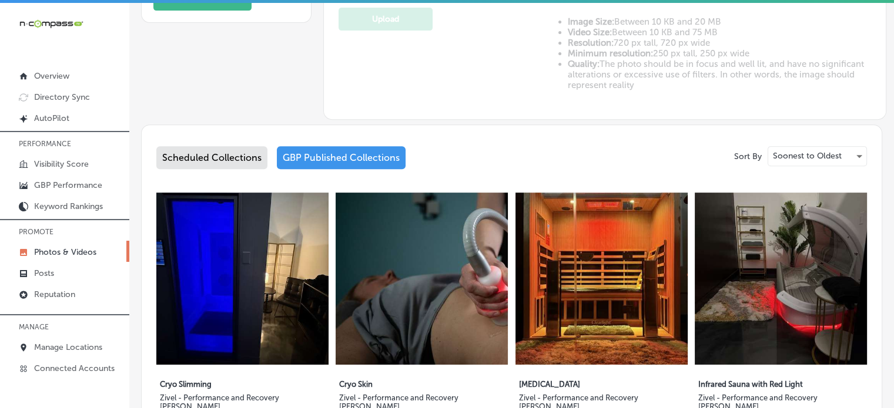
type input "5"
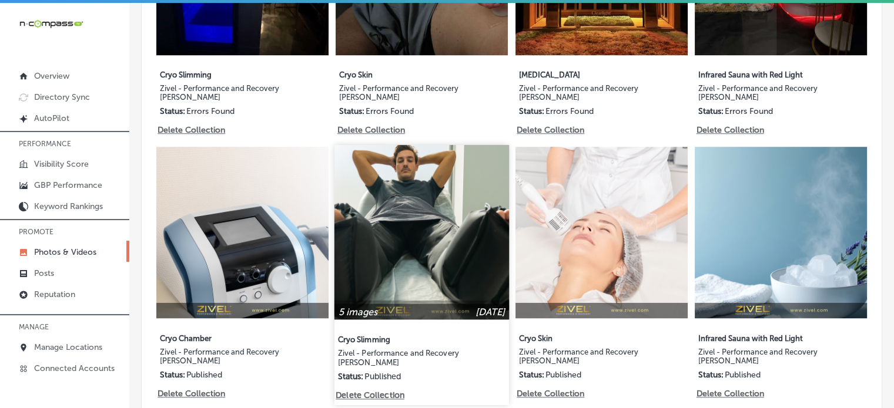
scroll to position [820, 0]
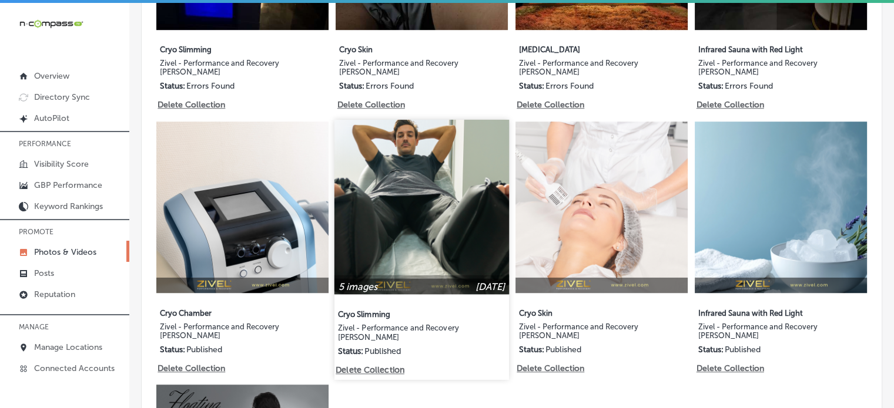
click at [424, 200] on img at bounding box center [421, 206] width 175 height 175
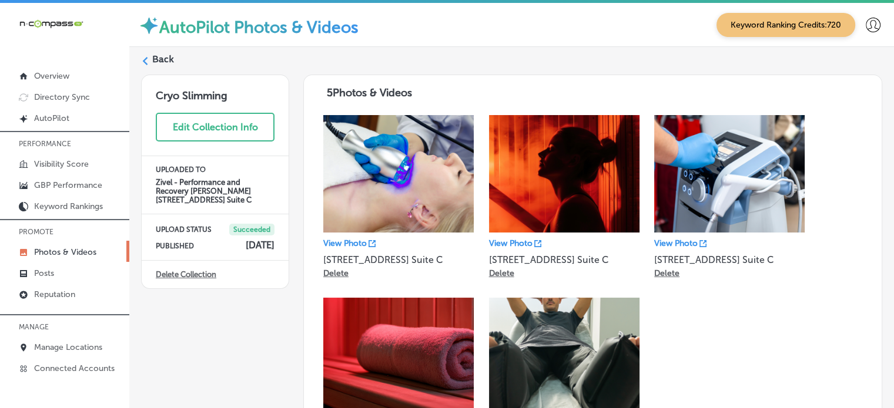
click at [157, 59] on label "Back" at bounding box center [163, 59] width 22 height 13
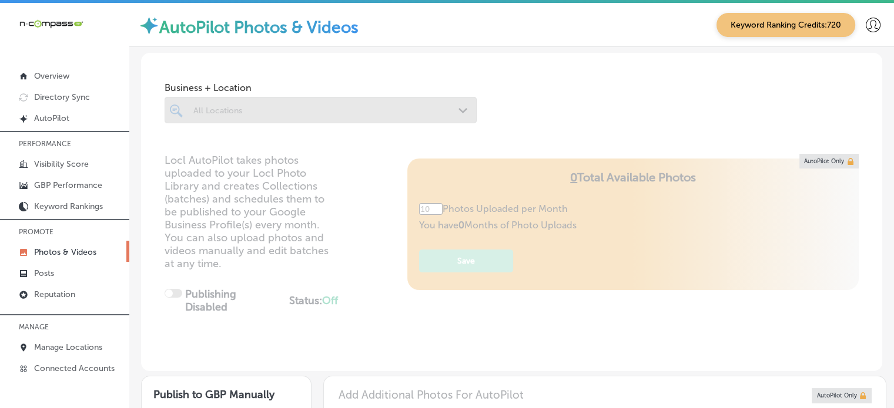
type input "5"
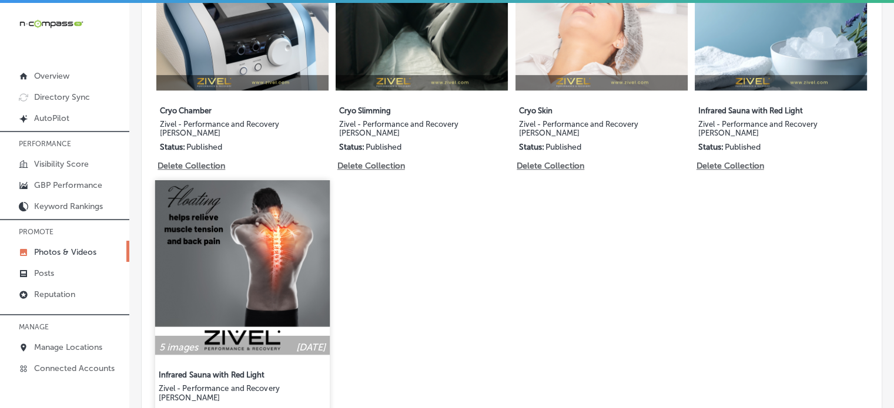
scroll to position [1026, 0]
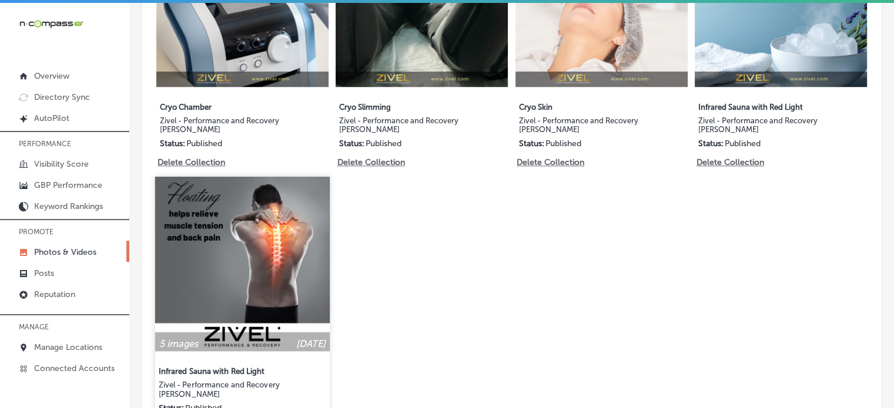
click at [259, 258] on img at bounding box center [242, 264] width 175 height 175
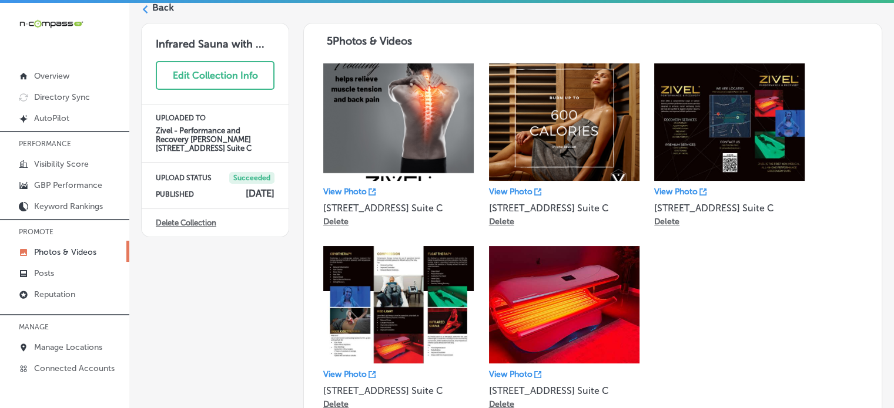
scroll to position [49, 0]
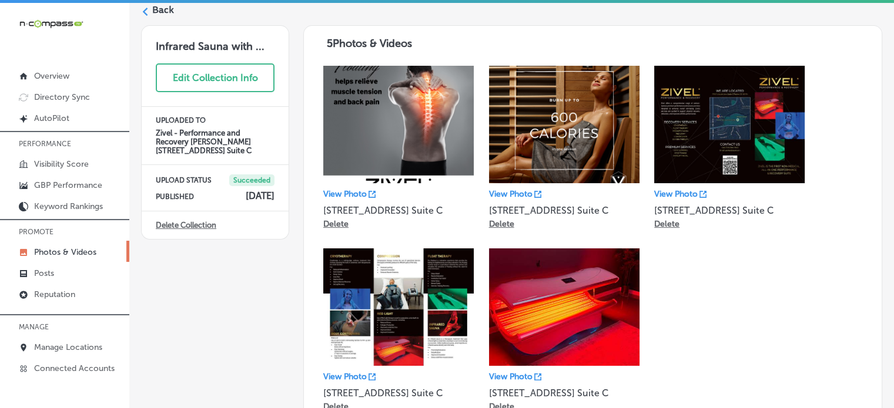
click at [166, 6] on label "Back" at bounding box center [163, 10] width 22 height 13
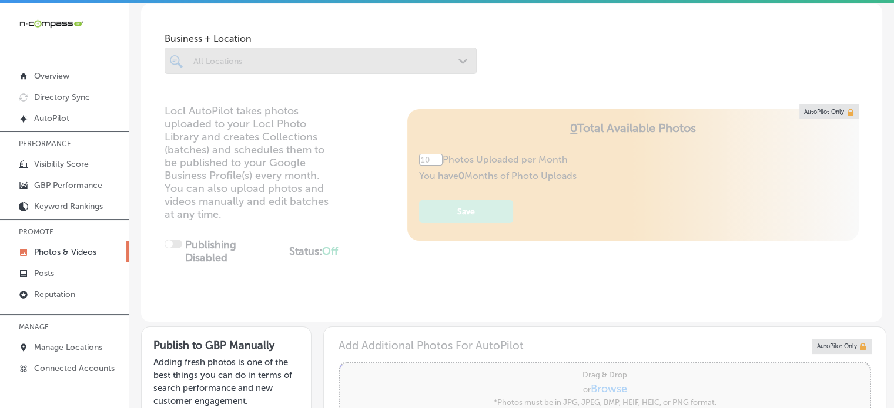
type input "5"
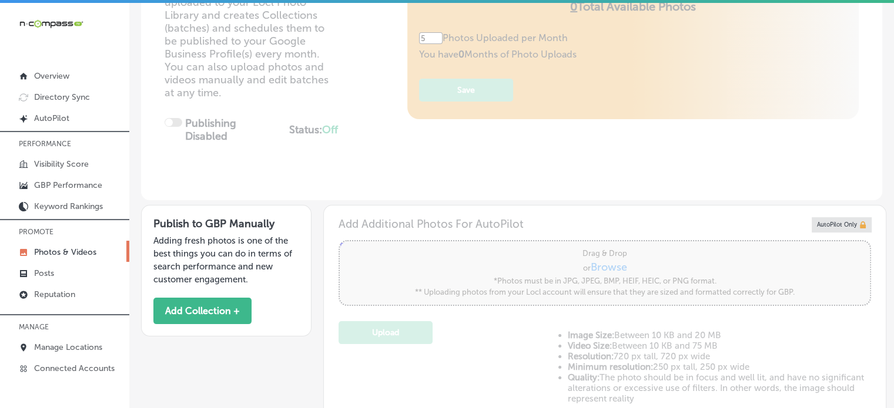
scroll to position [228, 0]
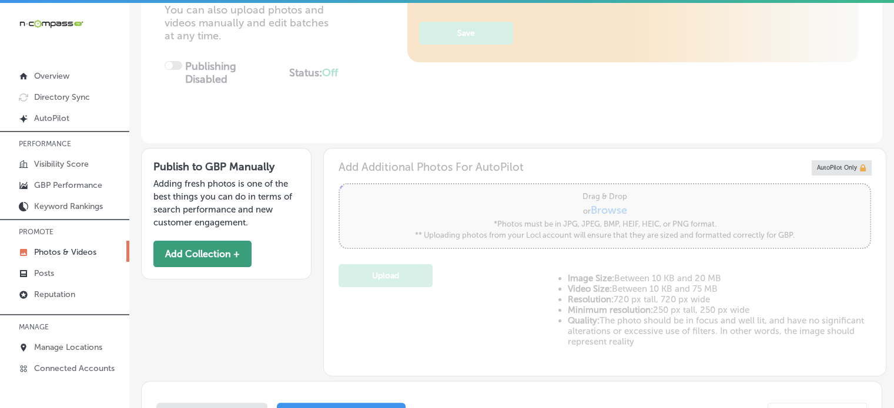
click at [187, 253] on button "Add Collection +" at bounding box center [202, 254] width 98 height 26
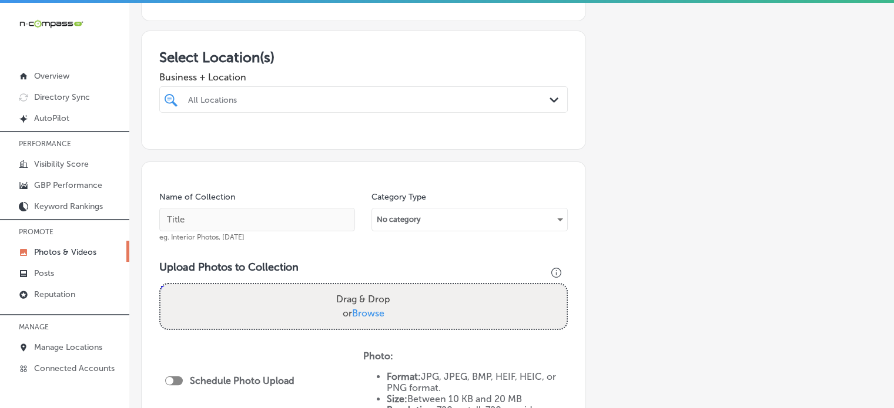
scroll to position [212, 0]
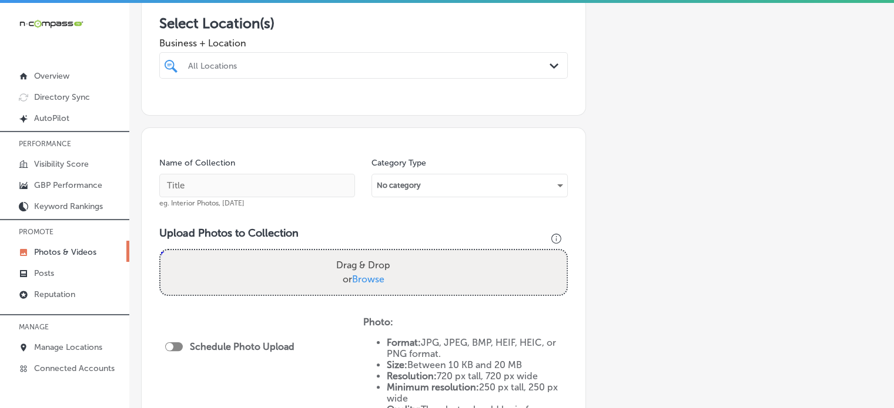
click at [402, 79] on div at bounding box center [363, 88] width 408 height 19
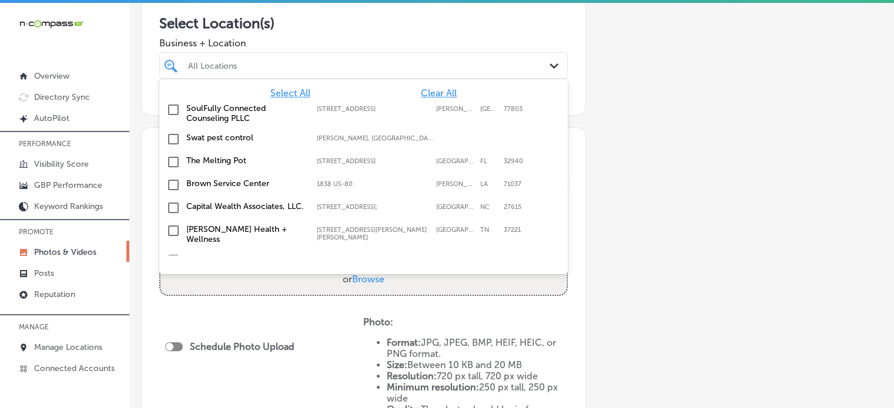
click at [397, 72] on div at bounding box center [346, 66] width 318 height 16
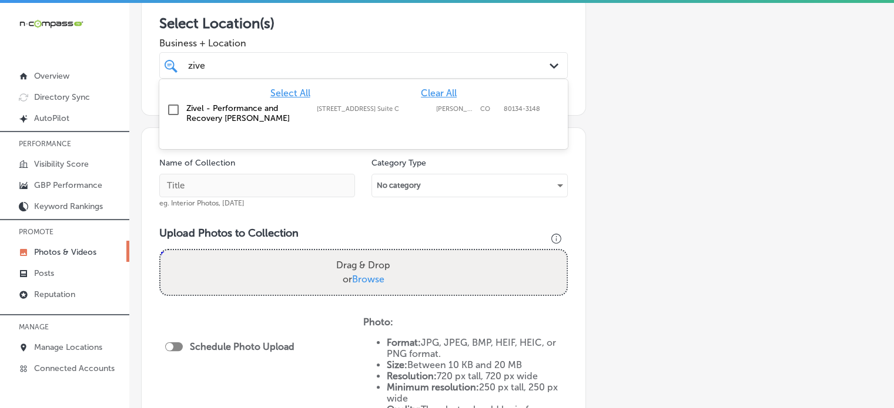
click at [329, 106] on label "[STREET_ADDRESS] Suite C" at bounding box center [373, 109] width 113 height 8
type input "zive"
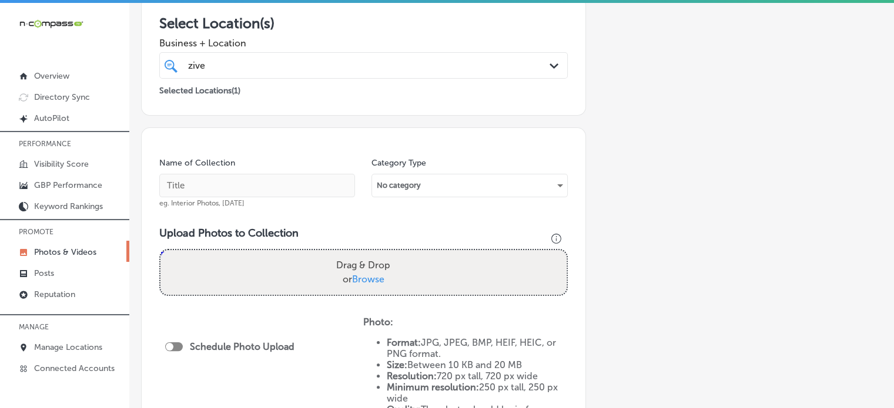
click at [732, 152] on div "Add a Collection Which Type of Image or Video Would You Like to Upload? Photo C…" at bounding box center [511, 227] width 741 height 731
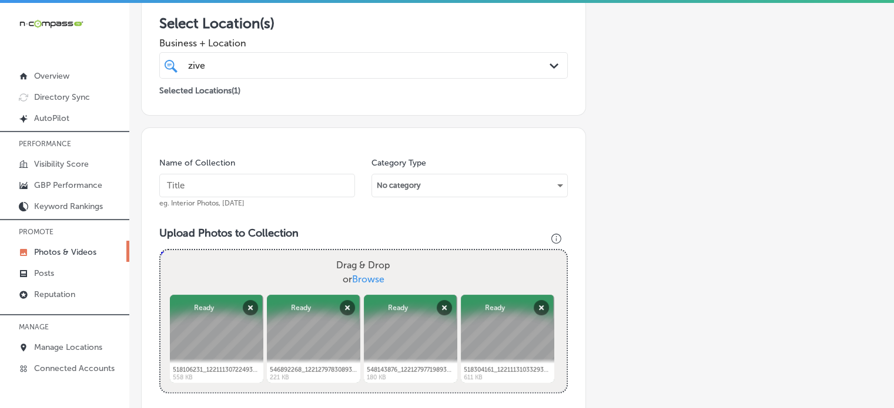
click at [240, 186] on input "text" at bounding box center [257, 186] width 196 height 24
paste input "Infrared Sauna with Red Light"
type input "Infrared Sauna with Red Light"
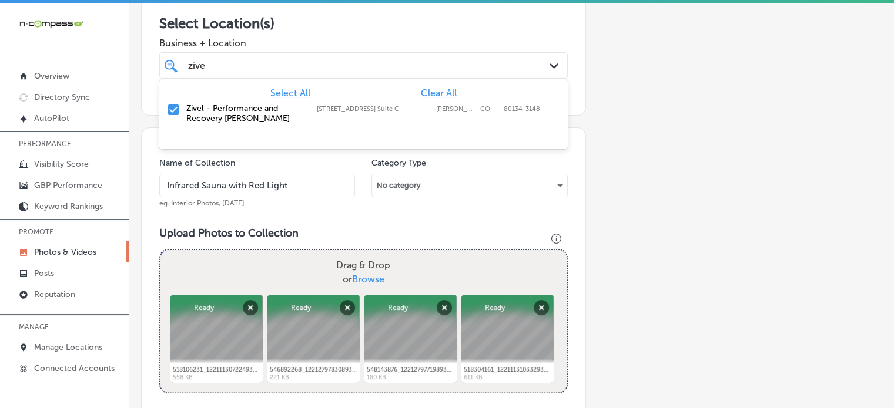
click at [296, 66] on div "zive zive" at bounding box center [346, 66] width 318 height 16
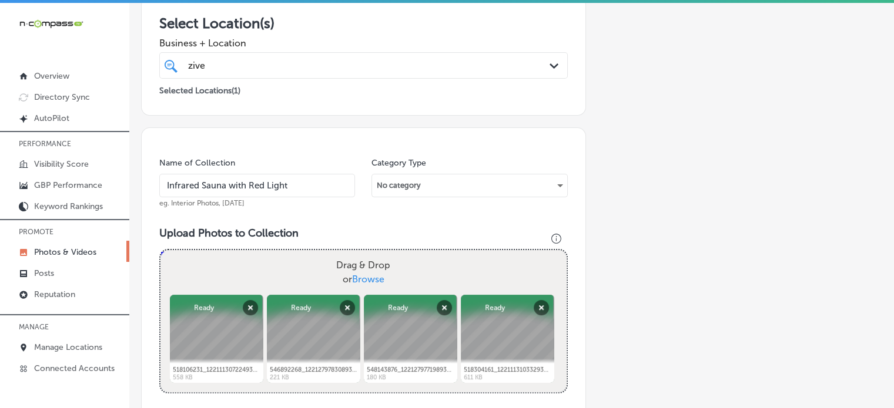
click at [296, 66] on div "zive zive" at bounding box center [346, 66] width 318 height 16
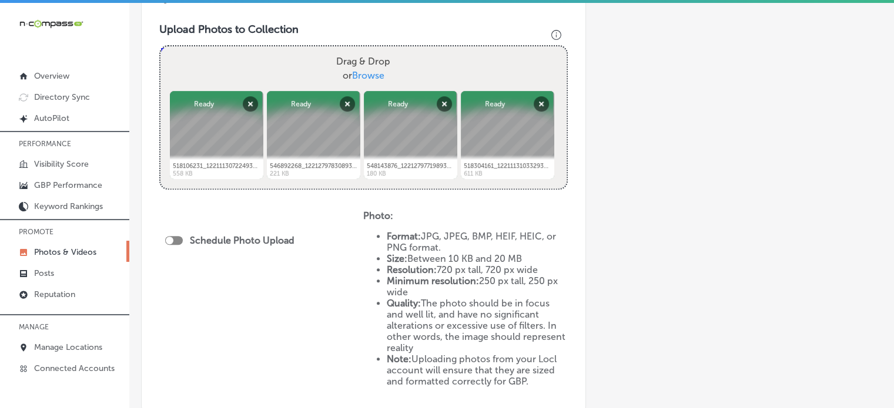
scroll to position [425, 0]
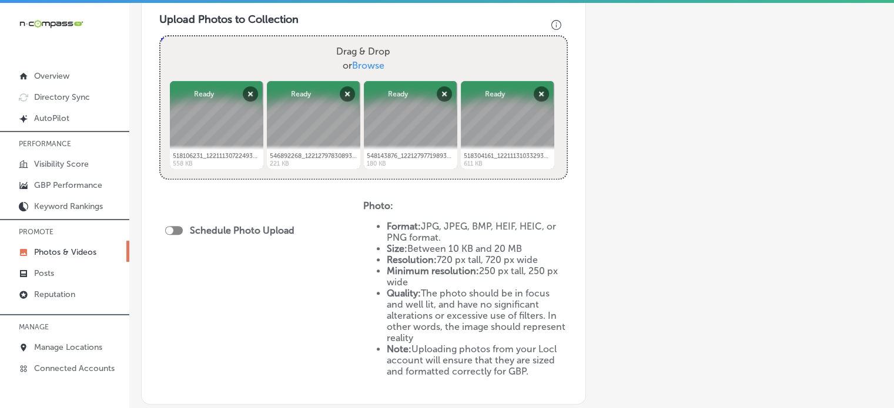
click at [174, 229] on div at bounding box center [174, 230] width 18 height 9
checkbox input "true"
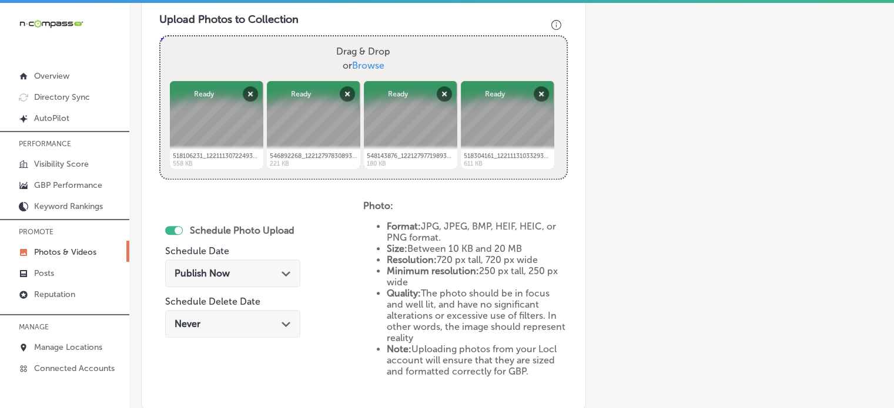
click at [240, 277] on div "Publish Now Path Created with Sketch." at bounding box center [233, 273] width 116 height 11
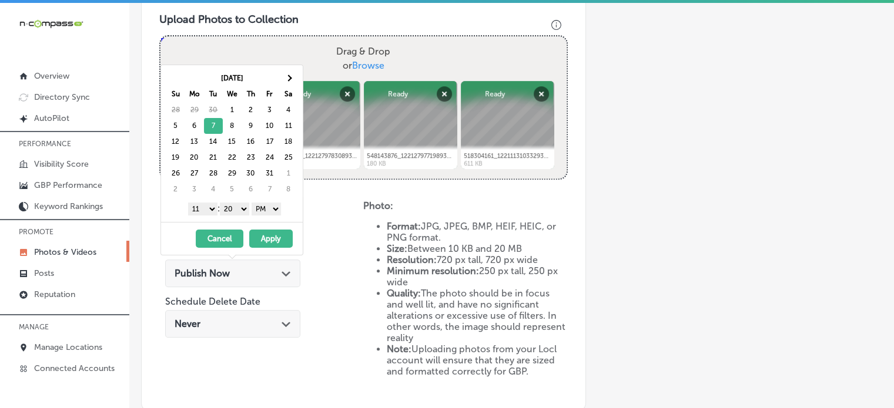
click at [204, 211] on select "1 2 3 4 5 6 7 8 9 10 11 12" at bounding box center [202, 209] width 29 height 13
drag, startPoint x: 228, startPoint y: 209, endPoint x: 231, endPoint y: 225, distance: 16.7
click at [231, 225] on div "Oct 2025 Su Mo Tu We Th Fr Sa 28 29 30 1 2 3 4 5 6 7 8 9 10 11 12 13 14 15 16 1…" at bounding box center [231, 160] width 143 height 191
click at [279, 234] on button "Apply" at bounding box center [270, 239] width 43 height 18
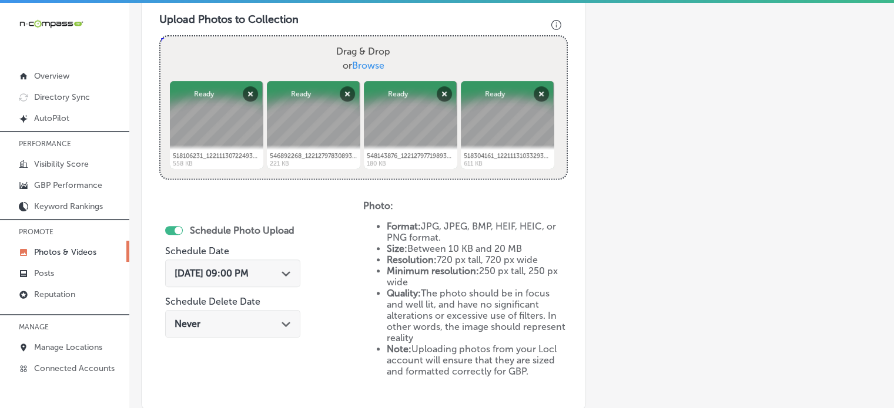
click at [281, 265] on div "Oct 7, 2025 09:00 PM Path Created with Sketch." at bounding box center [232, 274] width 135 height 28
click at [352, 253] on div "Schedule Photo Upload Schedule Date Oct 7, 2025 09:00 PM Path Created with Sket…" at bounding box center [261, 296] width 204 height 193
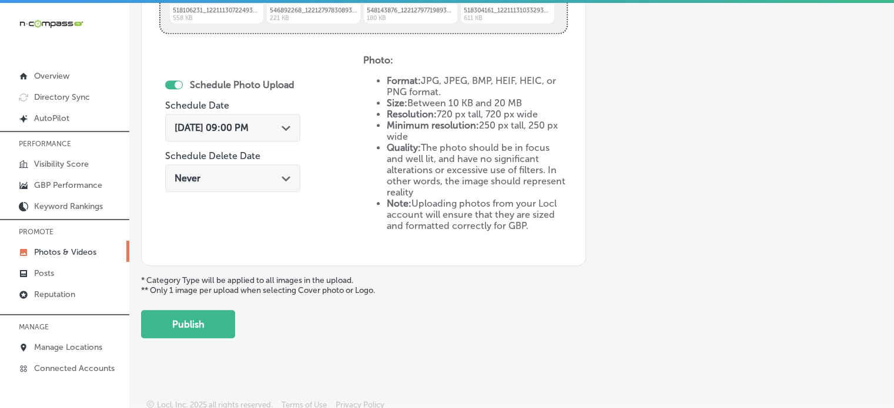
scroll to position [573, 0]
click at [273, 120] on div "Oct 7, 2025 09:00 PM Path Created with Sketch." at bounding box center [233, 125] width 116 height 11
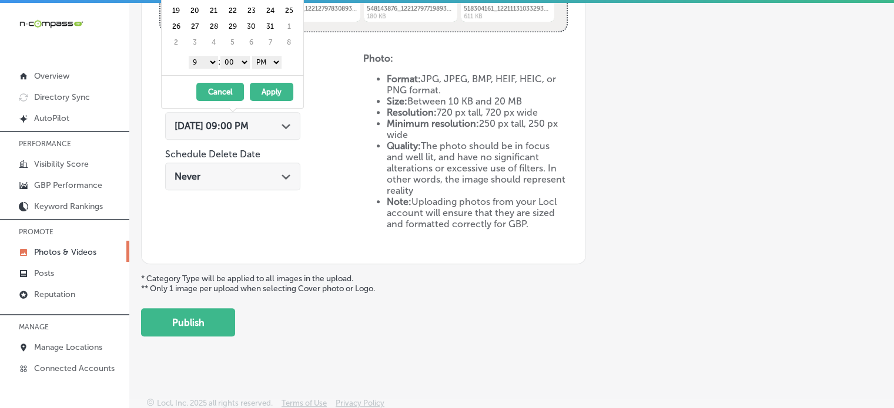
scroll to position [495, 0]
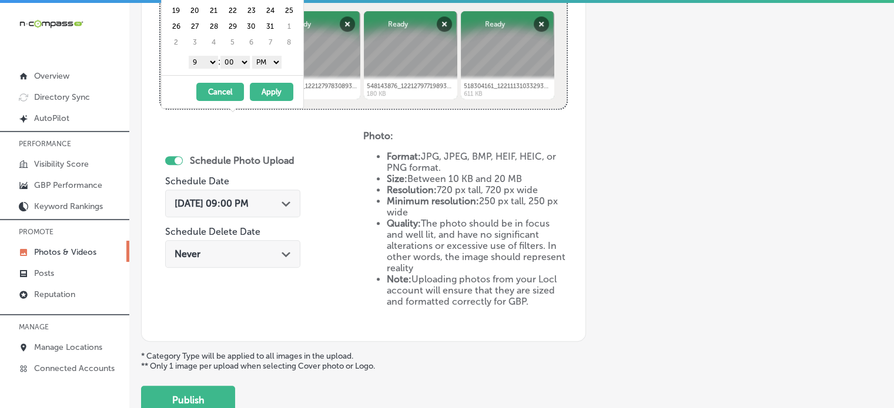
click at [291, 200] on div "Oct 7, 2025 09:00 PM Path Created with Sketch." at bounding box center [232, 204] width 135 height 28
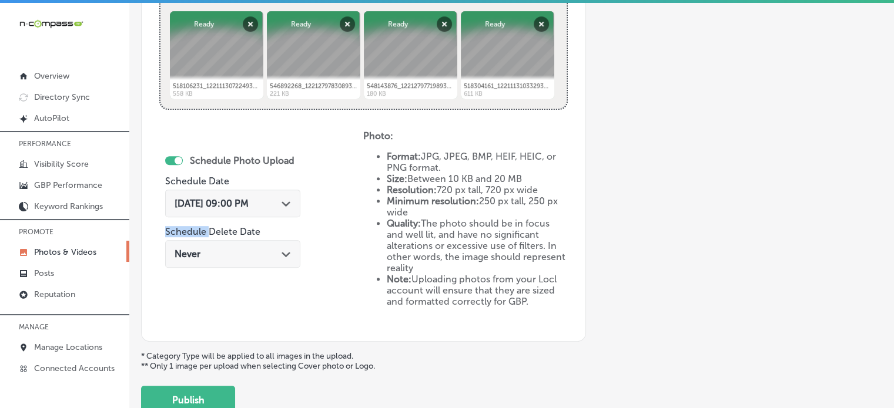
click at [291, 200] on div "Oct 7, 2025 09:00 PM Path Created with Sketch." at bounding box center [232, 204] width 135 height 28
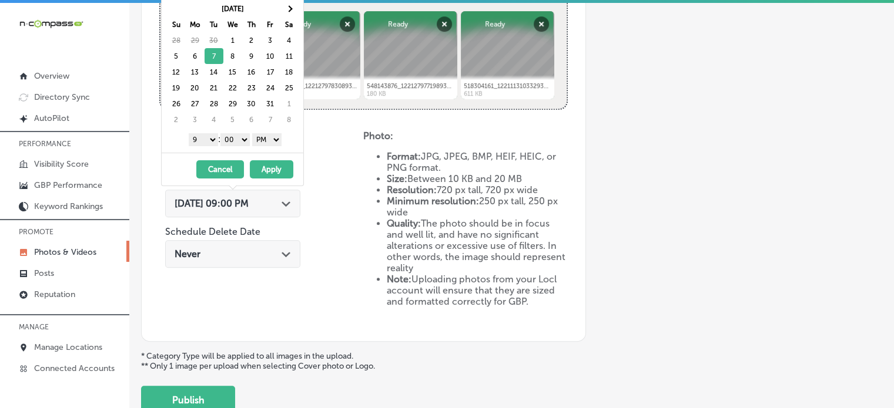
click at [291, 200] on div "Oct 7, 2025 09:00 PM Path Created with Sketch." at bounding box center [232, 204] width 135 height 28
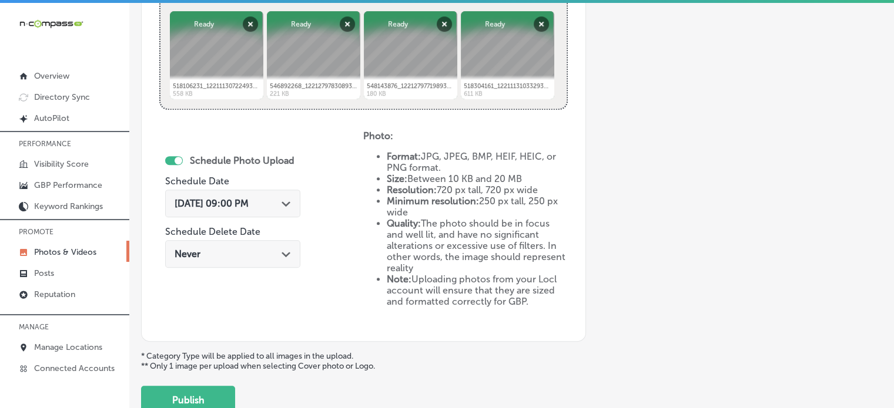
scroll to position [509, 0]
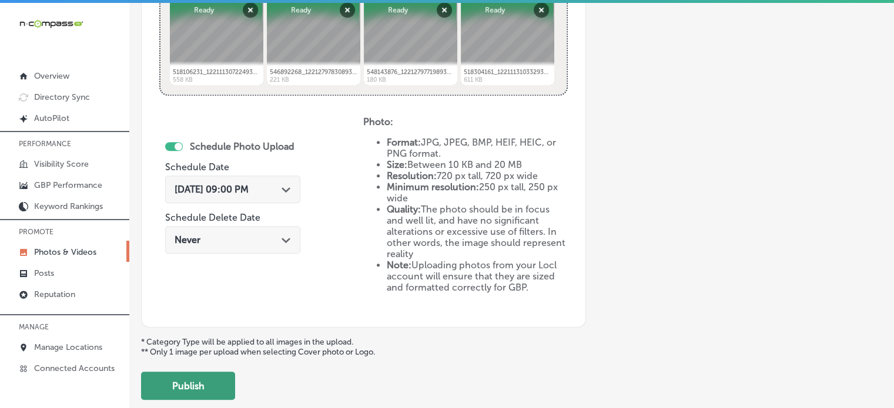
click at [207, 372] on button "Publish" at bounding box center [188, 386] width 94 height 28
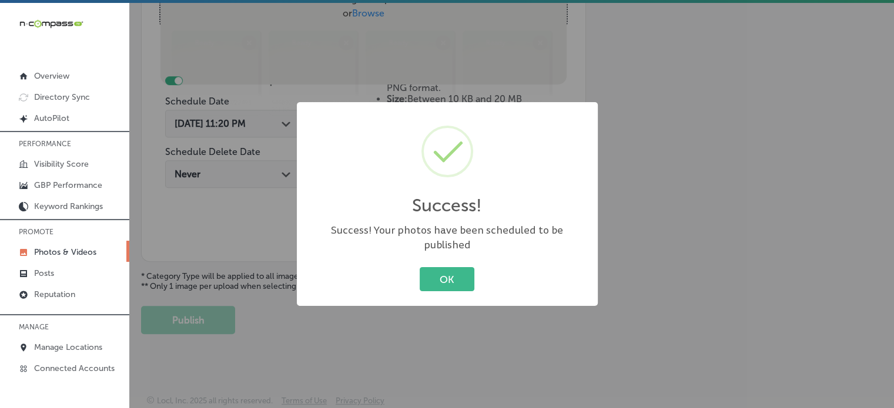
scroll to position [419, 0]
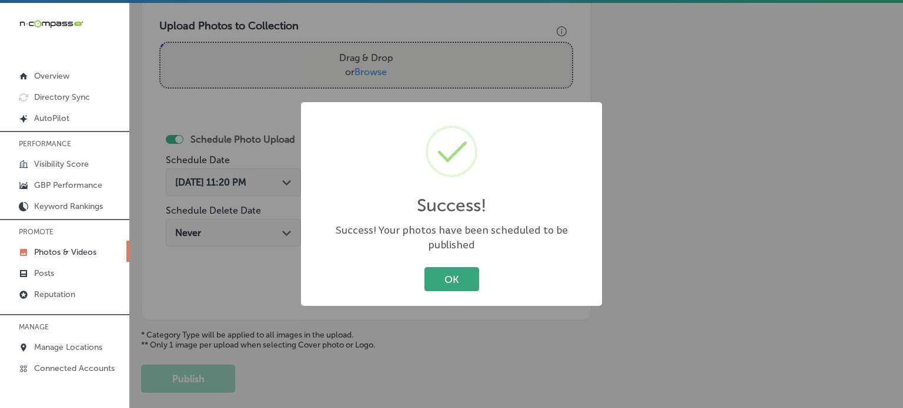
click at [465, 267] on button "OK" at bounding box center [451, 279] width 55 height 24
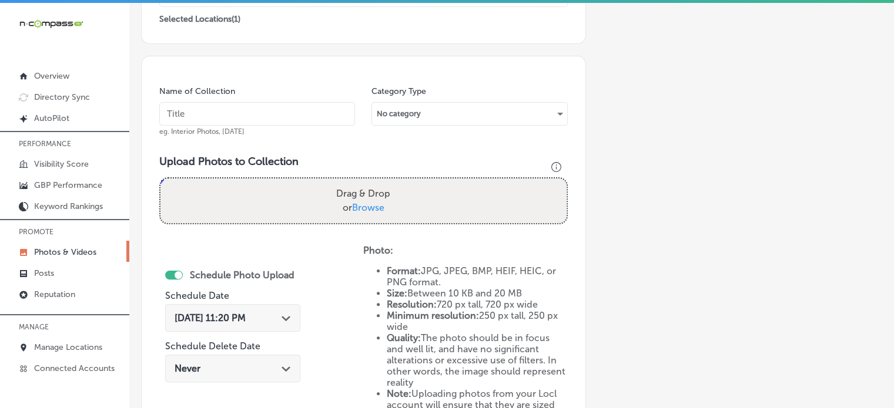
scroll to position [283, 0]
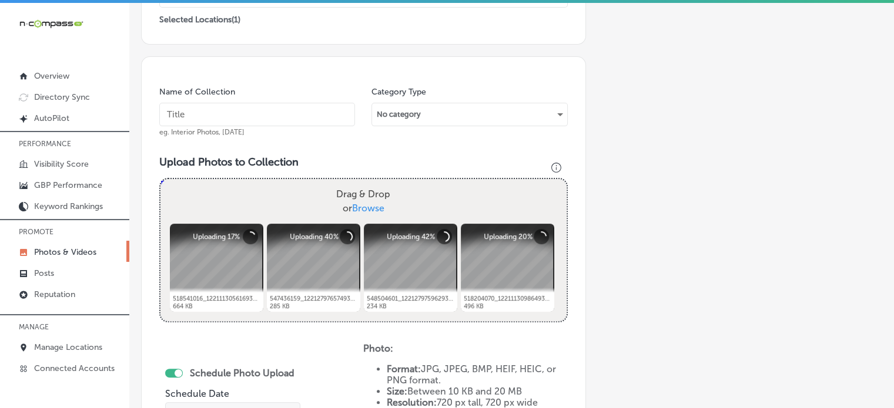
click at [243, 116] on input "text" at bounding box center [257, 115] width 196 height 24
paste input "Lymphatic drainage"
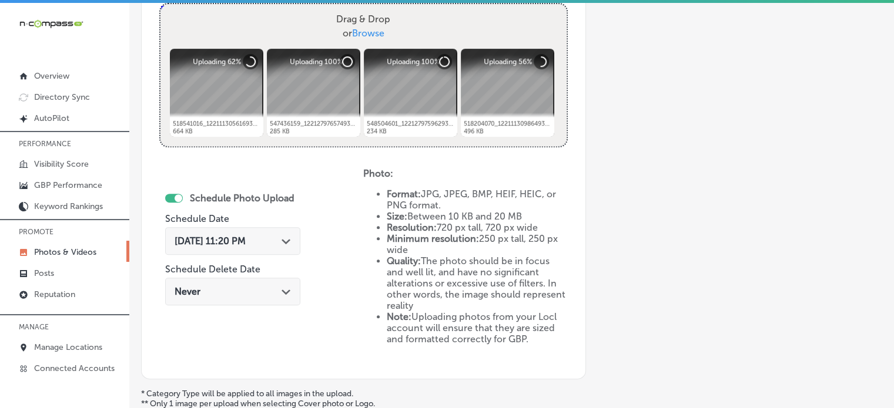
scroll to position [462, 0]
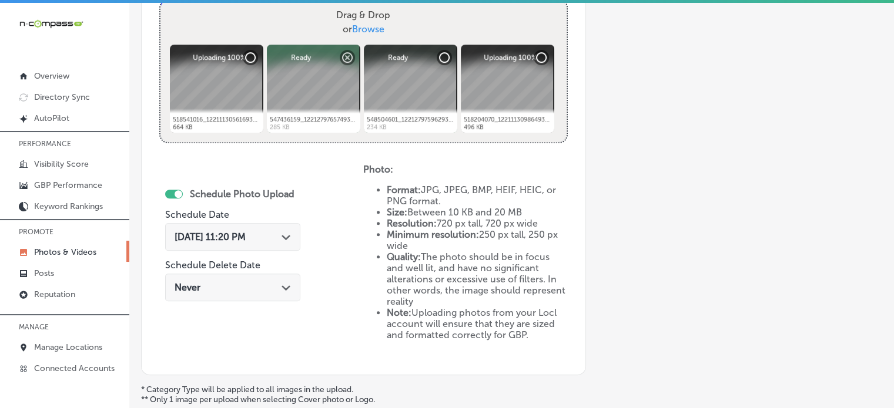
type input "Lymphatic drainage"
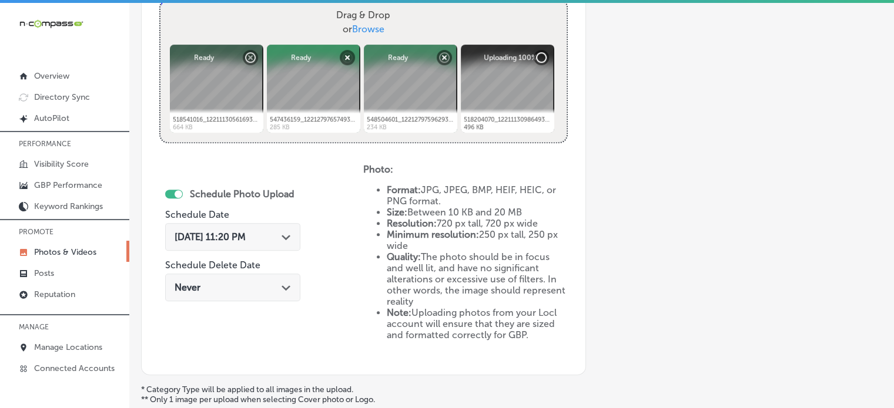
click at [260, 230] on div "Oct 1, 2025 11:20 PM Path Created with Sketch." at bounding box center [232, 237] width 135 height 28
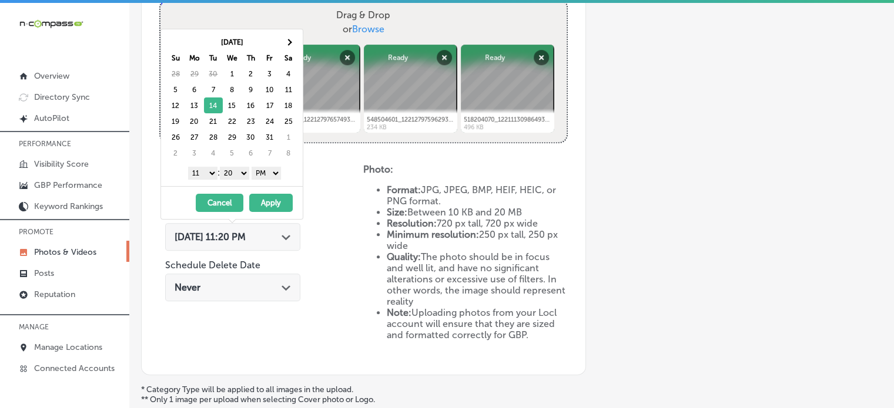
click at [206, 173] on select "1 2 3 4 5 6 7 8 9 10 11 12" at bounding box center [202, 173] width 29 height 13
click at [234, 169] on select "00 10 20 30 40 50" at bounding box center [234, 173] width 29 height 13
click at [266, 199] on button "Apply" at bounding box center [270, 203] width 43 height 18
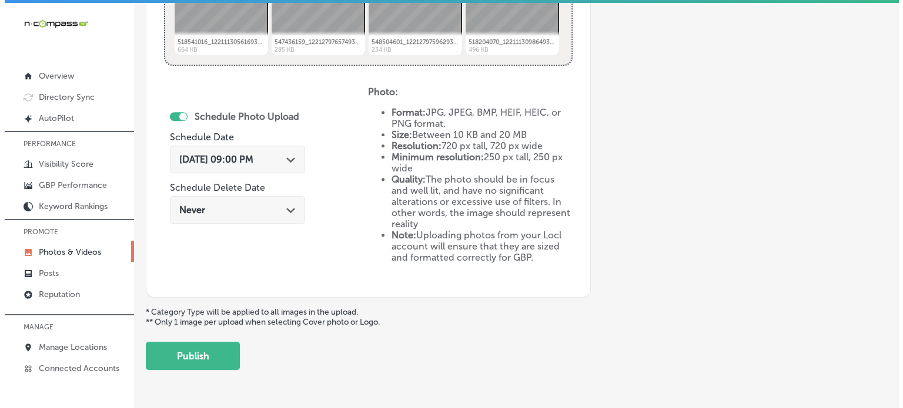
scroll to position [541, 0]
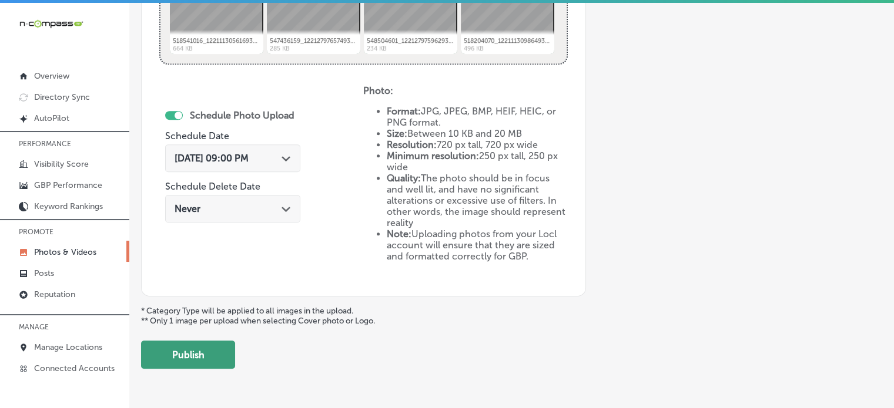
click at [223, 347] on button "Publish" at bounding box center [188, 355] width 94 height 28
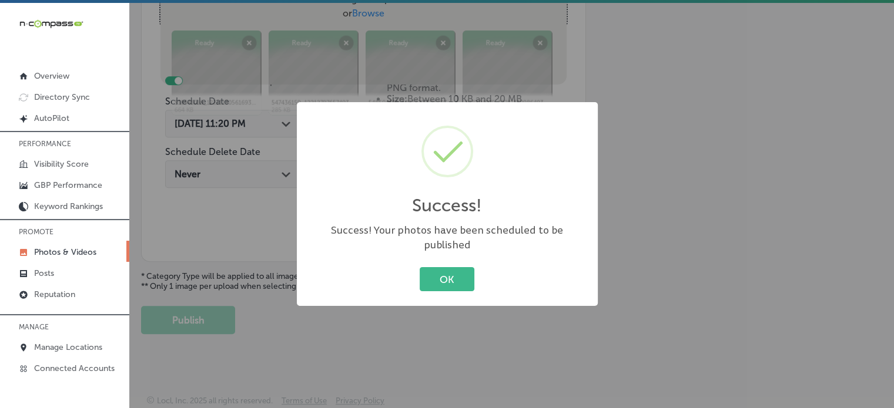
scroll to position [475, 0]
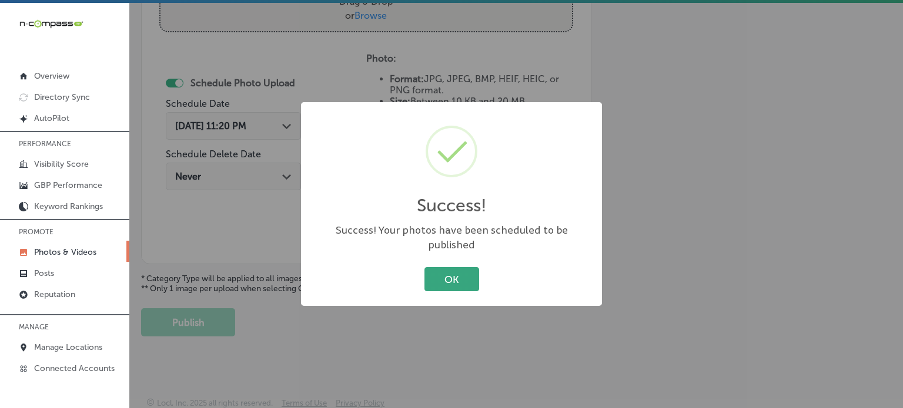
click at [463, 269] on button "OK" at bounding box center [451, 279] width 55 height 24
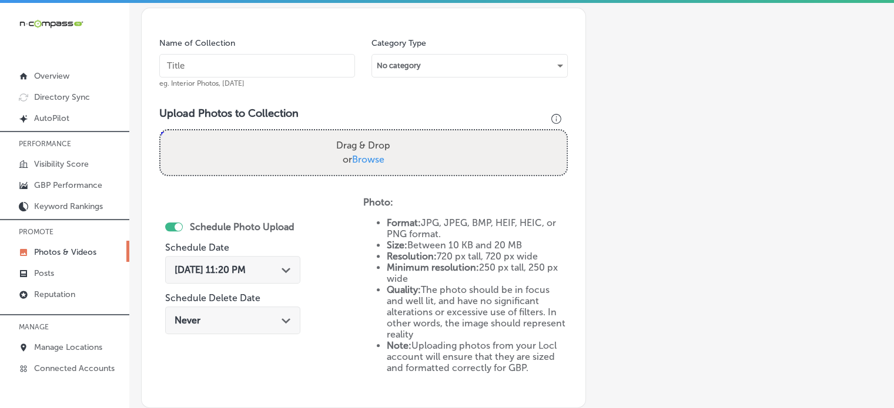
scroll to position [331, 0]
click at [320, 45] on div "Name of Collection eg. Interior Photos, March 2020" at bounding box center [257, 63] width 196 height 51
click at [320, 58] on input "text" at bounding box center [257, 67] width 196 height 24
paste input "Cryo Skin"
type input "Cryo Skin"
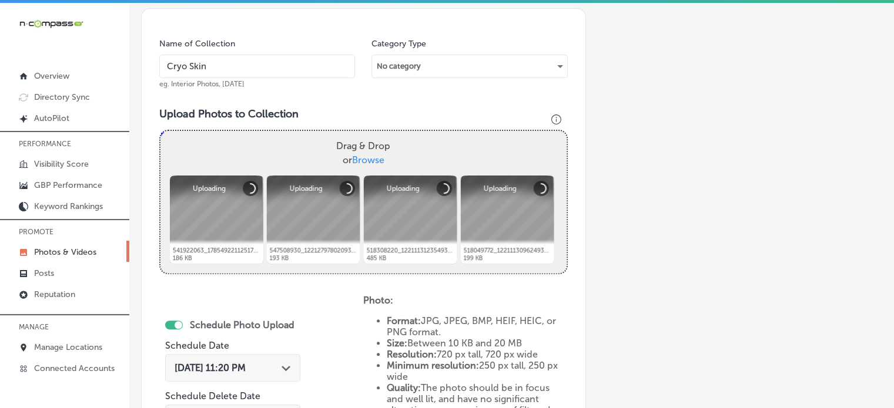
scroll to position [435, 0]
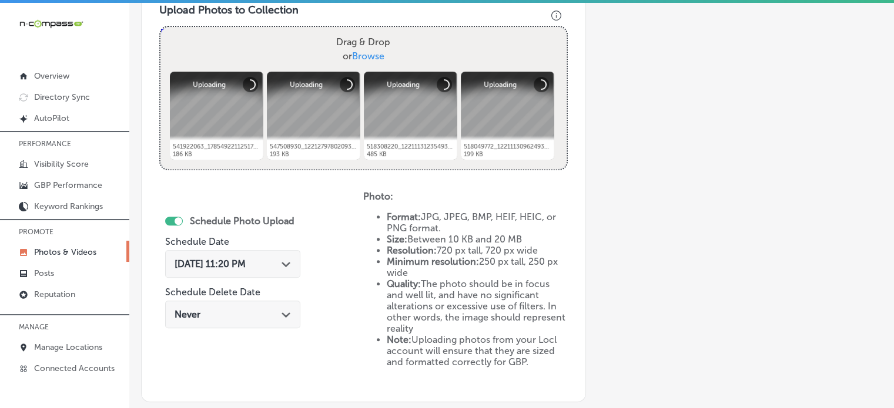
click at [272, 255] on div "Oct 1, 2025 11:20 PM Path Created with Sketch." at bounding box center [232, 264] width 135 height 28
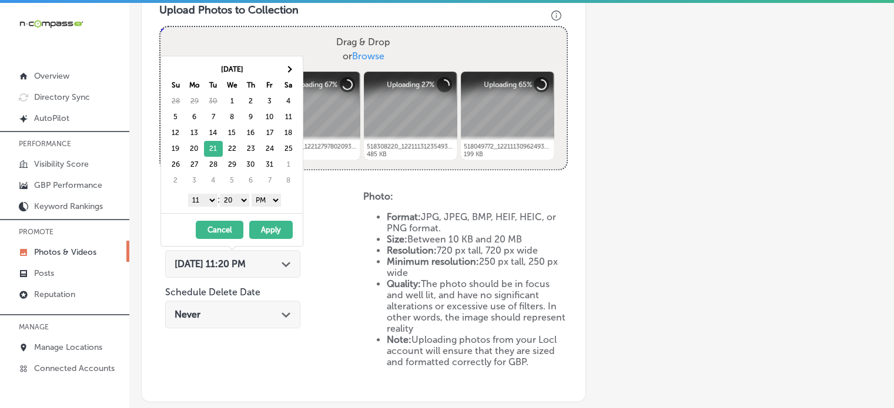
drag, startPoint x: 209, startPoint y: 199, endPoint x: 202, endPoint y: 326, distance: 127.1
click at [202, 326] on body "iconmonstr-menu-thin copy Created with Sketch. Overview Directory Sync Created …" at bounding box center [447, 205] width 894 height 411
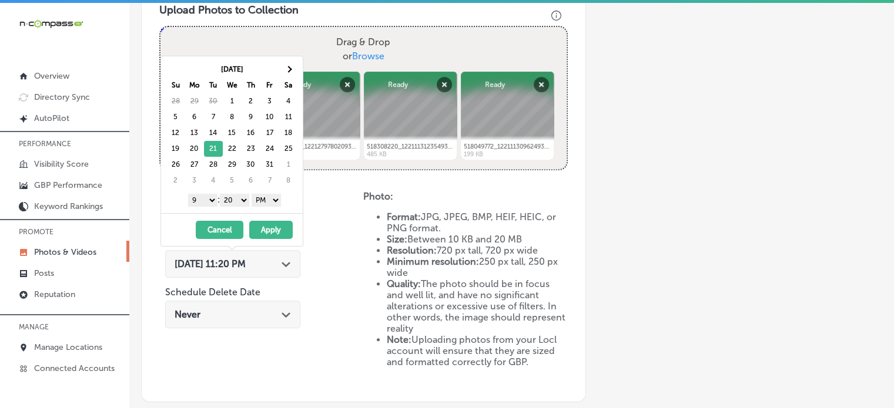
drag, startPoint x: 232, startPoint y: 202, endPoint x: 235, endPoint y: 219, distance: 17.9
click at [235, 219] on div "Oct 2025 Su Mo Tu We Th Fr Sa 28 29 30 1 2 3 4 5 6 7 8 9 10 11 12 13 14 15 16 1…" at bounding box center [231, 151] width 143 height 191
click at [273, 232] on button "Apply" at bounding box center [270, 230] width 43 height 18
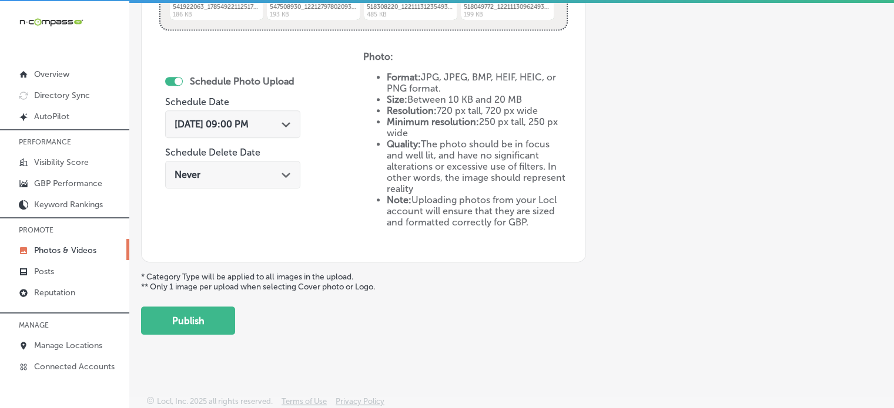
scroll to position [2, 0]
click at [203, 321] on button "Publish" at bounding box center [188, 320] width 94 height 28
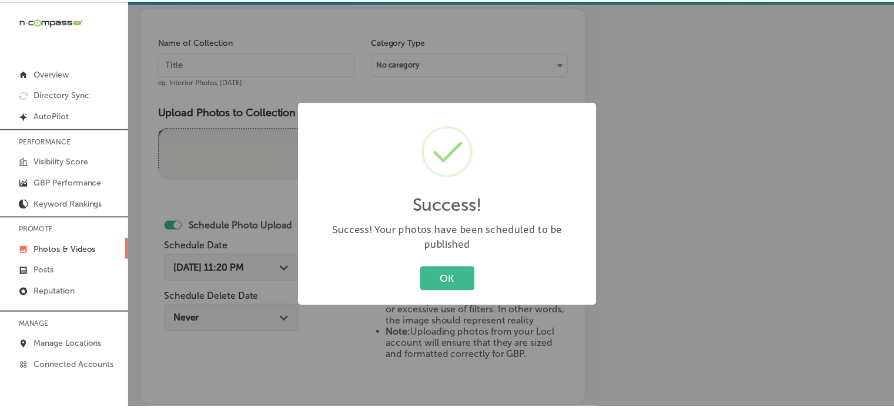
scroll to position [325, 0]
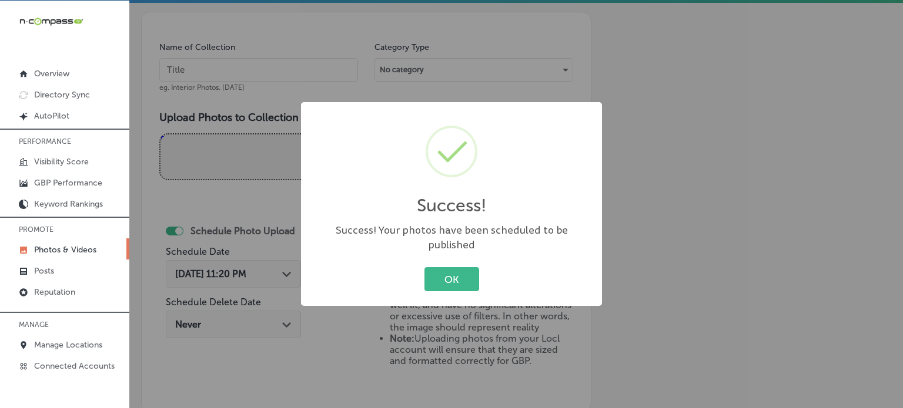
click at [440, 264] on div "OK Cancel" at bounding box center [451, 279] width 277 height 31
click at [442, 267] on button "OK" at bounding box center [451, 279] width 55 height 24
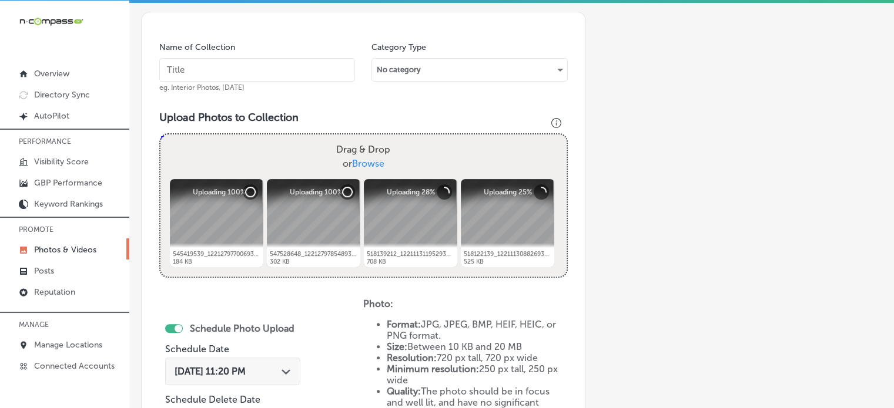
click at [275, 76] on input "text" at bounding box center [257, 70] width 196 height 24
paste input "Cryo Slimming"
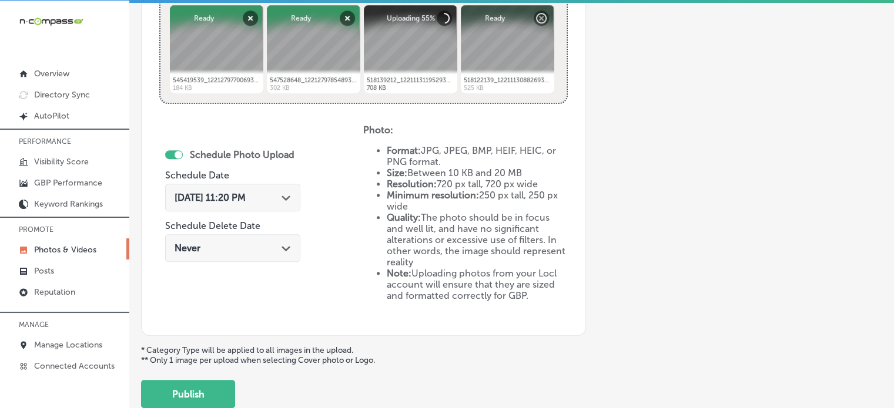
scroll to position [501, 0]
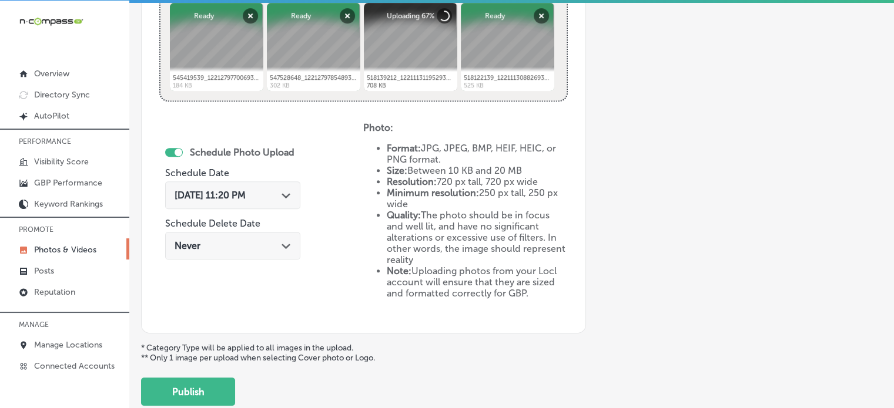
type input "Cryo Slimming"
click at [263, 186] on div "Oct 1, 2025 11:20 PM Path Created with Sketch." at bounding box center [232, 196] width 135 height 28
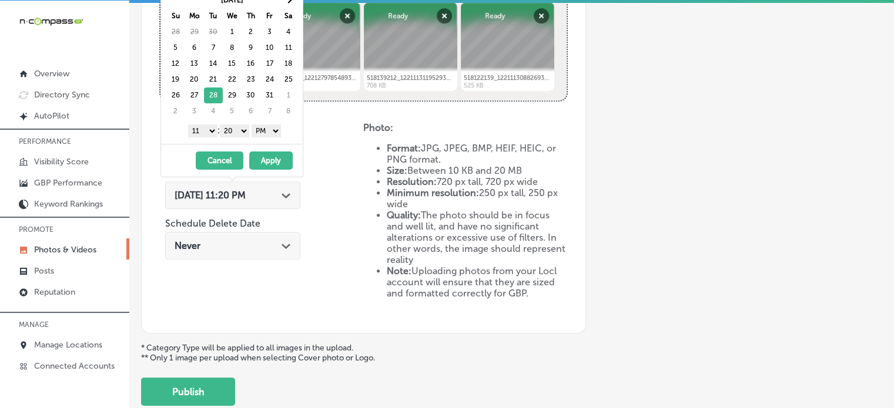
click at [210, 129] on select "1 2 3 4 5 6 7 8 9 10 11 12" at bounding box center [202, 131] width 29 height 13
drag, startPoint x: 234, startPoint y: 127, endPoint x: 234, endPoint y: 142, distance: 15.3
click at [234, 142] on div "Oct 2025 Su Mo Tu We Th Fr Sa 28 29 30 1 2 3 4 5 6 7 8 9 10 11 12 13 14 15 16 1…" at bounding box center [232, 65] width 142 height 157
click at [270, 156] on button "Apply" at bounding box center [270, 161] width 43 height 18
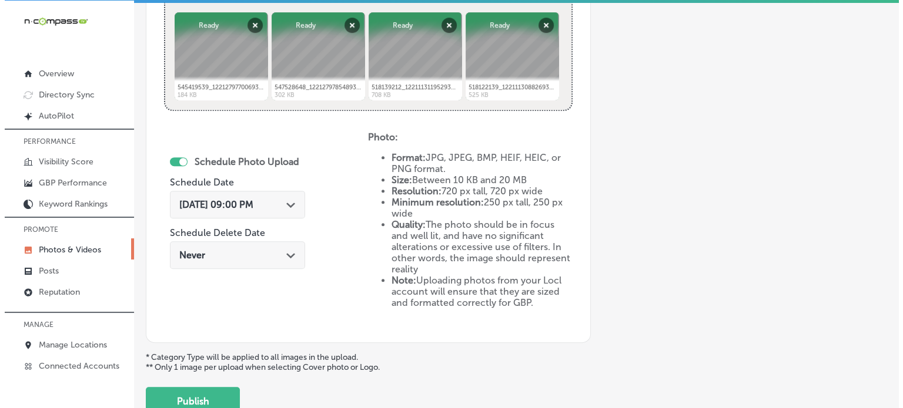
scroll to position [496, 0]
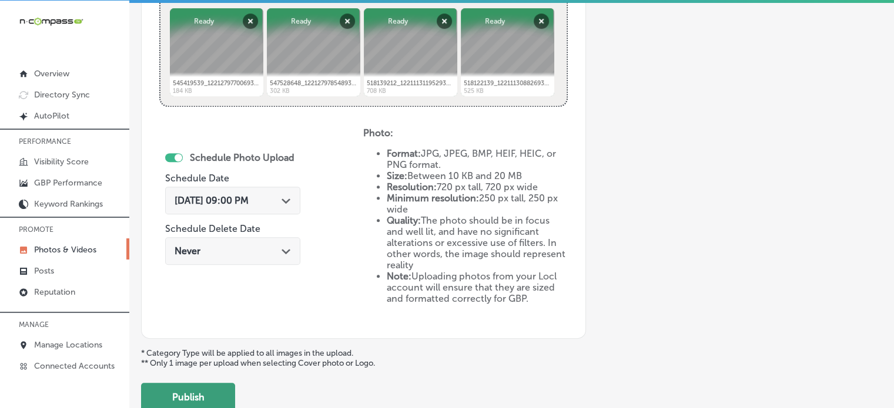
click at [214, 387] on button "Publish" at bounding box center [188, 397] width 94 height 28
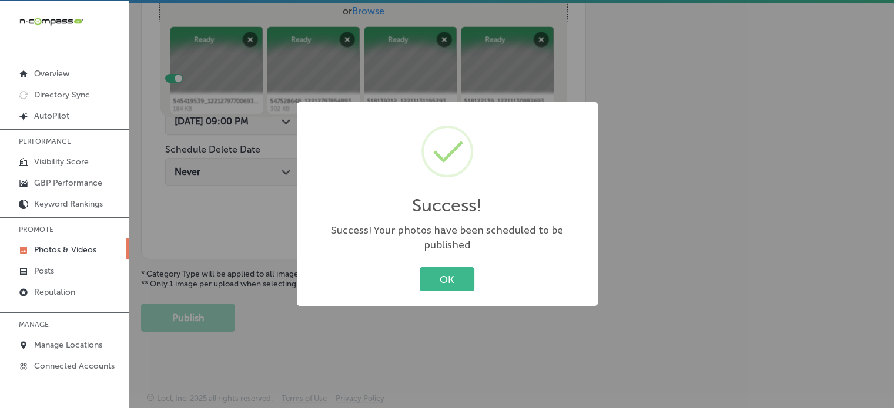
scroll to position [475, 0]
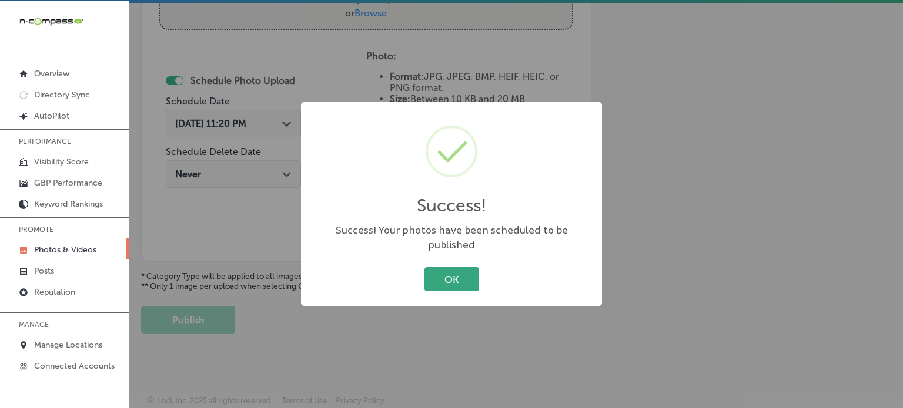
click at [464, 271] on button "OK" at bounding box center [451, 279] width 55 height 24
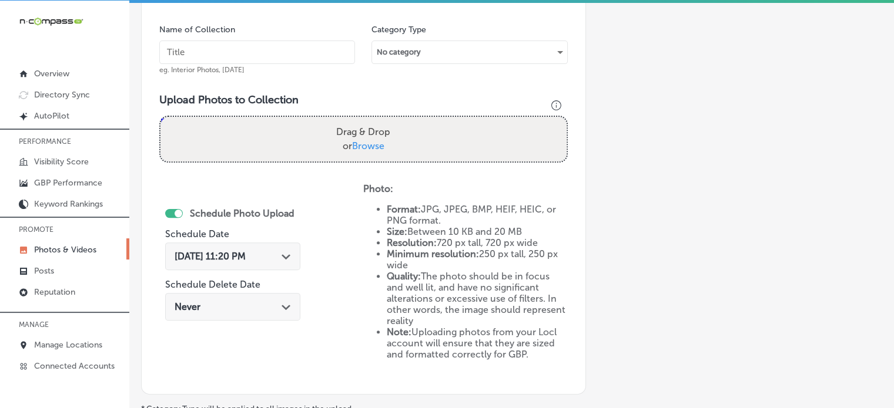
scroll to position [287, 0]
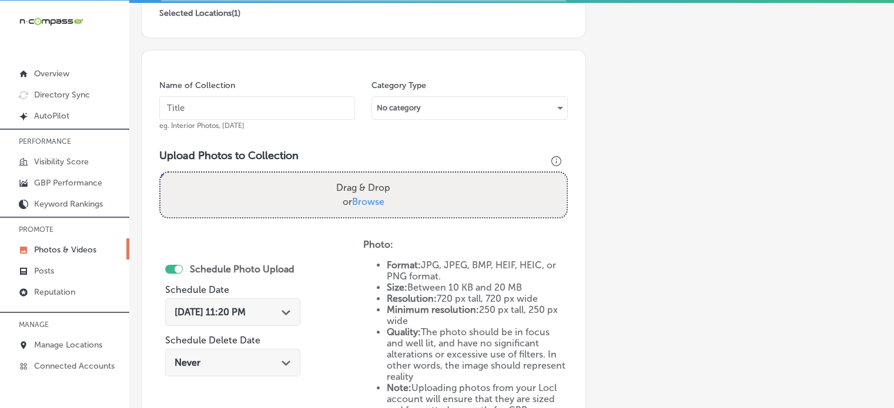
click at [261, 110] on input "text" at bounding box center [257, 108] width 196 height 24
paste input "Cryo Chamber"
type input "Cryo Chamber"
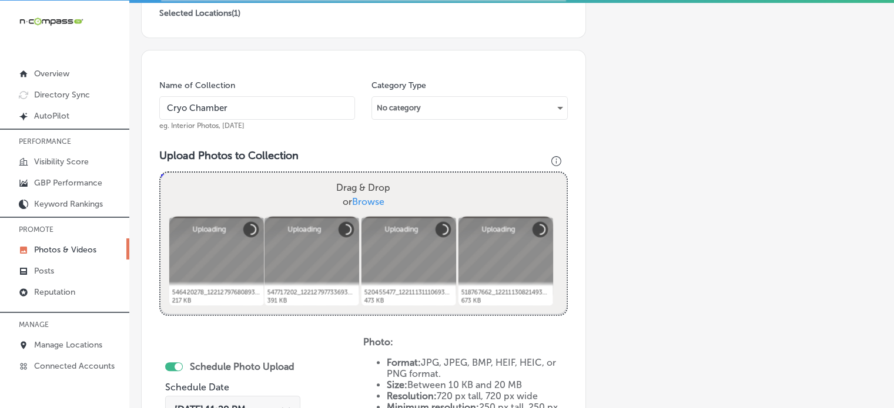
scroll to position [432, 0]
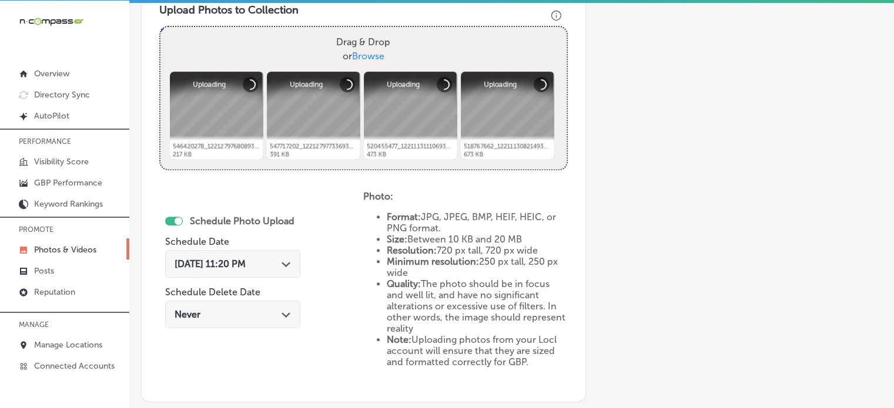
click at [281, 263] on icon "Path Created with Sketch." at bounding box center [285, 264] width 9 height 5
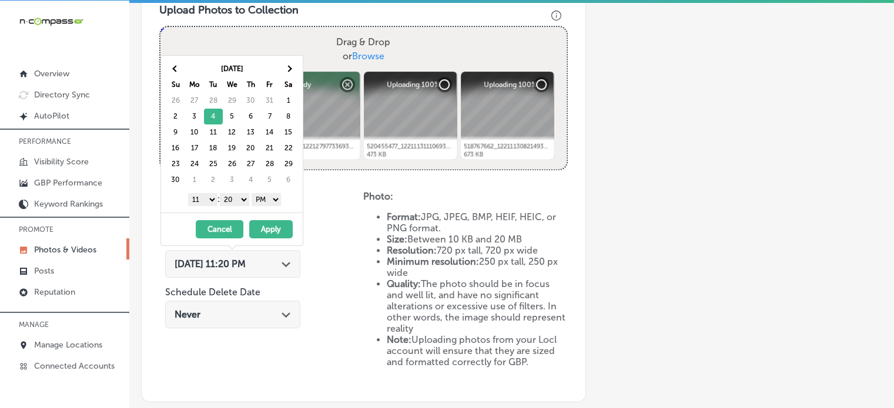
drag, startPoint x: 209, startPoint y: 197, endPoint x: 200, endPoint y: 331, distance: 134.3
click at [200, 331] on body "iconmonstr-menu-thin copy Created with Sketch. Overview Directory Sync Created …" at bounding box center [447, 203] width 894 height 411
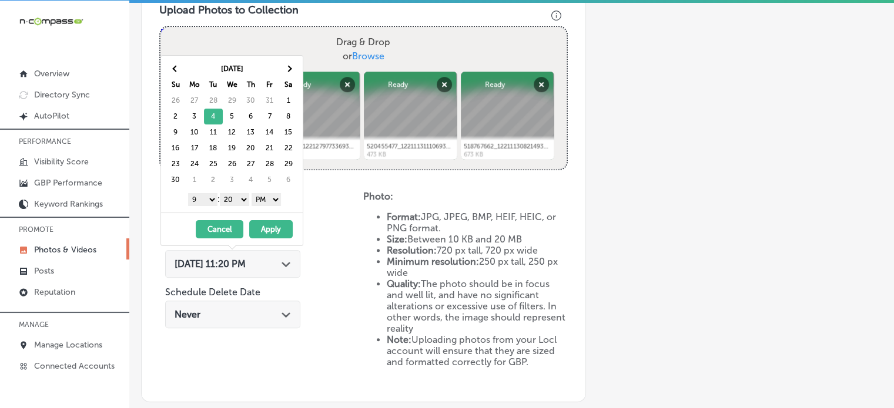
drag, startPoint x: 235, startPoint y: 196, endPoint x: 235, endPoint y: 213, distance: 17.6
click at [235, 213] on div "Nov 2025 Su Mo Tu We Th Fr Sa 26 27 28 29 30 31 1 2 3 4 5 6 7 8 9 10 11 12 13 1…" at bounding box center [231, 150] width 143 height 191
click at [271, 227] on button "Apply" at bounding box center [270, 229] width 43 height 18
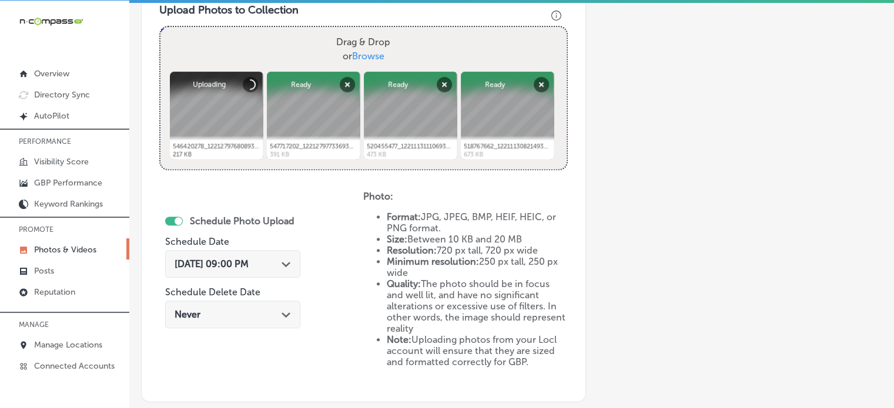
click at [310, 252] on div "Schedule Photo Upload Schedule Date Nov 4, 2025 09:00 PM Path Created with Sket…" at bounding box center [237, 274] width 145 height 128
click at [291, 259] on div "Path Created with Sketch." at bounding box center [285, 263] width 9 height 9
click at [333, 252] on div "Schedule Photo Upload Schedule Date Nov 4, 2025 09:00 PM Path Created with Sket…" at bounding box center [261, 287] width 204 height 193
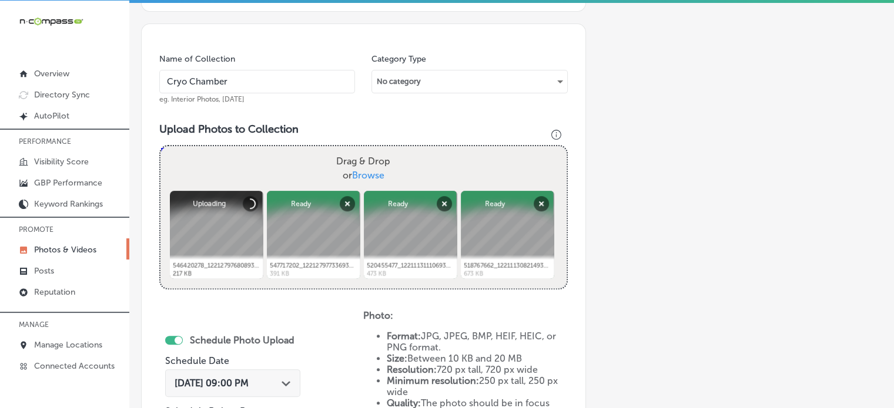
scroll to position [316, 0]
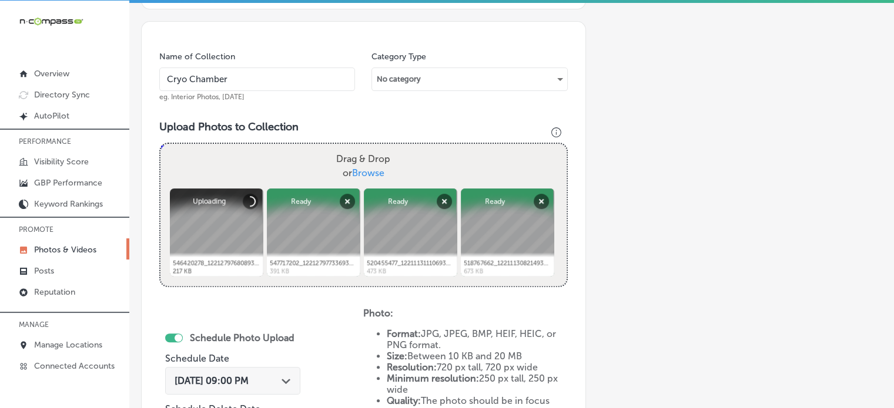
click at [300, 357] on div "Schedule Photo Upload Schedule Date Nov 4, 2025 09:00 PM Path Created with Sket…" at bounding box center [232, 391] width 135 height 128
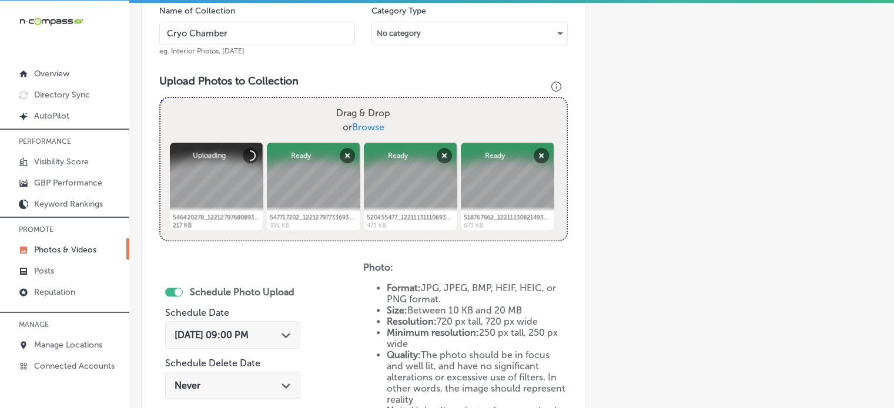
scroll to position [360, 0]
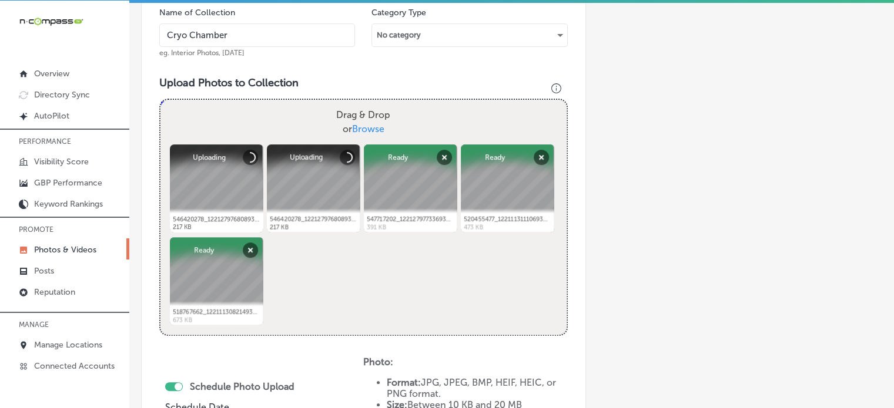
click at [373, 277] on div "Powered by PQINA Drag & Drop or Browse 546420278_122127976808932395_67328638111…" at bounding box center [363, 217] width 406 height 235
click at [344, 159] on button "Cancel" at bounding box center [347, 157] width 15 height 15
drag, startPoint x: 346, startPoint y: 154, endPoint x: 343, endPoint y: 232, distance: 78.2
click at [343, 232] on div "Powered by PQINA Drag & Drop or Browse 546420278_122127976808932395_67328638111…" at bounding box center [363, 217] width 406 height 235
click at [348, 263] on div "Powered by PQINA Drag & Drop or Browse 546420278_122127976808932395_67328638111…" at bounding box center [363, 217] width 406 height 235
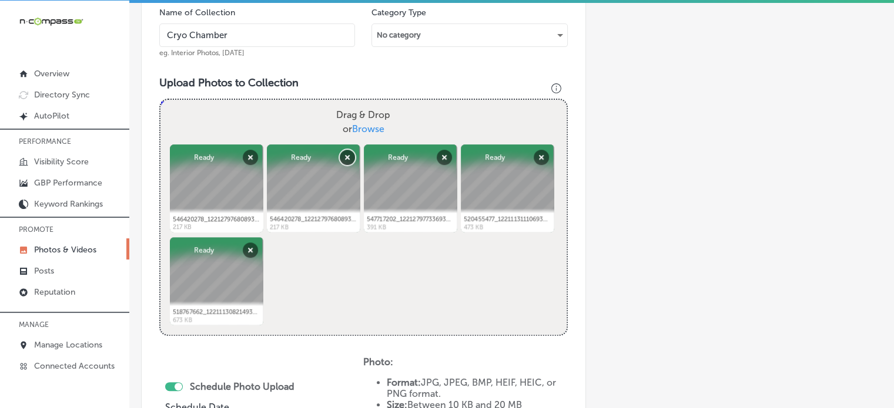
click at [346, 158] on button "Remove" at bounding box center [347, 157] width 15 height 15
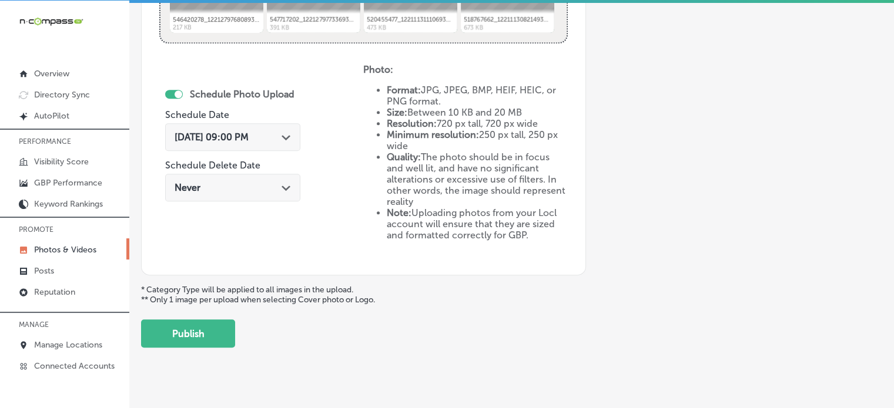
scroll to position [562, 0]
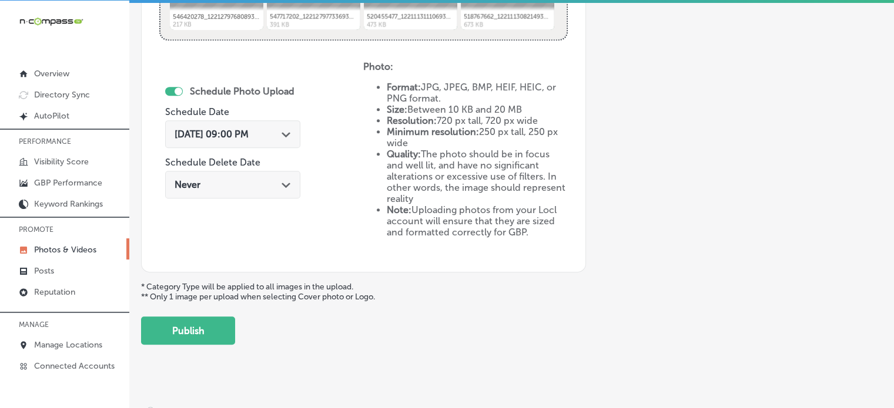
click at [204, 330] on button "Publish" at bounding box center [188, 331] width 94 height 28
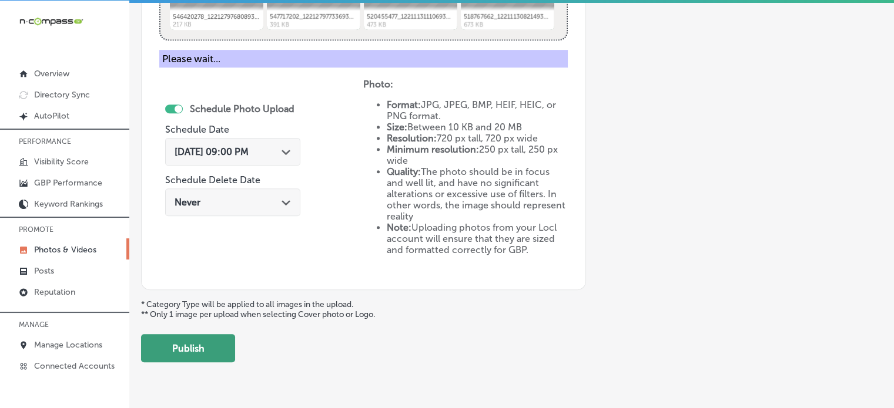
scroll to position [475, 0]
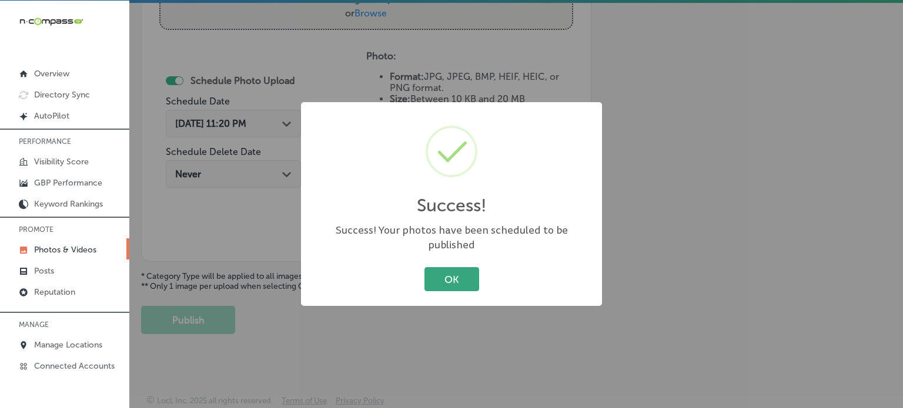
click at [425, 276] on button "OK" at bounding box center [451, 279] width 55 height 24
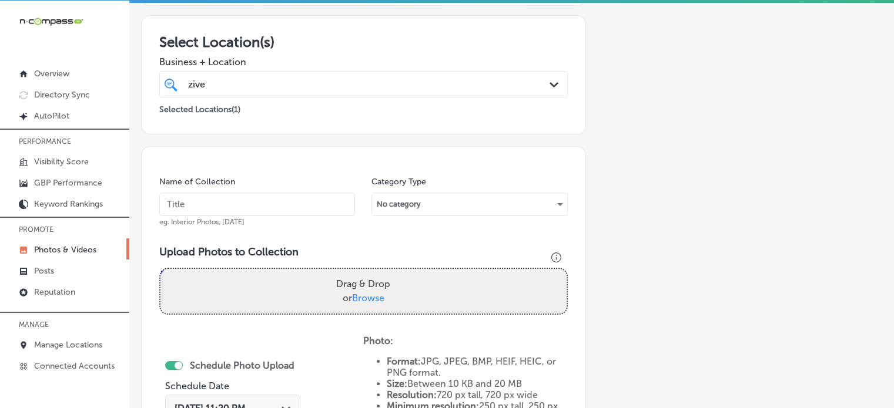
scroll to position [188, 0]
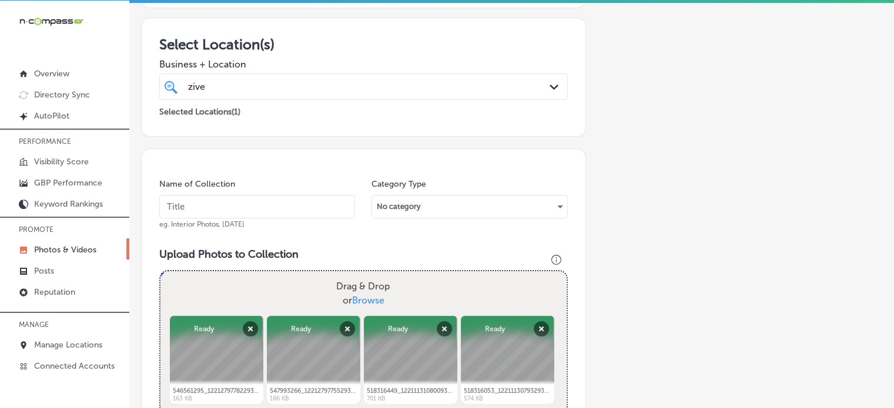
click at [276, 206] on input "text" at bounding box center [257, 207] width 196 height 24
paste input "Body Contouring"
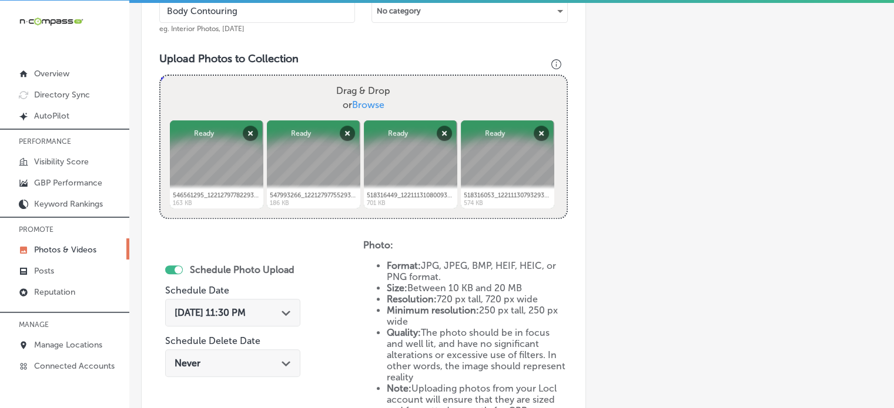
scroll to position [385, 0]
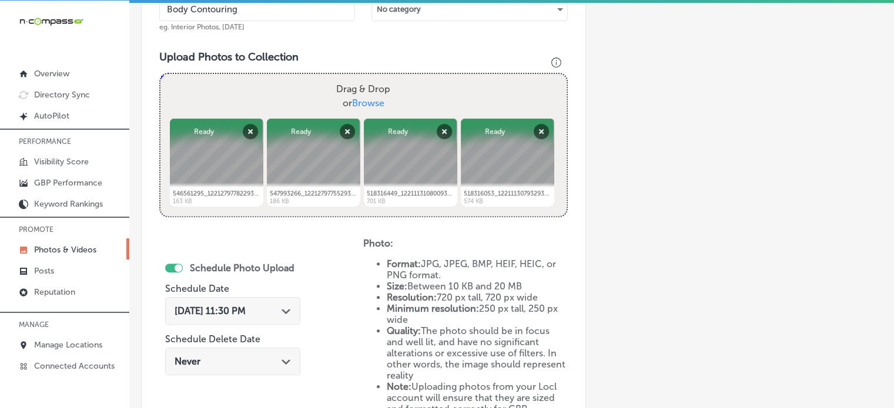
type input "Body Contouring"
click at [270, 314] on div "Oct 1, 2025 11:30 PM Path Created with Sketch." at bounding box center [233, 311] width 116 height 11
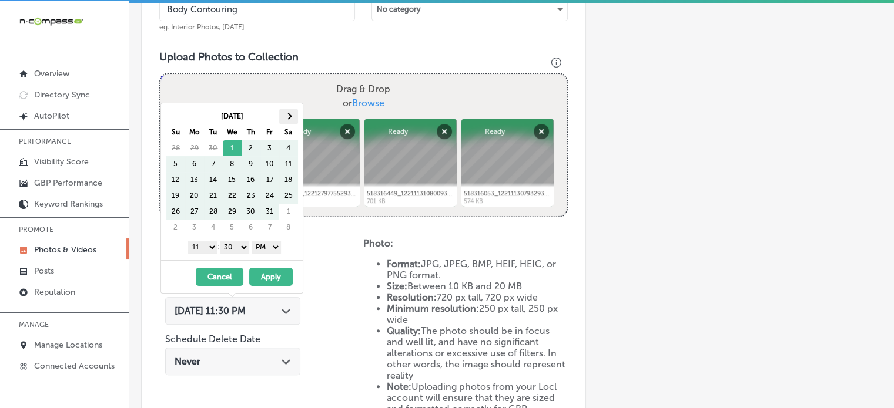
click at [296, 112] on th at bounding box center [288, 117] width 19 height 16
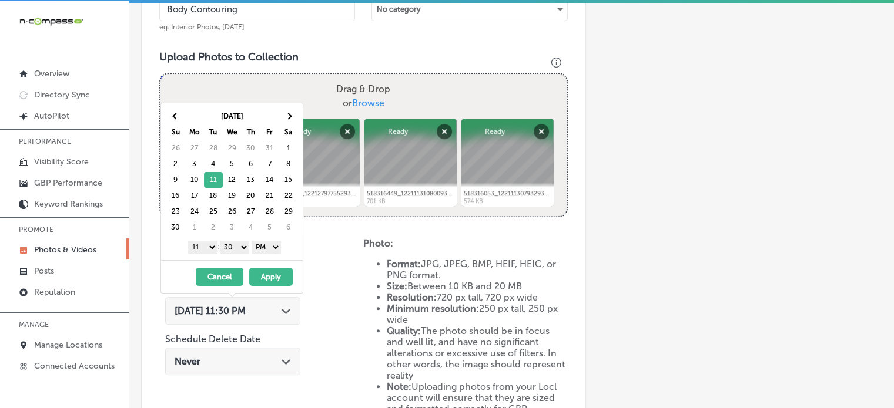
click at [203, 249] on select "1 2 3 4 5 6 7 8 9 10 11 12" at bounding box center [202, 247] width 29 height 13
drag, startPoint x: 241, startPoint y: 246, endPoint x: 244, endPoint y: 256, distance: 11.0
click at [244, 256] on div "Nov 2025 Su Mo Tu We Th Fr Sa 26 27 28 29 30 31 1 2 3 4 5 6 7 8 9 10 11 12 13 1…" at bounding box center [232, 181] width 142 height 157
click at [275, 274] on button "Apply" at bounding box center [270, 277] width 43 height 18
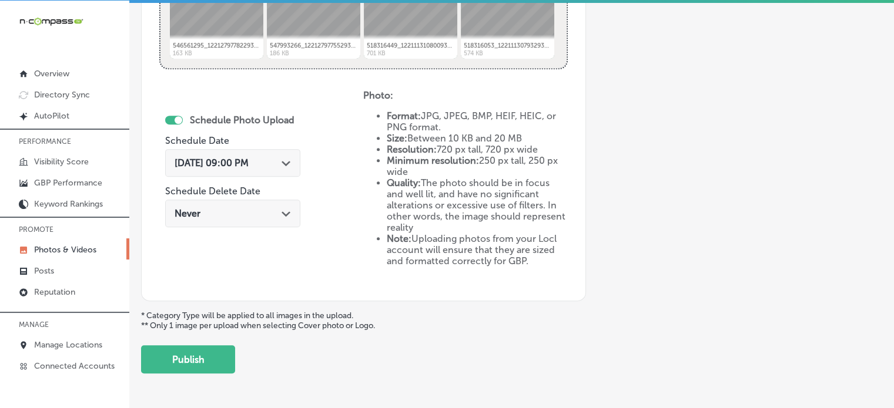
scroll to position [573, 0]
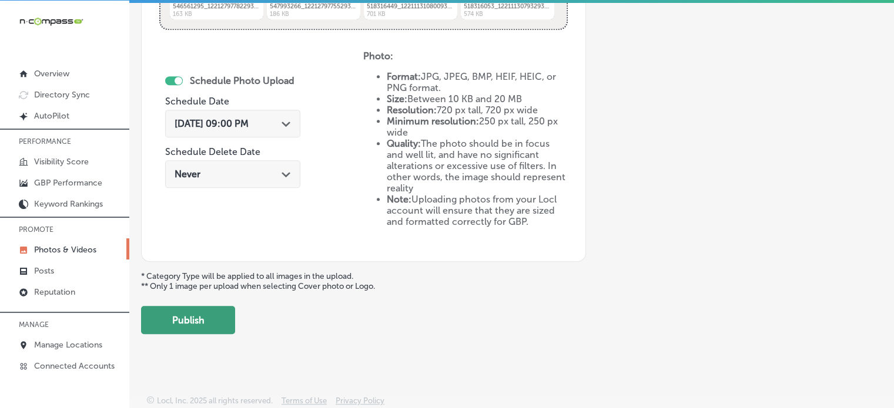
click at [185, 317] on button "Publish" at bounding box center [188, 320] width 94 height 28
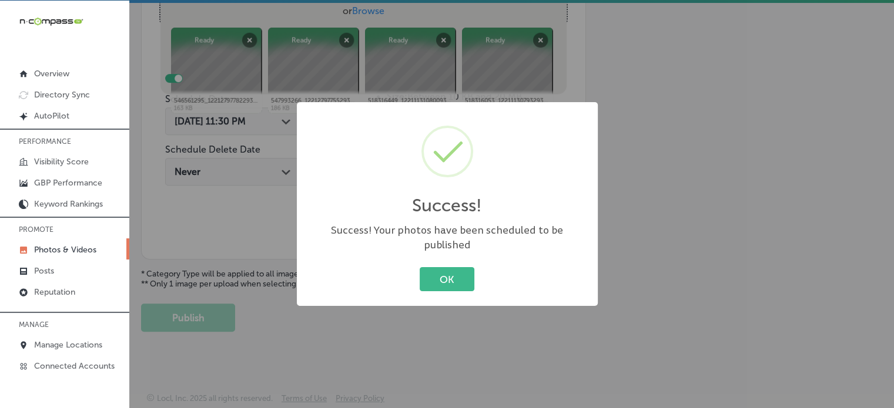
scroll to position [475, 0]
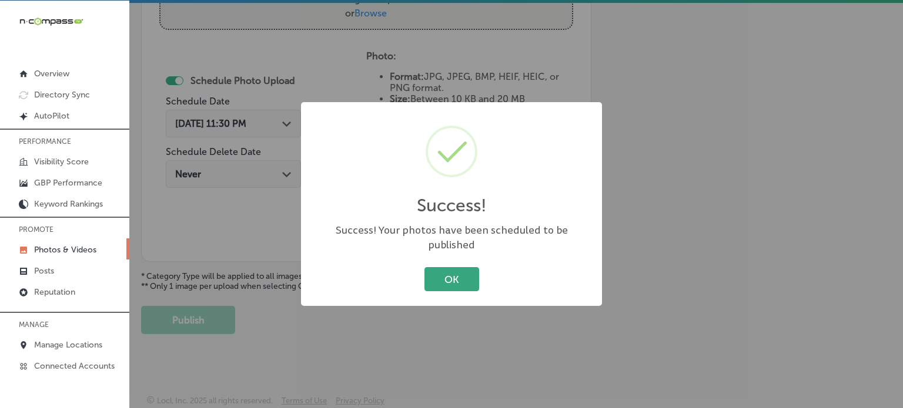
click at [442, 283] on button "OK" at bounding box center [451, 279] width 55 height 24
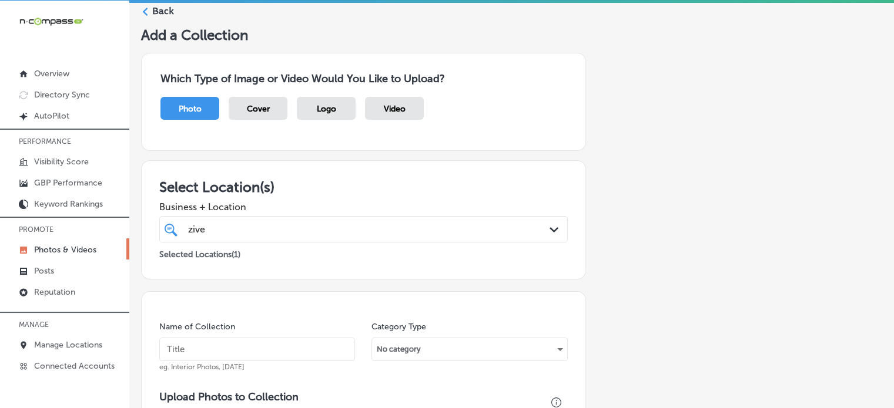
scroll to position [45, 0]
click at [155, 9] on label "Back" at bounding box center [163, 11] width 22 height 13
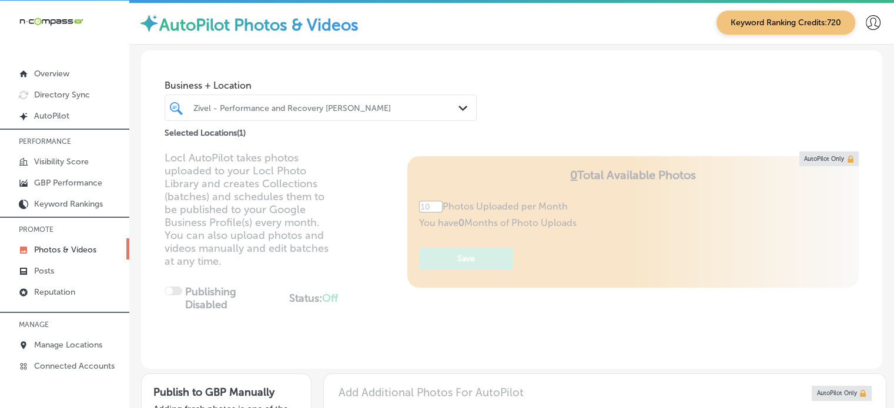
type input "5"
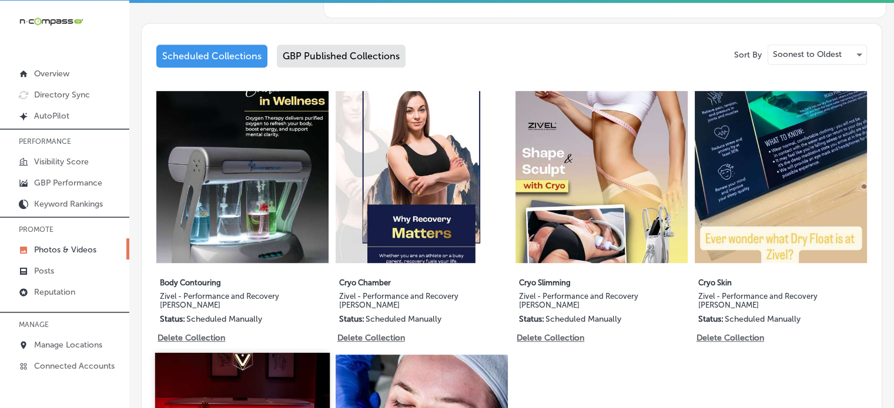
scroll to position [511, 0]
